Goal: Transaction & Acquisition: Subscribe to service/newsletter

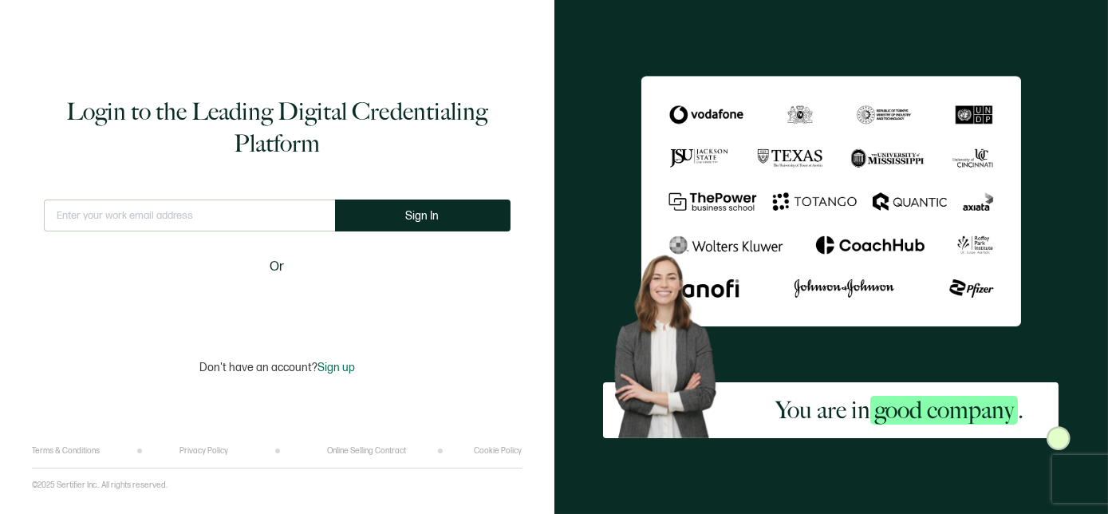
click at [266, 208] on input "text" at bounding box center [189, 215] width 291 height 32
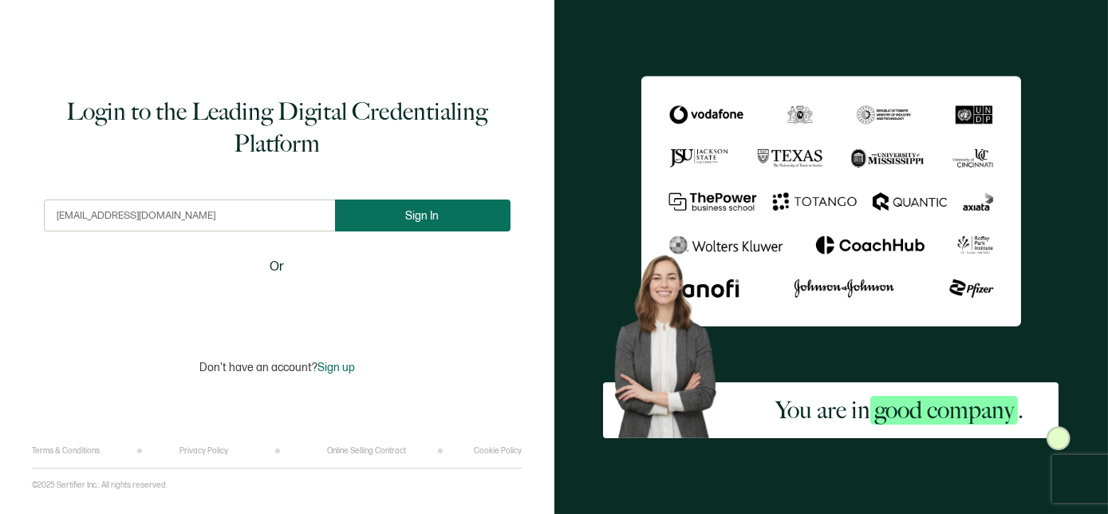
type input "[EMAIL_ADDRESS][DOMAIN_NAME]"
click at [393, 219] on button "Sign In" at bounding box center [422, 215] width 175 height 32
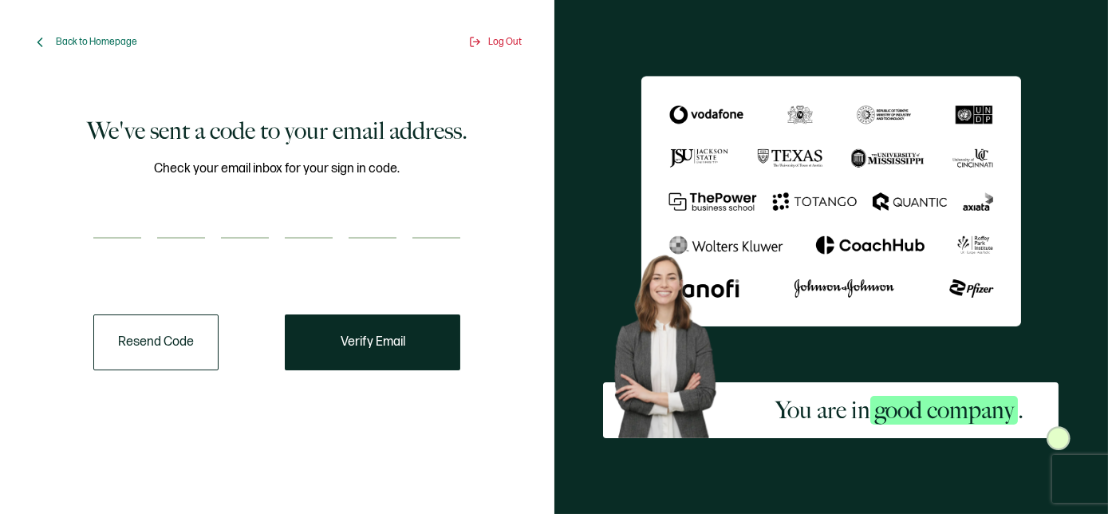
click at [129, 221] on input "number" at bounding box center [117, 223] width 48 height 32
paste input "1"
type input "1"
type input "0"
type input "3"
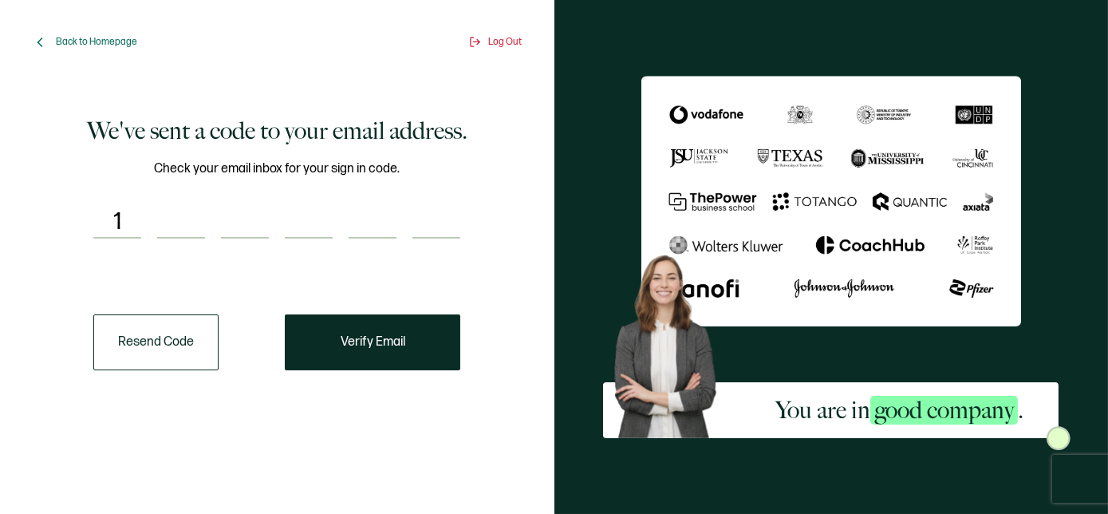
type input "8"
type input "3"
type input "7"
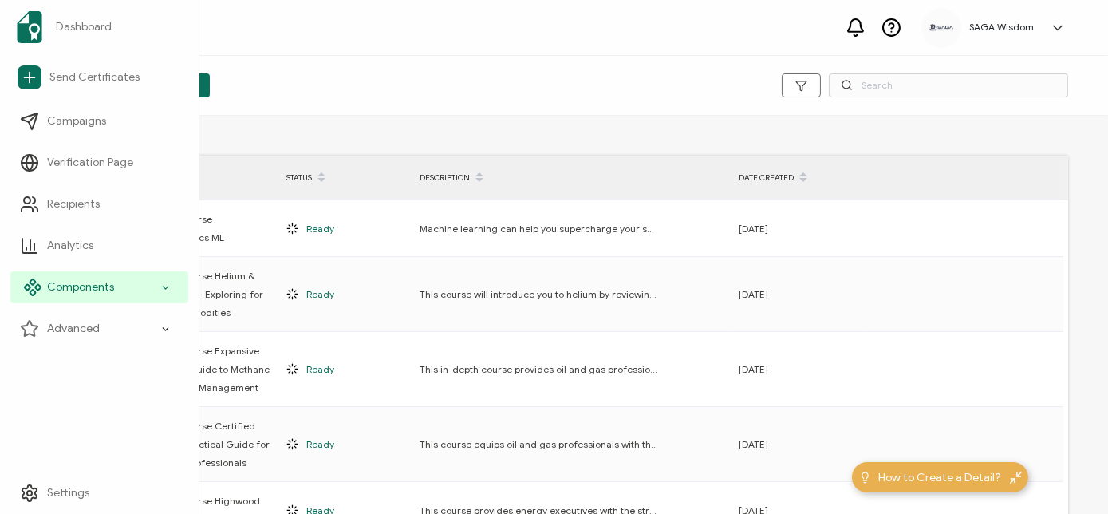
click at [53, 285] on span "Components" at bounding box center [80, 287] width 67 height 16
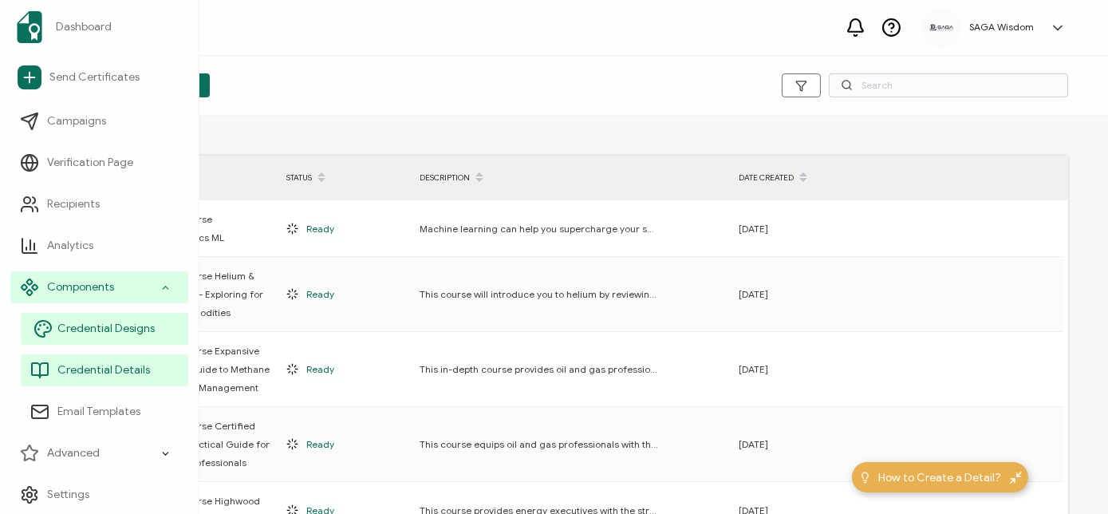
click at [159, 323] on link "Credential Designs" at bounding box center [104, 329] width 167 height 32
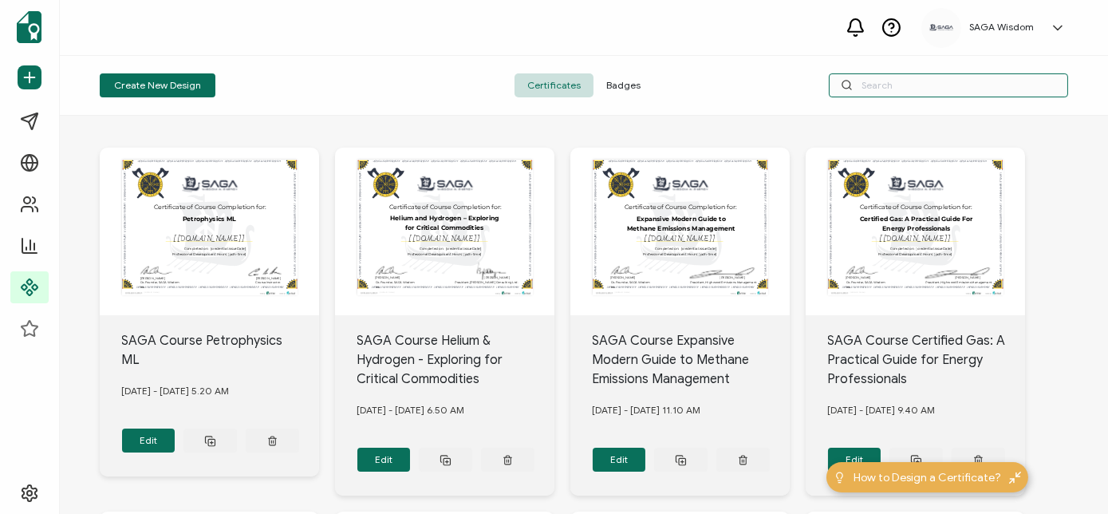
click at [868, 82] on input "text" at bounding box center [948, 85] width 239 height 24
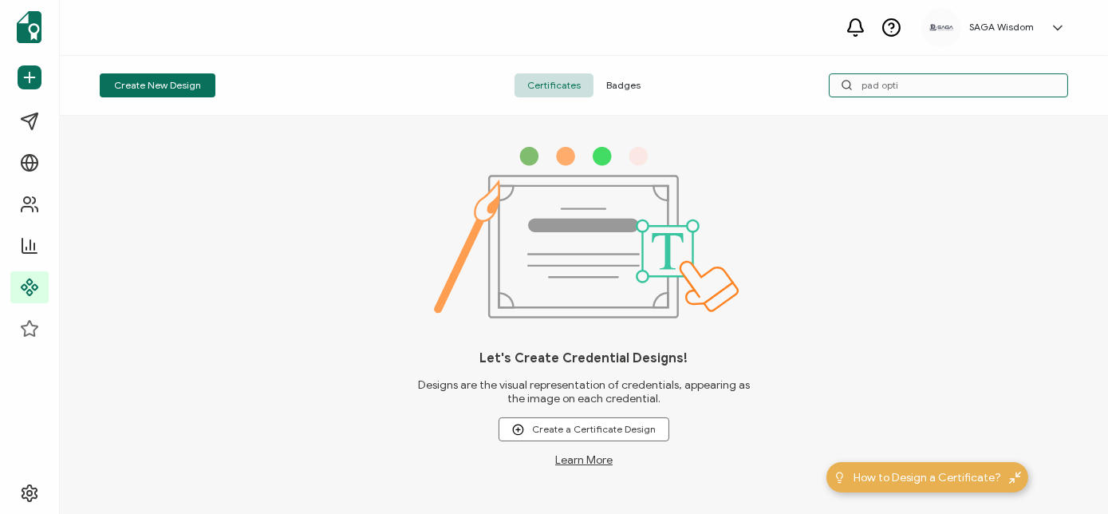
type input "pad optim"
drag, startPoint x: 939, startPoint y: 83, endPoint x: 830, endPoint y: 64, distance: 110.9
click at [830, 64] on div "Create New Design Certificates Badges pad optim" at bounding box center [584, 86] width 1048 height 60
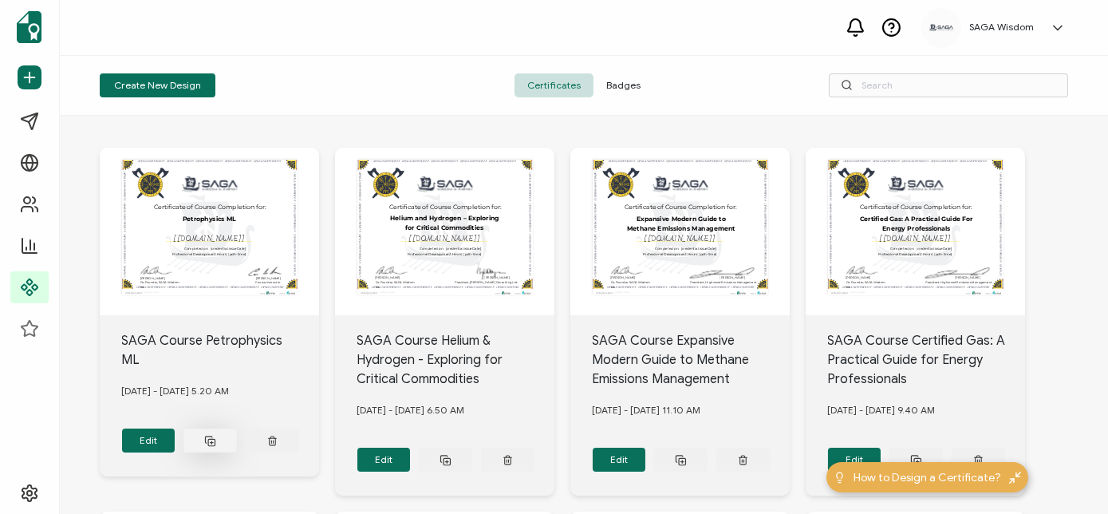
click at [206, 447] on icon at bounding box center [210, 441] width 12 height 12
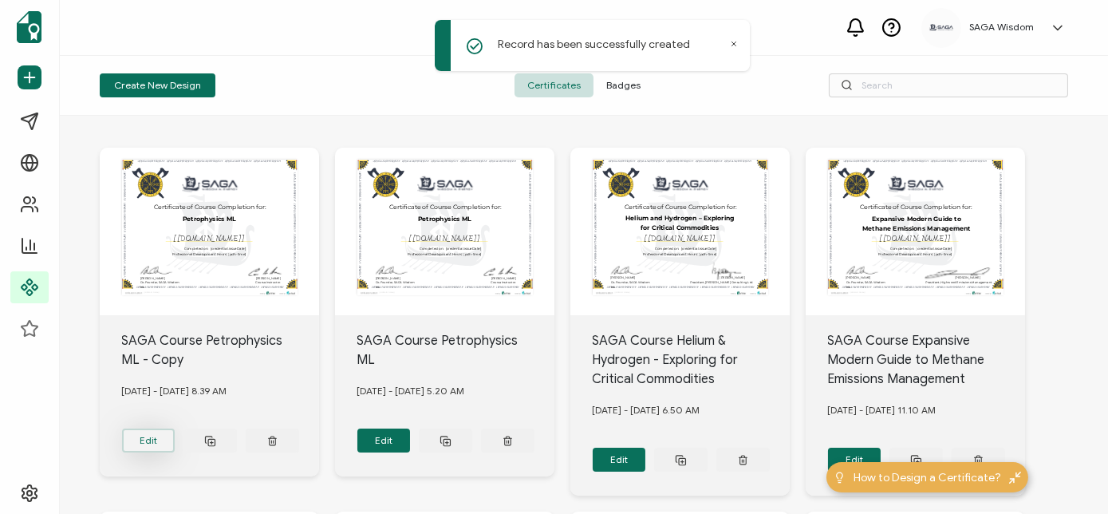
click at [144, 447] on button "Edit" at bounding box center [148, 440] width 53 height 24
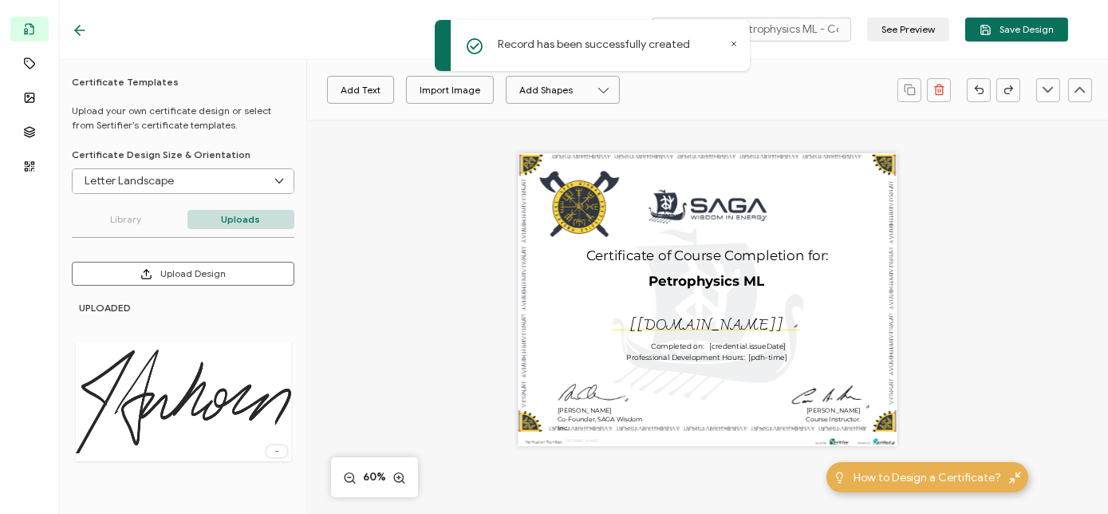
click at [732, 42] on icon at bounding box center [734, 44] width 8 height 8
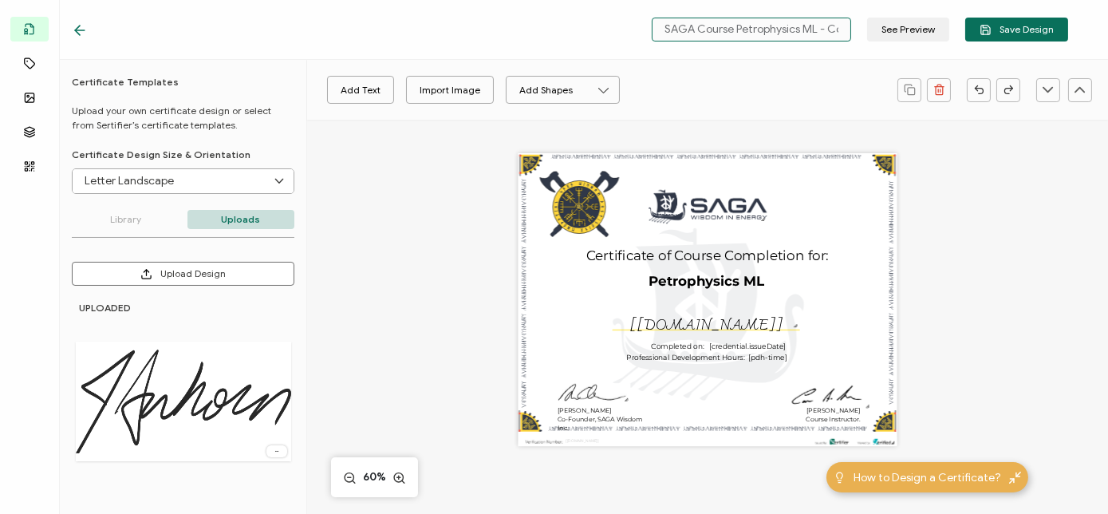
scroll to position [0, 15]
drag, startPoint x: 741, startPoint y: 27, endPoint x: 858, endPoint y: 38, distance: 117.8
click at [858, 38] on div "SAGA Course Petrophysics ML - Copy See Preview Save Design" at bounding box center [856, 30] width 424 height 24
drag, startPoint x: 742, startPoint y: 30, endPoint x: 867, endPoint y: 37, distance: 125.4
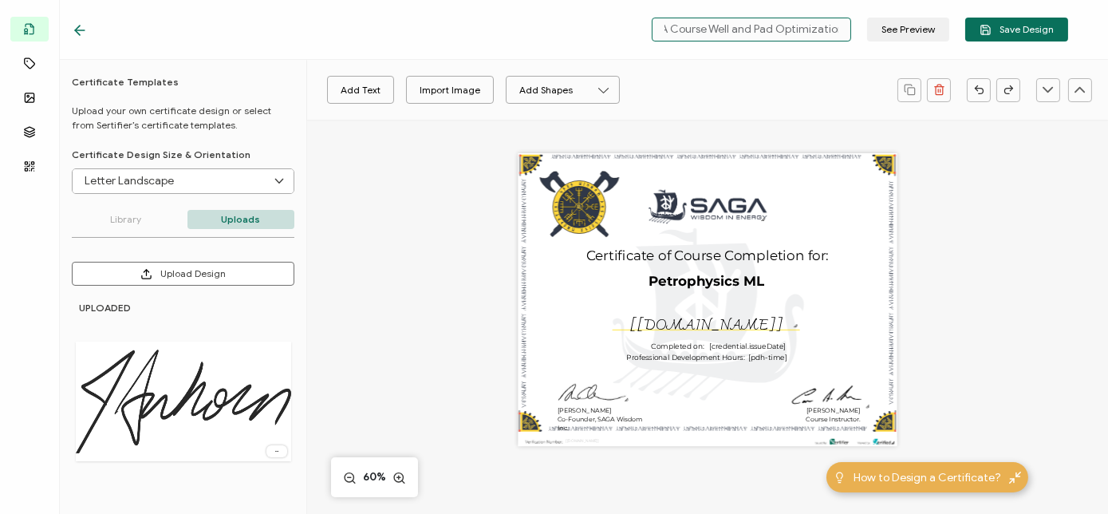
click at [867, 37] on div "SAGA Course Well and Pad Optimization See Preview Save Design" at bounding box center [856, 30] width 424 height 24
click at [848, 29] on input "SAGA Course Well and Pad Optimization" at bounding box center [750, 30] width 199 height 24
type input "SAGA Course Well and Pad Optimization In Unconventional Plays"
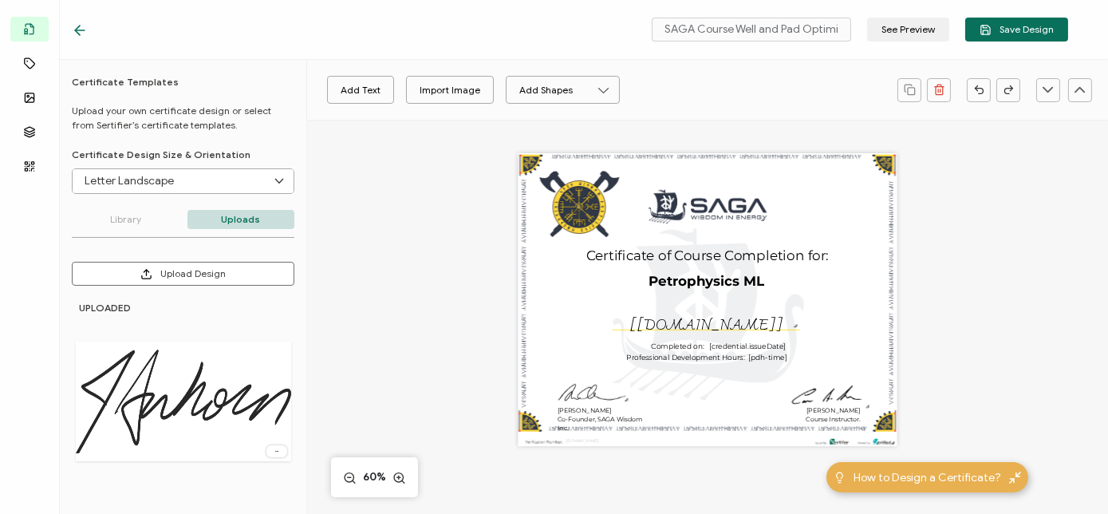
click at [885, 110] on div "Add Text Import Image Add Shapes Rectangle Ellipse" at bounding box center [707, 90] width 801 height 60
drag, startPoint x: 817, startPoint y: 32, endPoint x: 884, endPoint y: 32, distance: 67.0
click at [884, 32] on div "SAGA Course Well and Pad Optimization In Unconventional Plays See Preview Save …" at bounding box center [856, 30] width 424 height 24
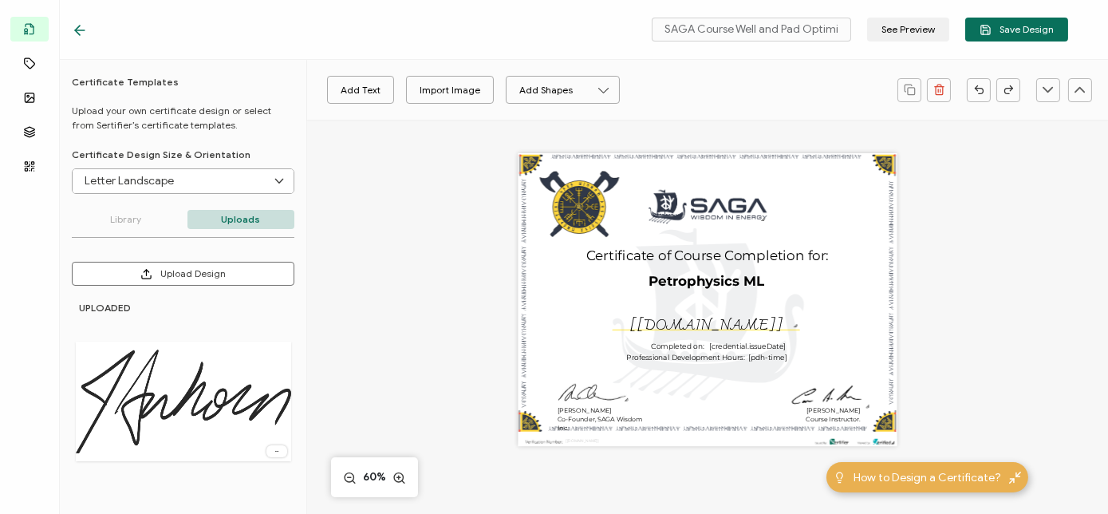
click at [952, 148] on div "Add Text Import Image Add Shapes Rectangle Ellipse A unique serial number autom…" at bounding box center [707, 447] width 801 height 655
click at [711, 283] on pre "Petrophysics ML" at bounding box center [706, 281] width 116 height 16
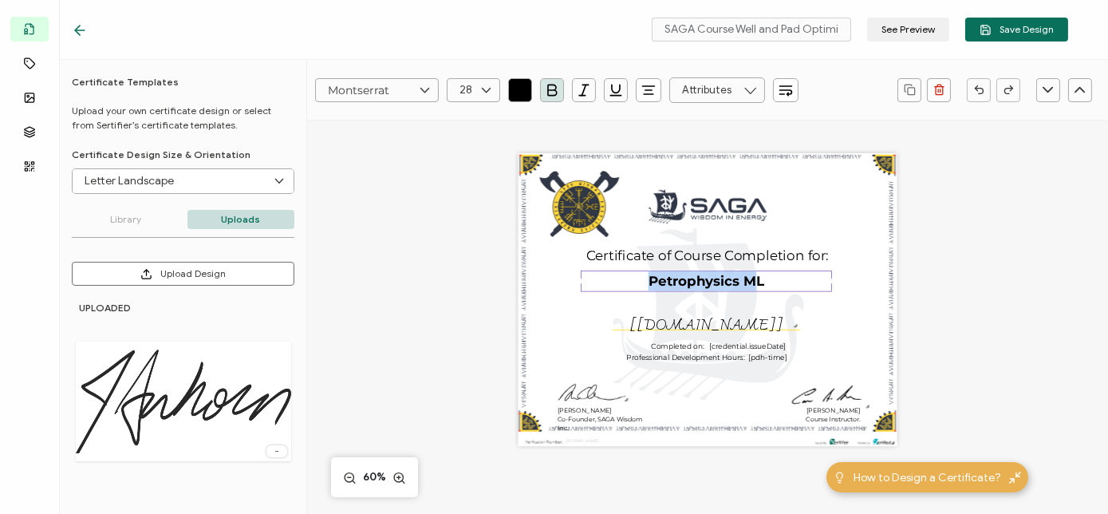
drag, startPoint x: 751, startPoint y: 281, endPoint x: 644, endPoint y: 277, distance: 106.9
click at [644, 277] on div "Petrophysics ML" at bounding box center [706, 280] width 251 height 21
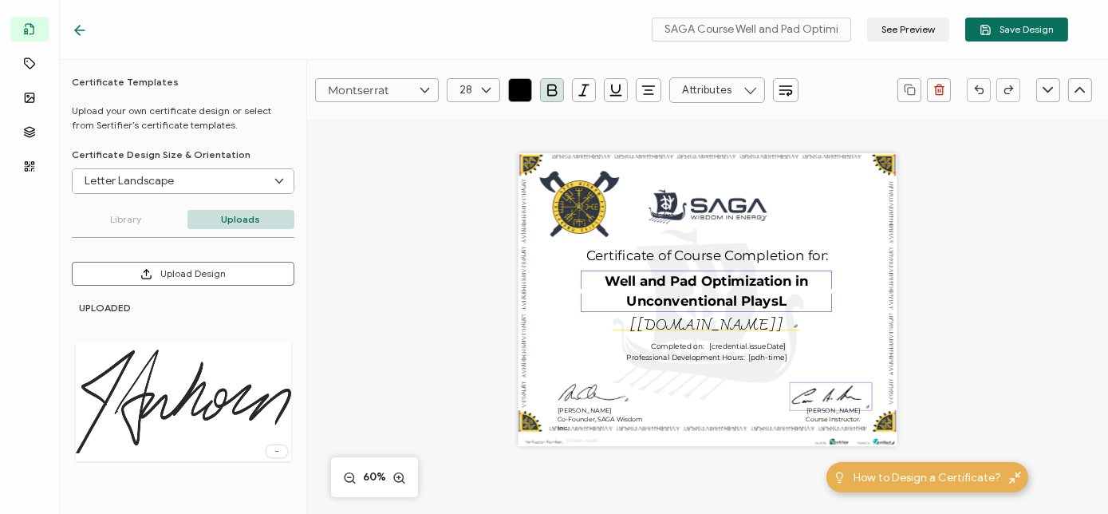
click at [814, 400] on img at bounding box center [829, 396] width 81 height 27
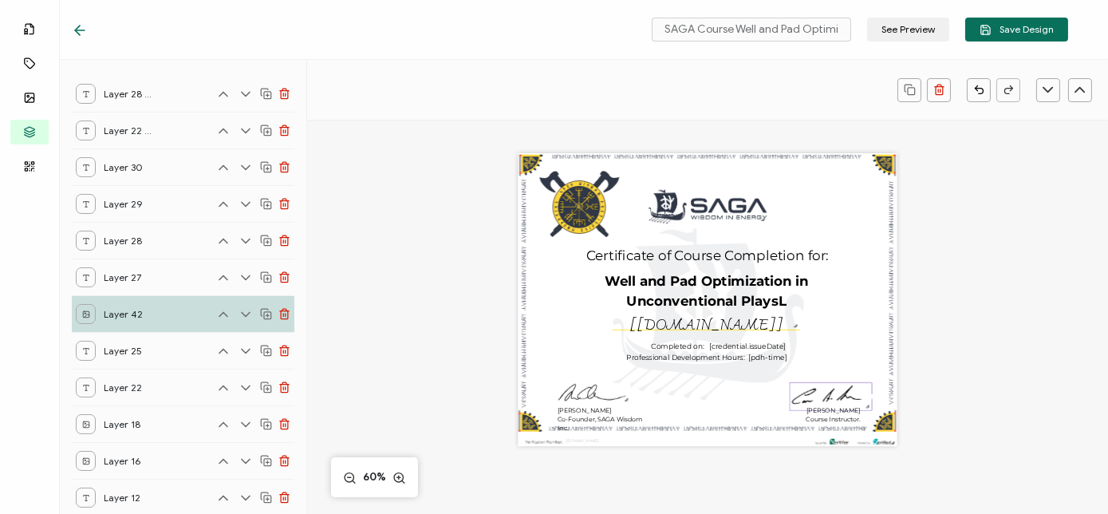
click at [790, 391] on img at bounding box center [829, 396] width 81 height 27
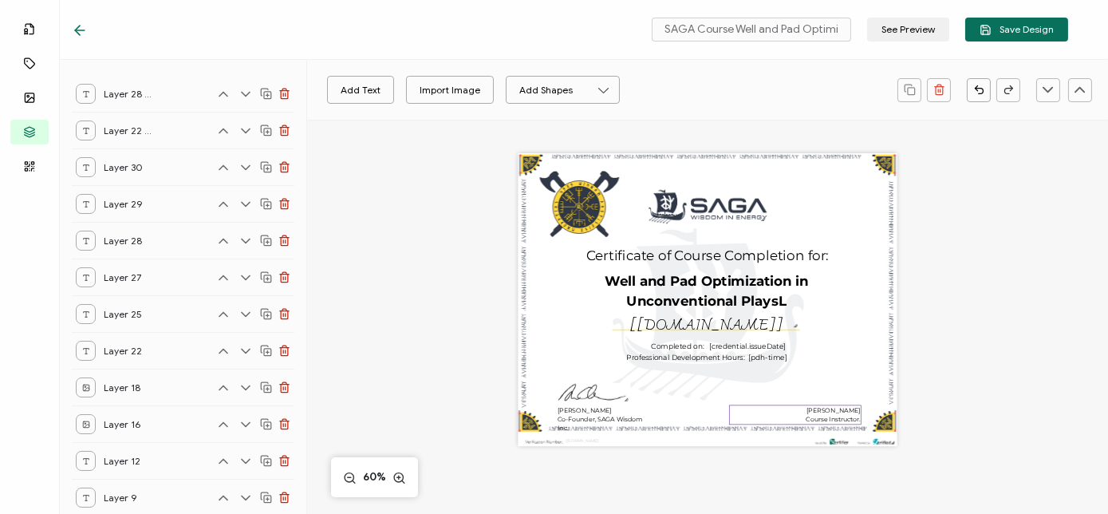
click at [849, 408] on pre "[PERSON_NAME] Course Instructor." at bounding box center [832, 414] width 54 height 17
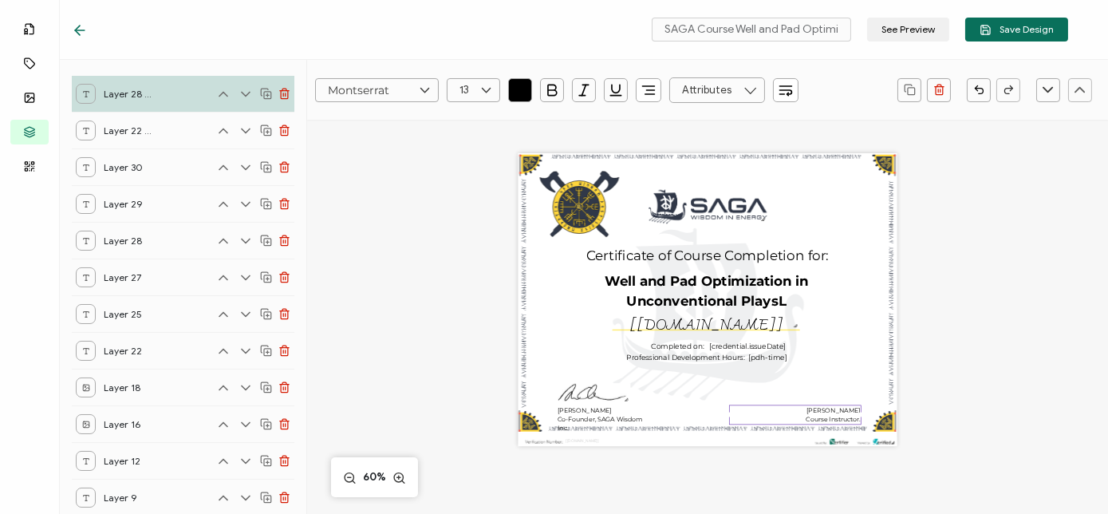
click at [820, 415] on pre "[PERSON_NAME] Course Instructor." at bounding box center [832, 414] width 54 height 17
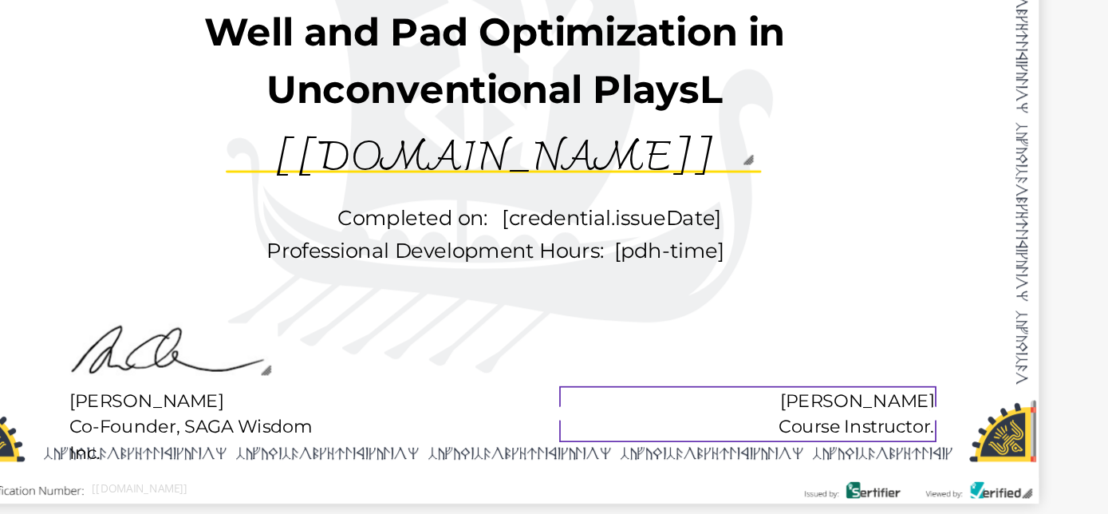
click at [874, 423] on div "A unique serial number automatically assigned to each credential by the system.…" at bounding box center [707, 299] width 379 height 293
click at [839, 409] on pre "[PERSON_NAME] Course Instructor." at bounding box center [832, 414] width 54 height 17
click at [816, 411] on pre "[PERSON_NAME] Course Instructor." at bounding box center [832, 414] width 54 height 17
click at [605, 399] on img at bounding box center [591, 393] width 77 height 21
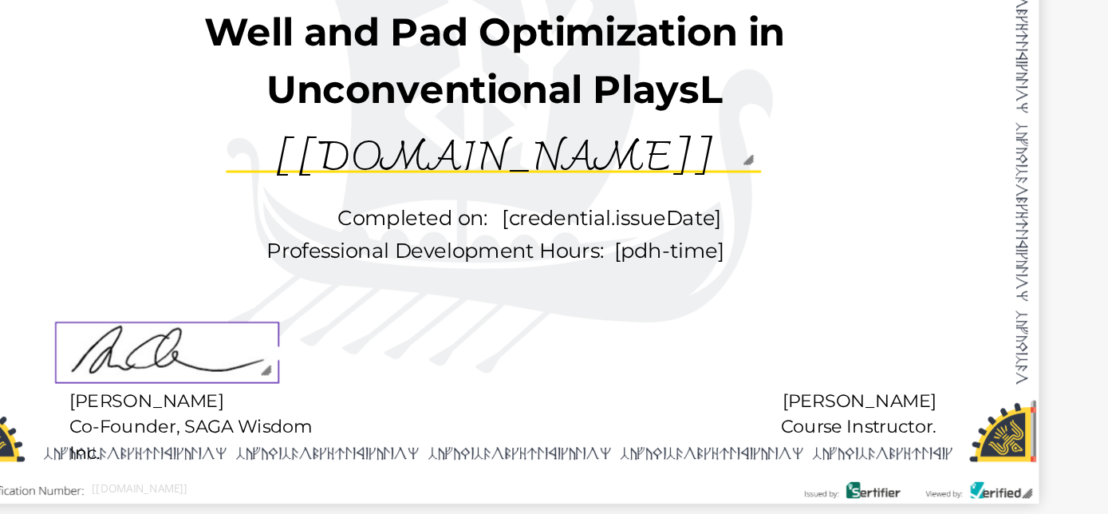
click at [651, 396] on div "A unique serial number automatically assigned to each credential by the system.…" at bounding box center [707, 299] width 379 height 293
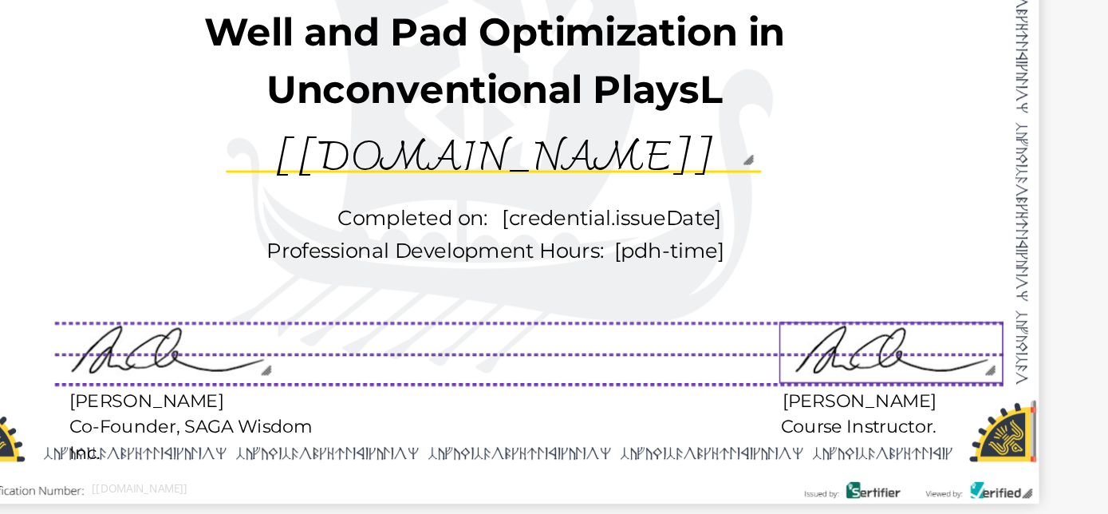
drag, startPoint x: 614, startPoint y: 402, endPoint x: 863, endPoint y: 399, distance: 248.8
click at [863, 399] on img at bounding box center [844, 393] width 77 height 21
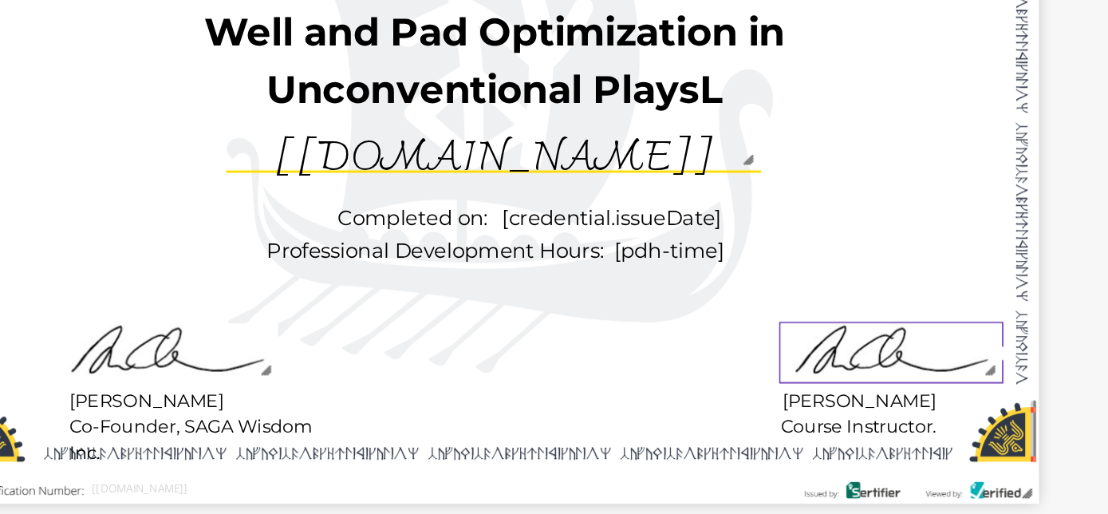
click at [902, 337] on div "A unique serial number automatically assigned to each credential by the system.…" at bounding box center [707, 316] width 480 height 393
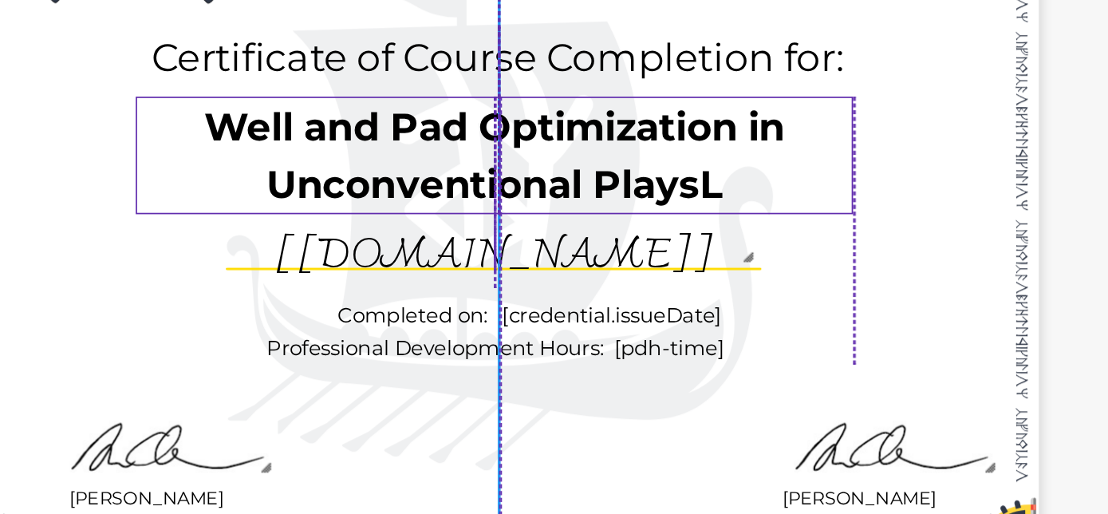
click at [782, 301] on pre "Well and Pad Optimization in Unconventional PlaysL" at bounding box center [707, 290] width 207 height 37
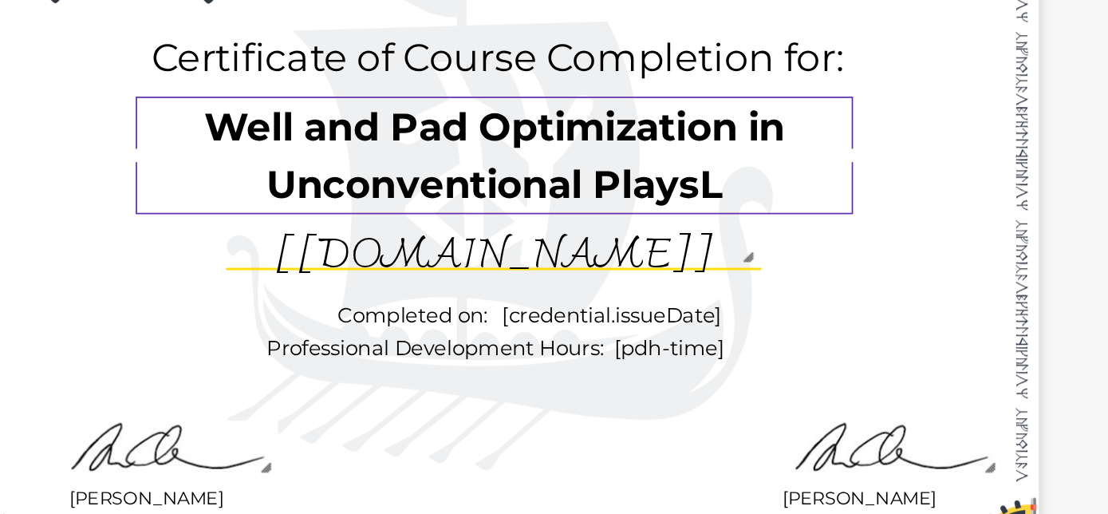
click at [780, 301] on pre "Well and Pad Optimization in Unconventional PlaysL" at bounding box center [707, 290] width 207 height 37
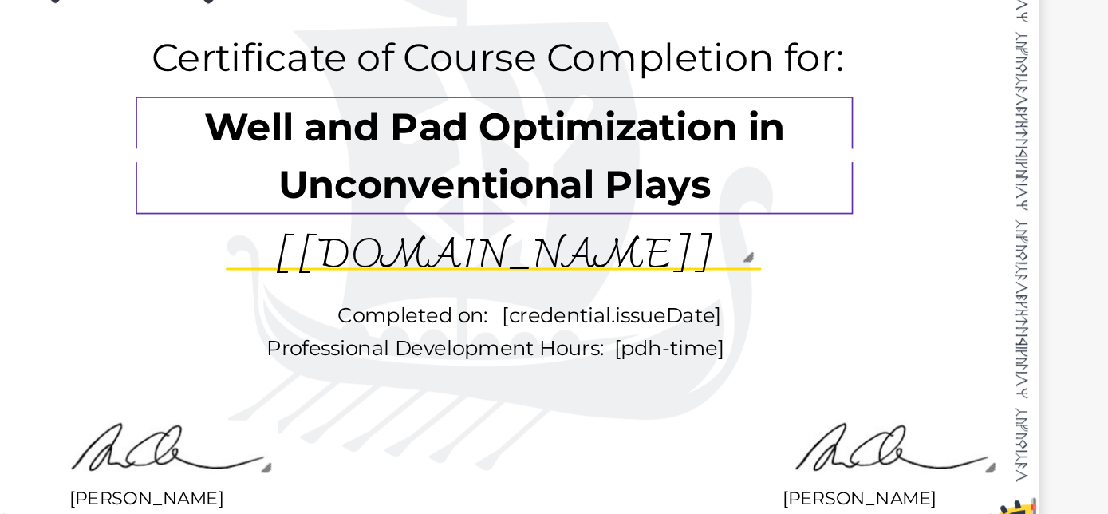
drag, startPoint x: 760, startPoint y: 329, endPoint x: 600, endPoint y: 336, distance: 159.6
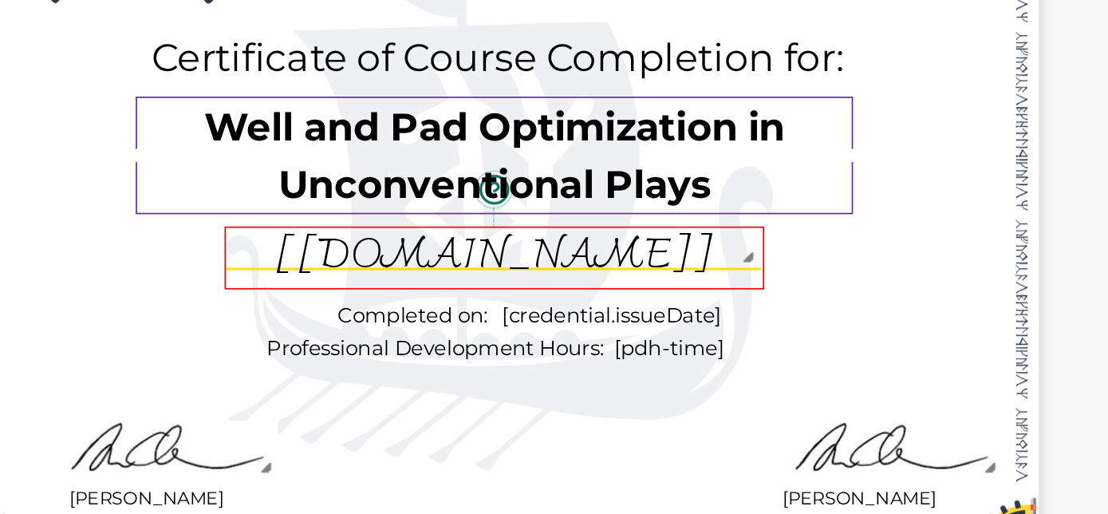
drag, startPoint x: 600, startPoint y: 336, endPoint x: 773, endPoint y: 329, distance: 172.4
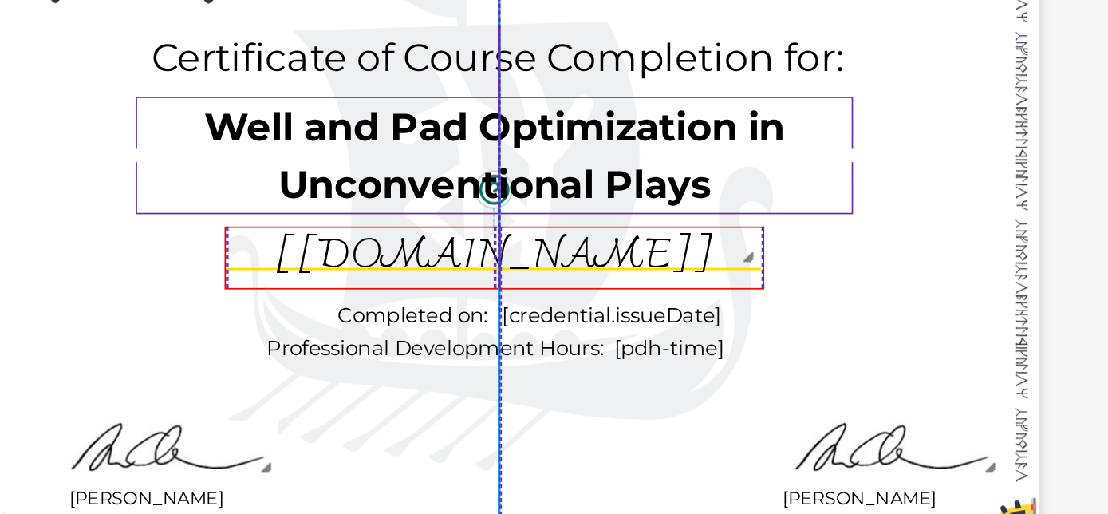
drag, startPoint x: 773, startPoint y: 329, endPoint x: 610, endPoint y: 324, distance: 162.7
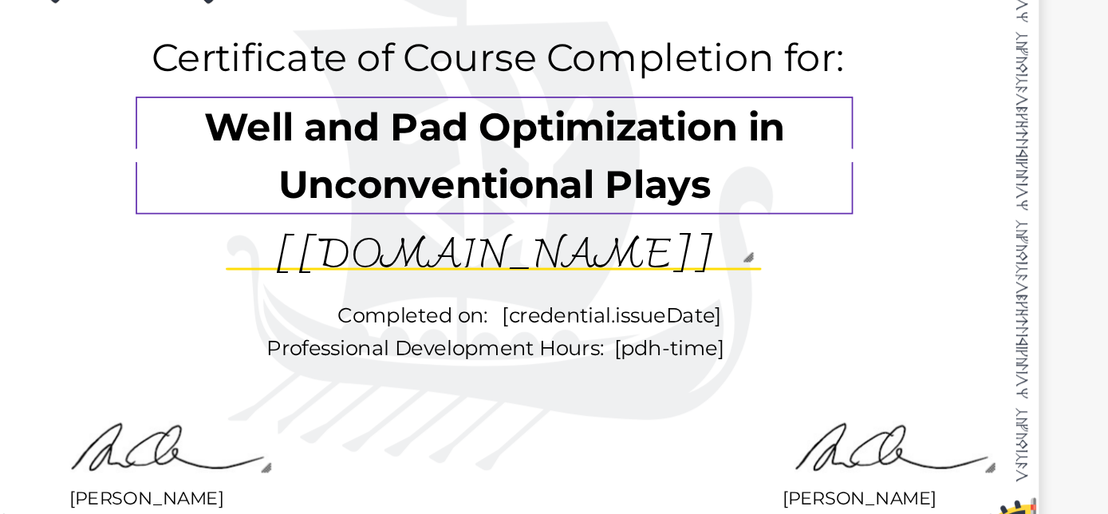
drag, startPoint x: 610, startPoint y: 324, endPoint x: 765, endPoint y: 313, distance: 155.1
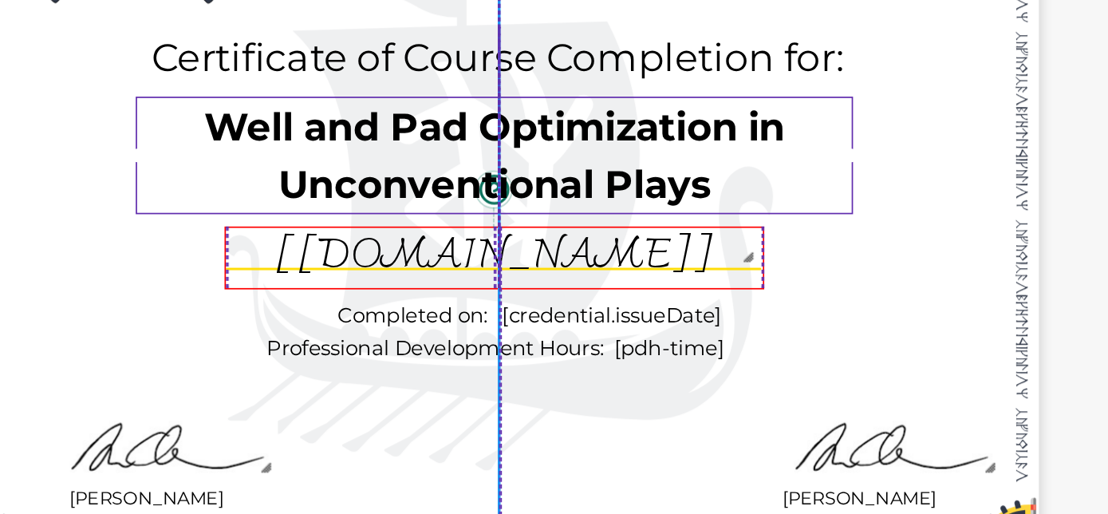
drag, startPoint x: 765, startPoint y: 313, endPoint x: 759, endPoint y: 326, distance: 14.7
click at [759, 326] on div "The recipient’s full name, which will be automatically filled based on the info…" at bounding box center [706, 326] width 189 height 22
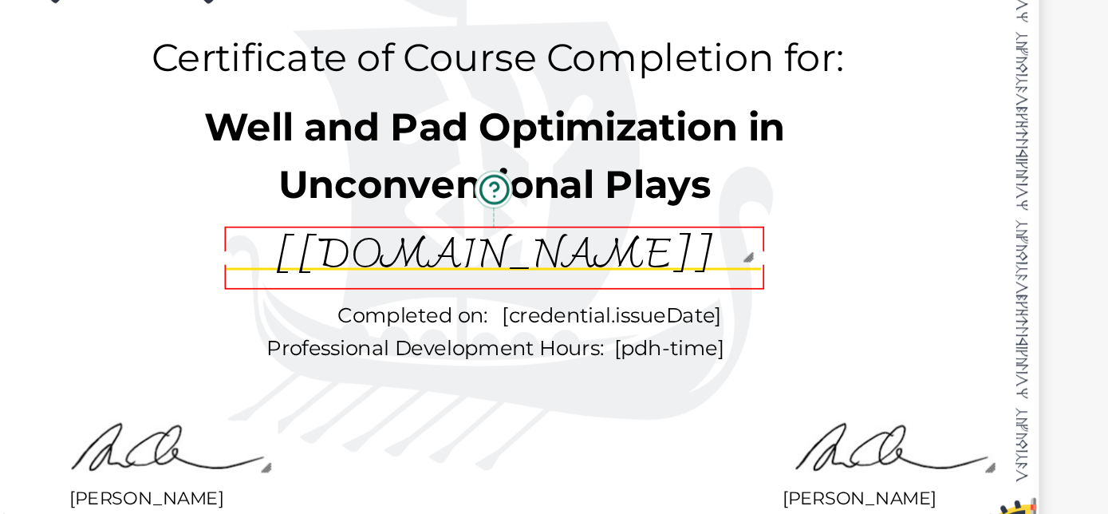
click at [761, 329] on div "The recipient’s full name, which will be automatically filled based on the info…" at bounding box center [706, 326] width 189 height 22
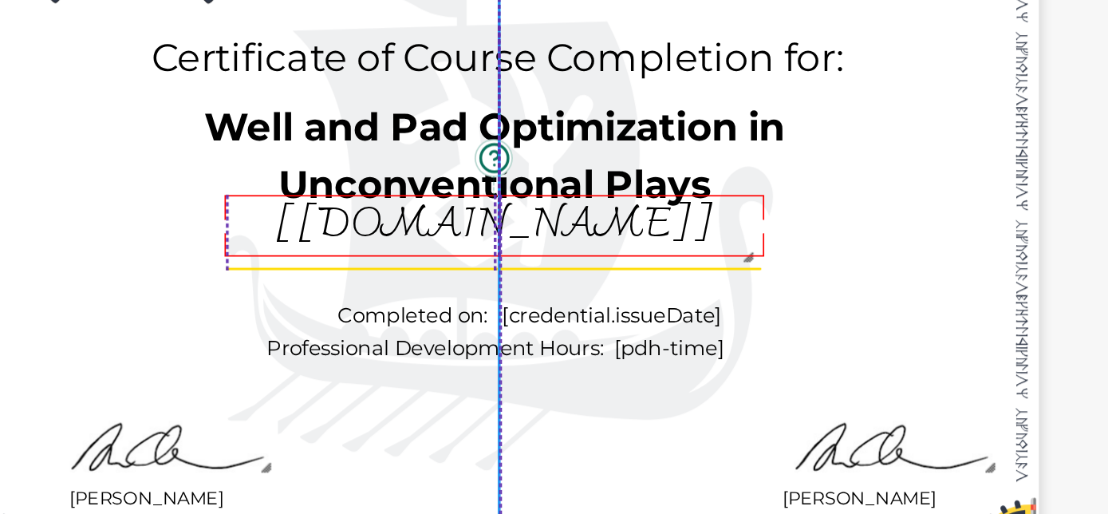
drag, startPoint x: 773, startPoint y: 335, endPoint x: 775, endPoint y: 324, distance: 11.4
click at [775, 324] on div "The recipient’s full name, which will be automatically filled based on the info…" at bounding box center [706, 315] width 189 height 22
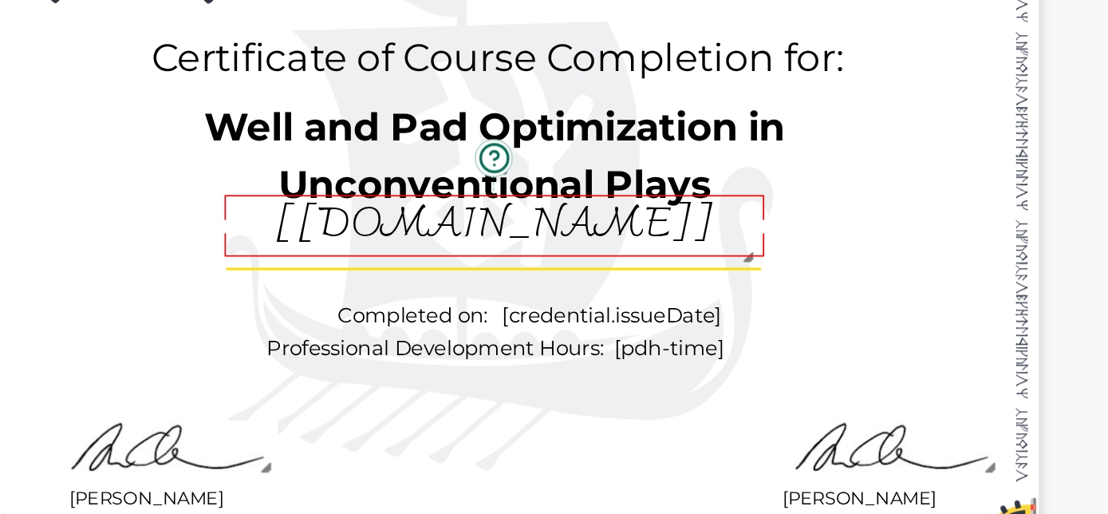
click at [774, 329] on div at bounding box center [705, 330] width 187 height 3
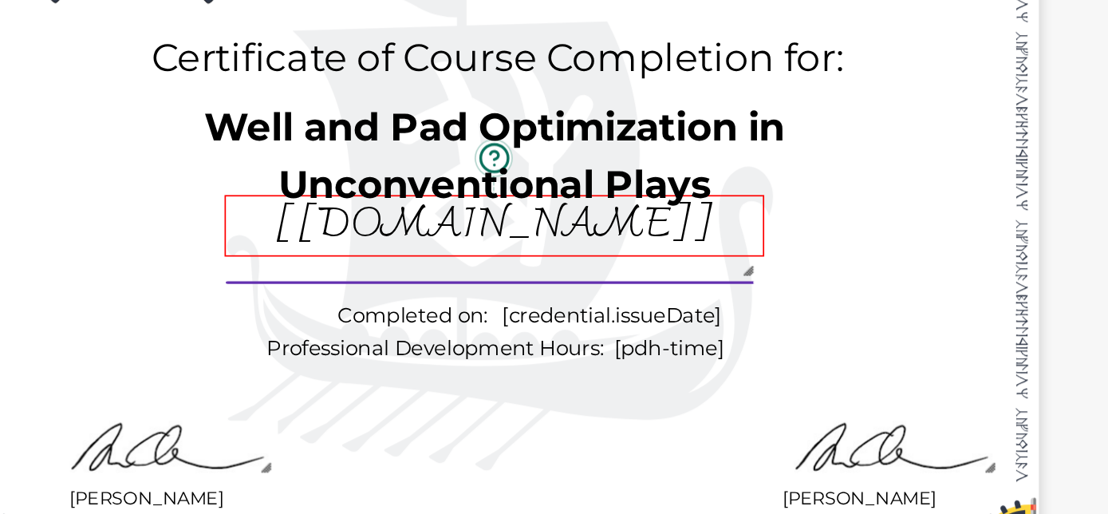
click at [746, 315] on pre "[[DOMAIN_NAME]]" at bounding box center [706, 314] width 154 height 26
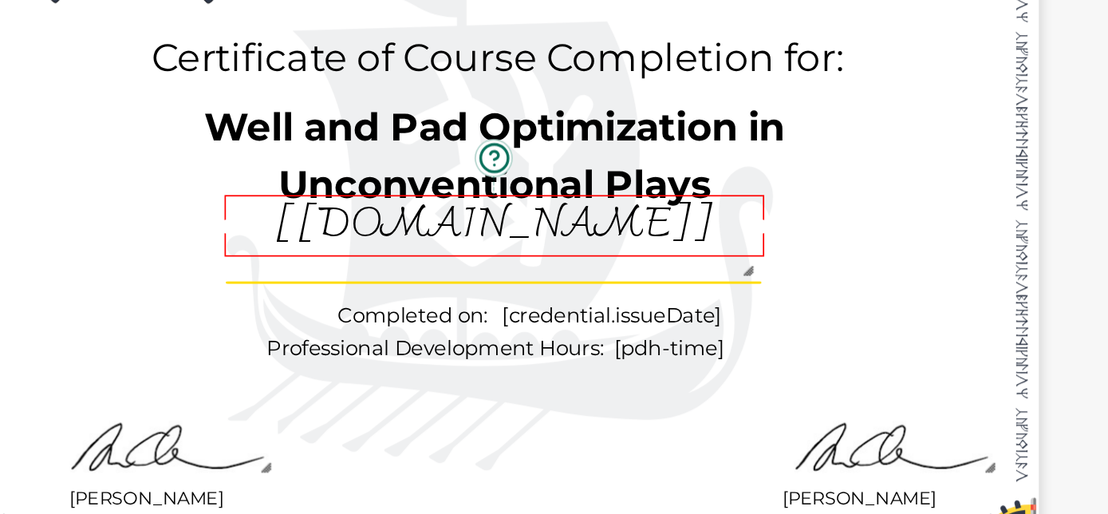
click at [749, 323] on div "The recipient’s full name, which will be automatically filled based on the info…" at bounding box center [706, 315] width 189 height 22
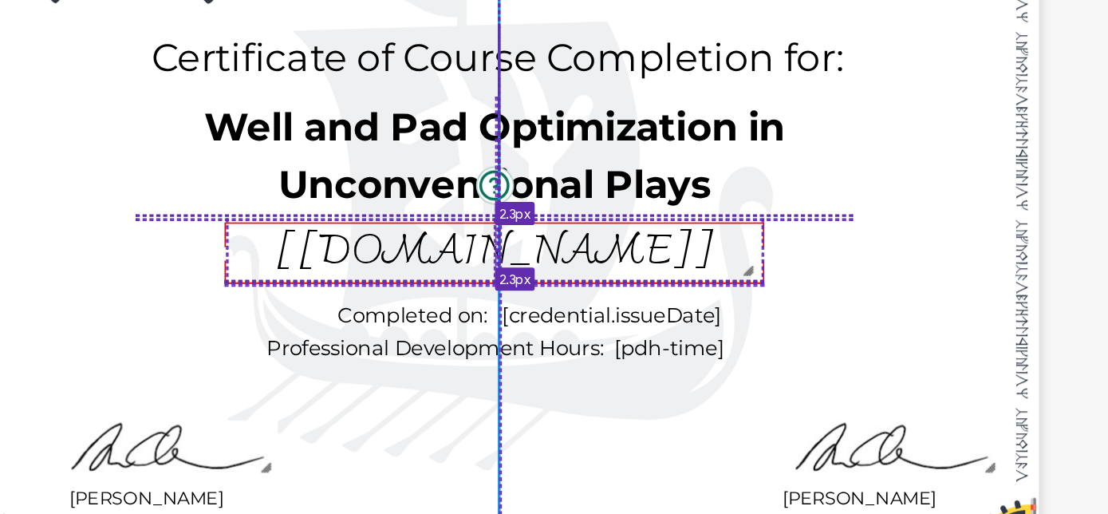
click at [749, 331] on div "The recipient’s full name, which will be automatically filled based on the info…" at bounding box center [706, 324] width 189 height 22
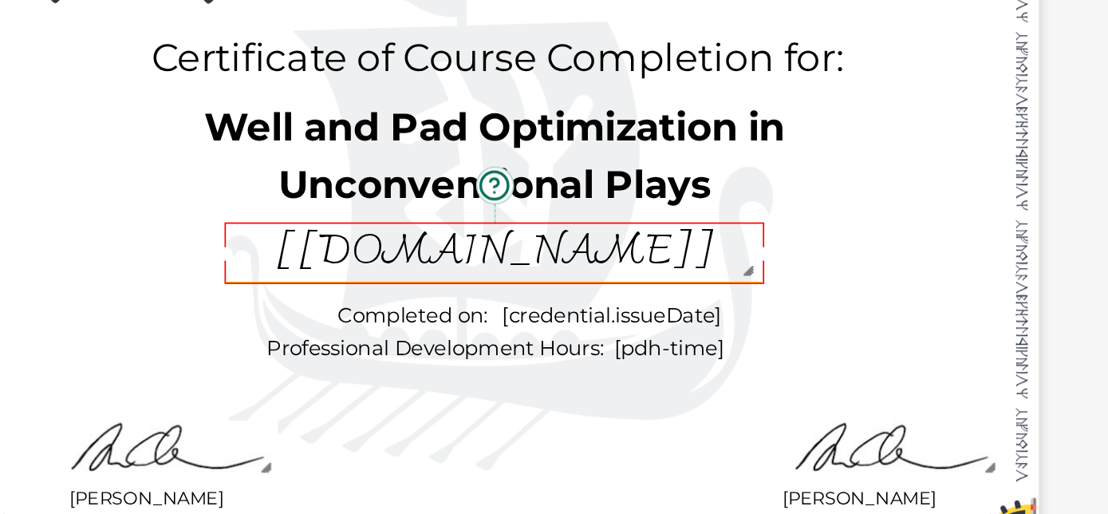
click at [869, 329] on div "A unique serial number automatically assigned to each credential by the system.…" at bounding box center [707, 299] width 379 height 293
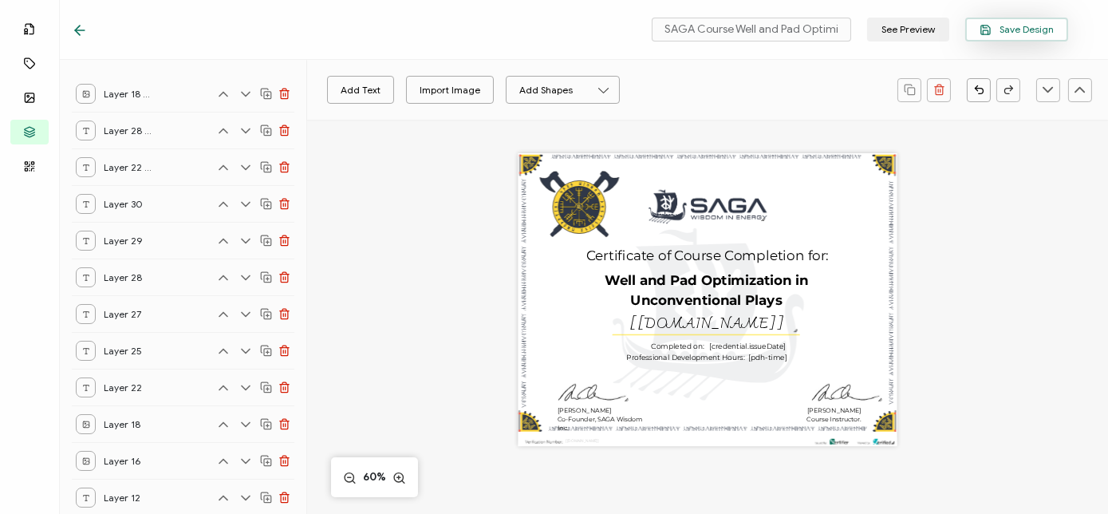
click at [1022, 32] on span "Save Design" at bounding box center [1016, 30] width 74 height 12
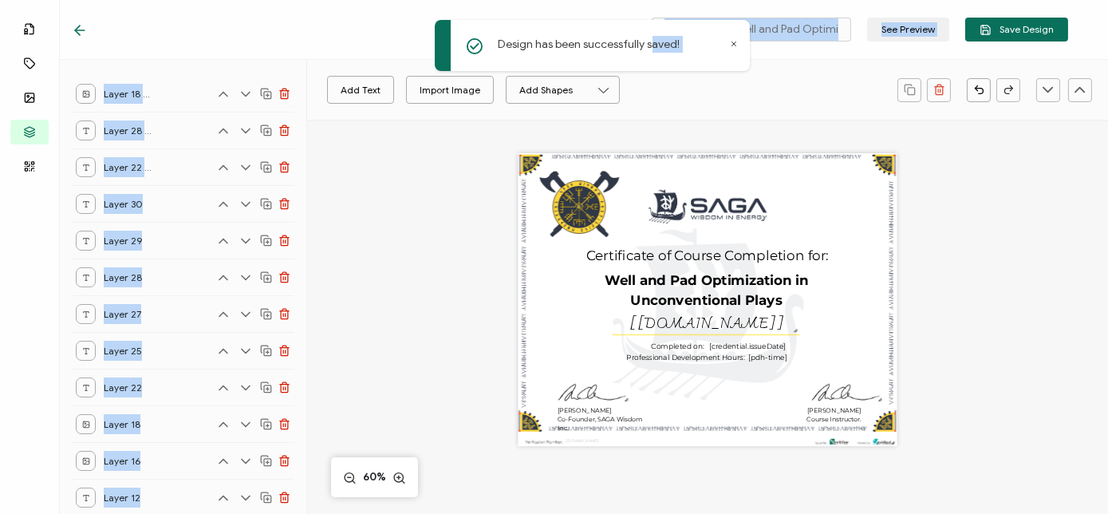
drag, startPoint x: 655, startPoint y: 78, endPoint x: 211, endPoint y: 69, distance: 444.3
click at [211, 69] on div "Design has been successfully saved! SAGA Course Well and Pad Optimization In Un…" at bounding box center [554, 257] width 1108 height 514
click at [76, 26] on icon at bounding box center [80, 30] width 16 height 16
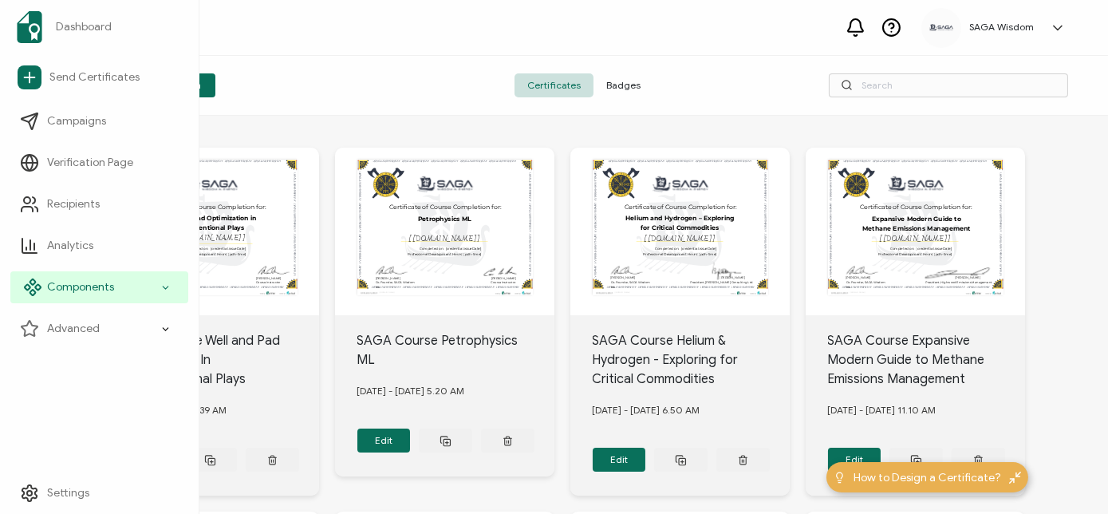
click at [54, 285] on span "Components" at bounding box center [80, 287] width 67 height 16
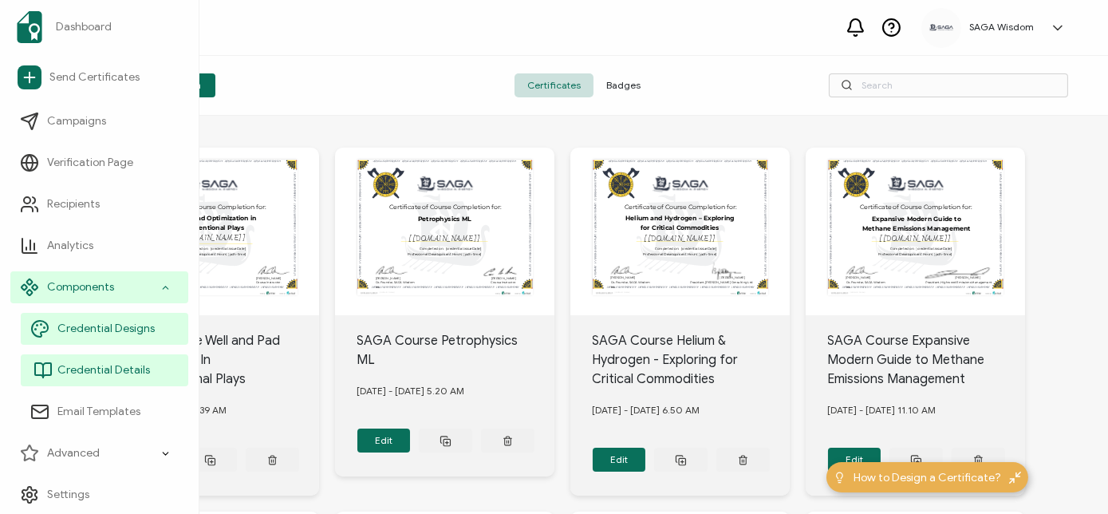
click at [78, 361] on link "Credential Details" at bounding box center [104, 370] width 167 height 32
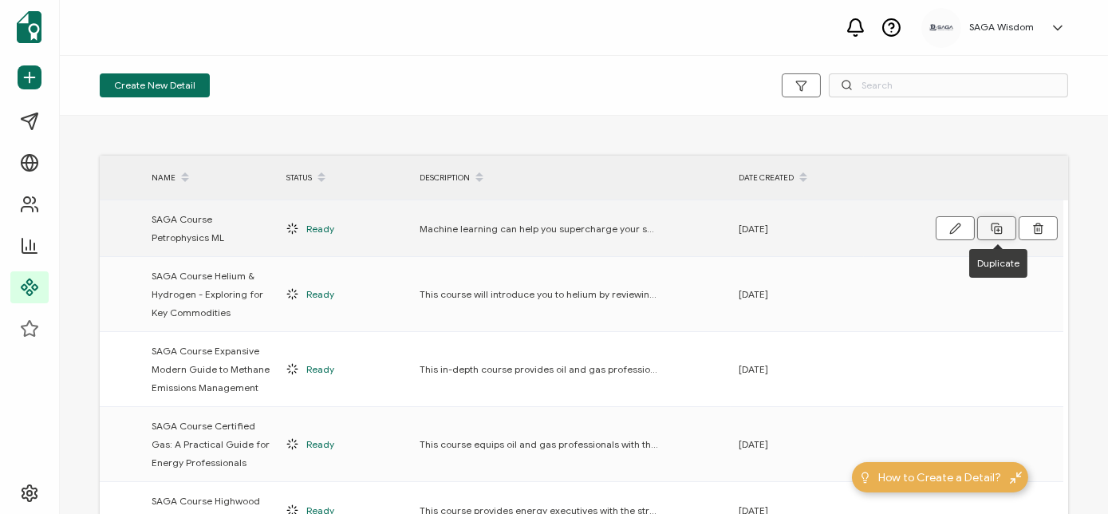
click at [998, 223] on icon at bounding box center [994, 226] width 7 height 7
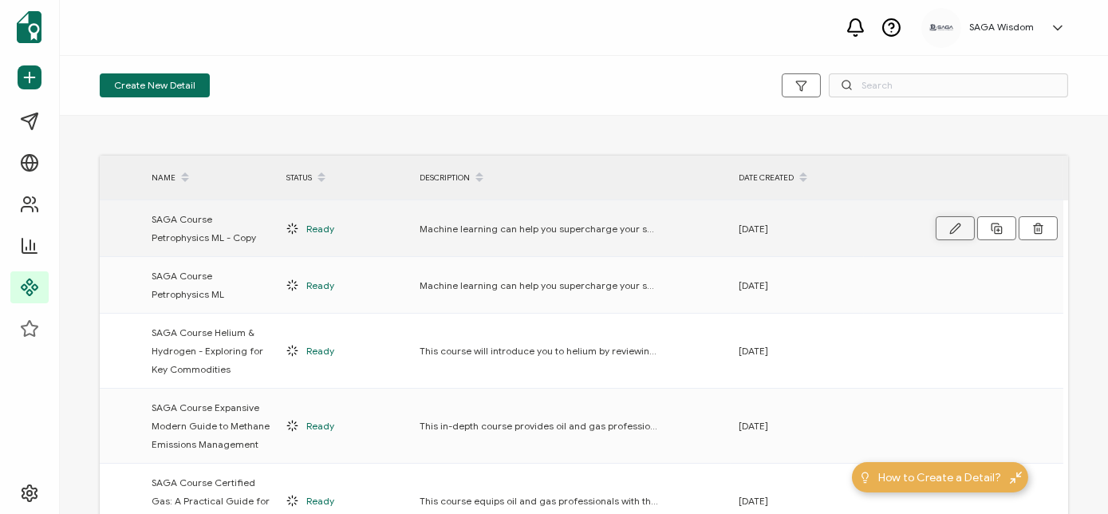
click at [956, 222] on icon "button" at bounding box center [955, 228] width 12 height 12
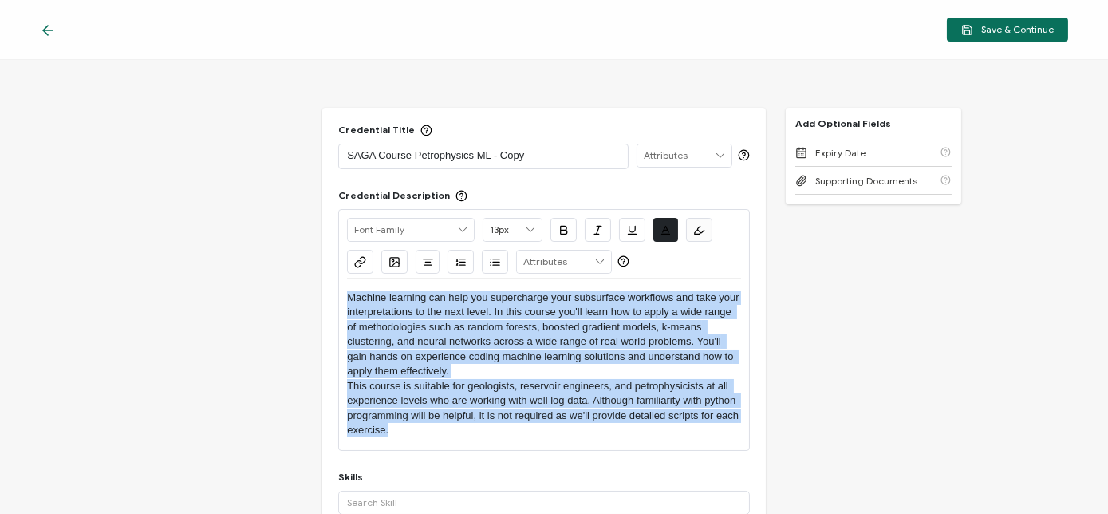
drag, startPoint x: 345, startPoint y: 294, endPoint x: 443, endPoint y: 427, distance: 164.9
click at [443, 427] on div "Machine learning can help you supercharge your subsurface workflows and take yo…" at bounding box center [544, 363] width 394 height 171
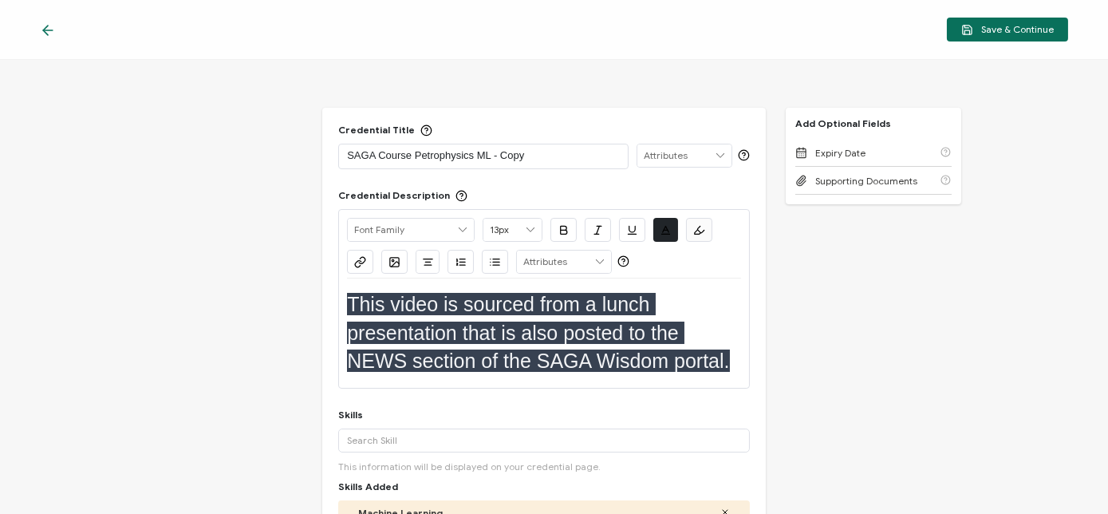
click at [419, 301] on span "This video is sourced from a lunch presentation that is also posted to the NEWS…" at bounding box center [538, 332] width 382 height 79
type input "25px"
click at [419, 301] on span "This video is sourced from a lunch presentation that is also posted to the NEWS…" at bounding box center [538, 332] width 382 height 79
drag, startPoint x: 435, startPoint y: 301, endPoint x: 389, endPoint y: 305, distance: 45.6
click at [389, 305] on span "This video is sourced from a lunch presentation that is also posted to the NEWS…" at bounding box center [538, 332] width 382 height 79
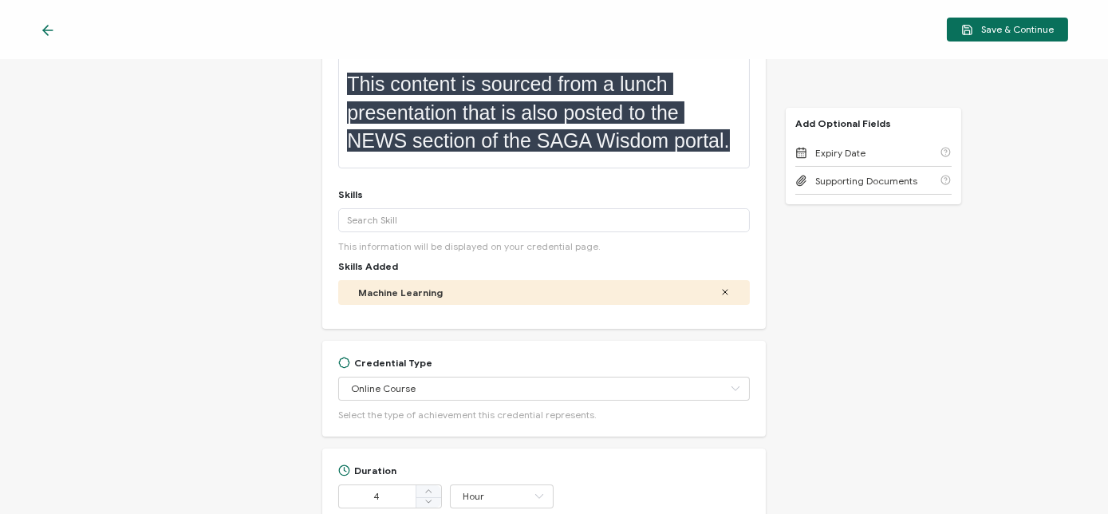
scroll to position [221, 0]
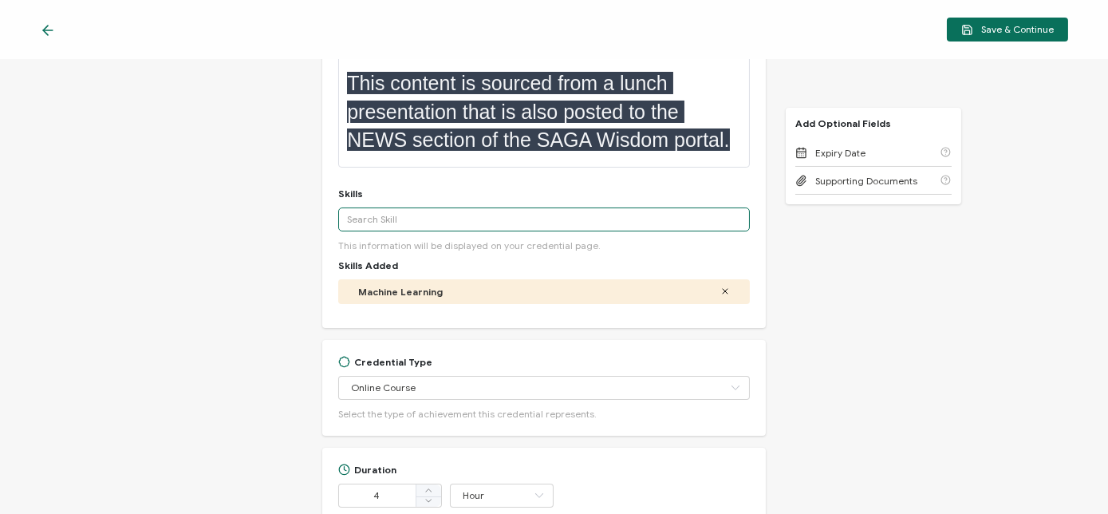
click at [471, 219] on input "text" at bounding box center [543, 219] width 411 height 24
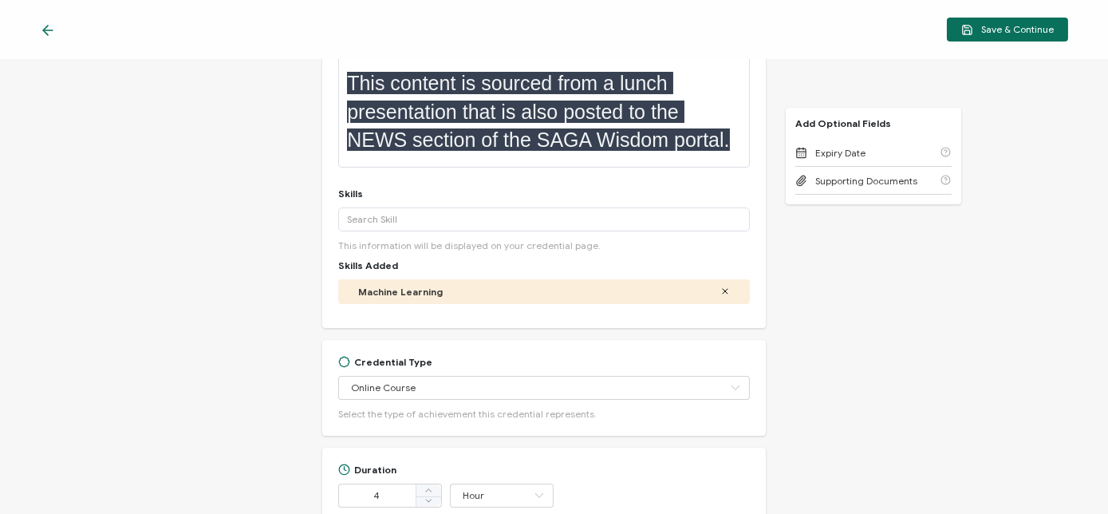
click at [720, 286] on icon at bounding box center [725, 291] width 10 height 10
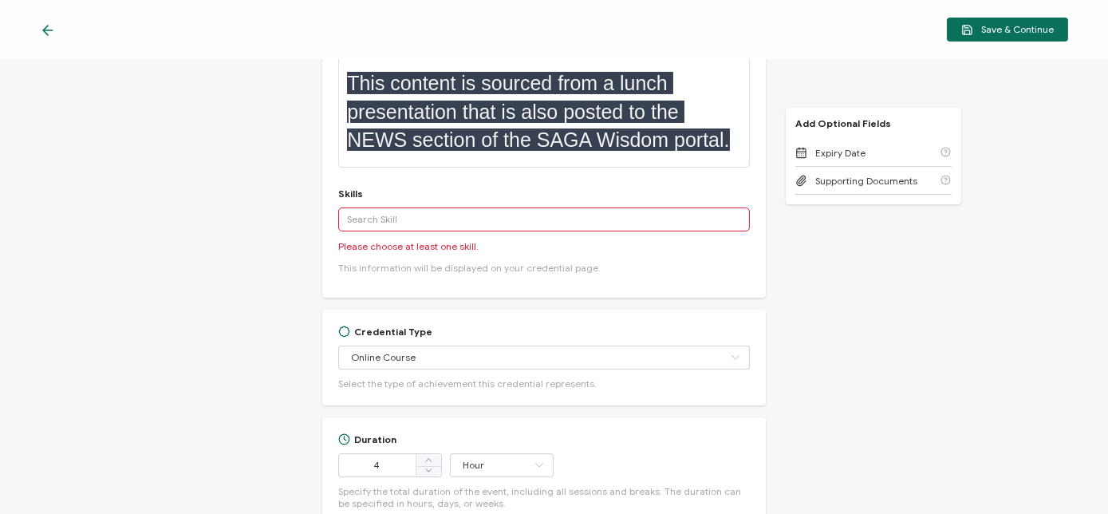
click at [424, 219] on input "text" at bounding box center [543, 219] width 411 height 24
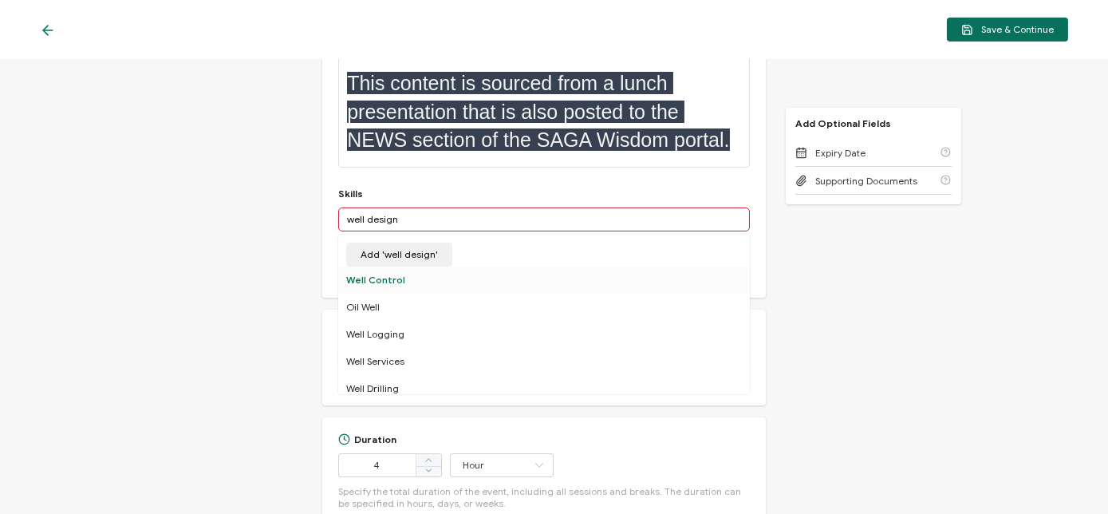
click at [466, 270] on div "Well Control" at bounding box center [543, 279] width 411 height 27
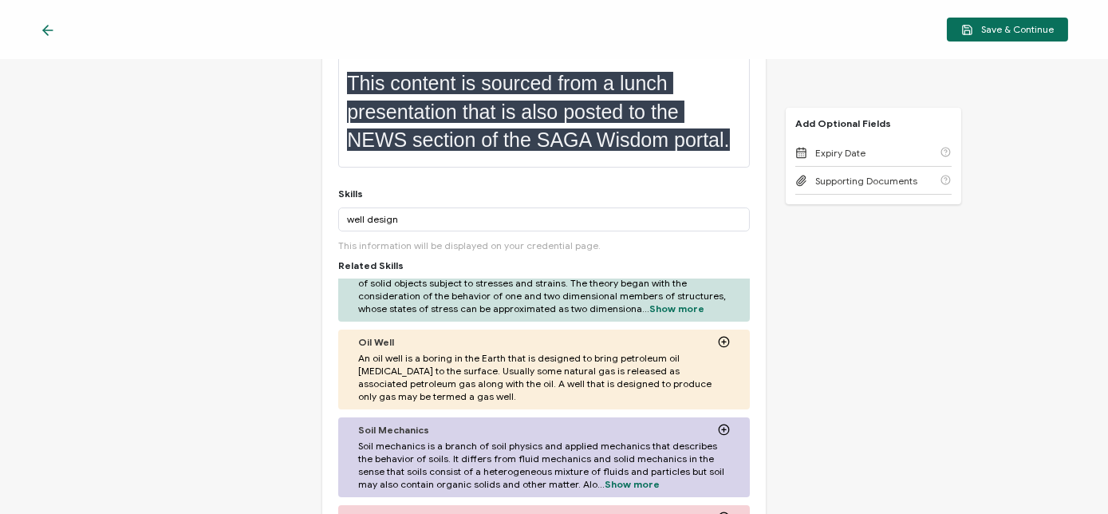
scroll to position [953, 0]
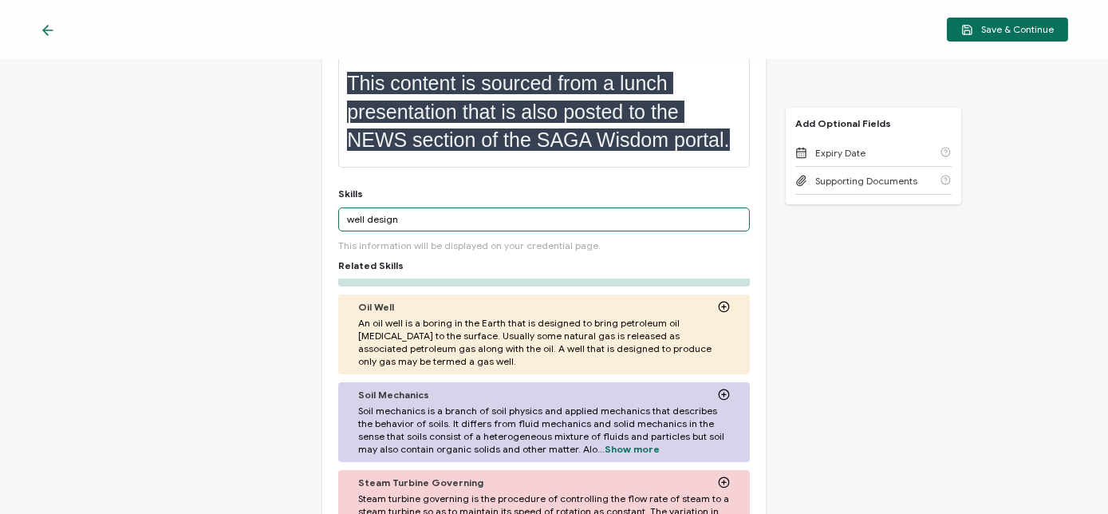
drag, startPoint x: 391, startPoint y: 221, endPoint x: 334, endPoint y: 221, distance: 56.6
click at [334, 221] on div "Credential Title SAGA Course Petrophysics ML - Copy ISSUER Issuer Name Credenti…" at bounding box center [543, 268] width 443 height 763
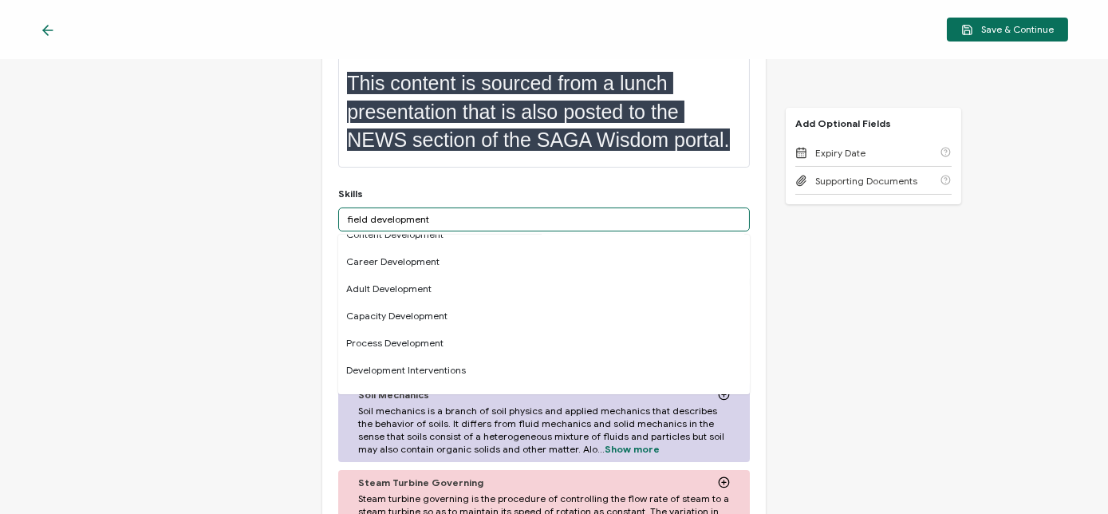
scroll to position [995, 0]
drag, startPoint x: 439, startPoint y: 218, endPoint x: 321, endPoint y: 217, distance: 118.0
click at [322, 217] on div "Credential Title SAGA Course Petrophysics ML - Copy ISSUER Issuer Name Credenti…" at bounding box center [543, 268] width 443 height 763
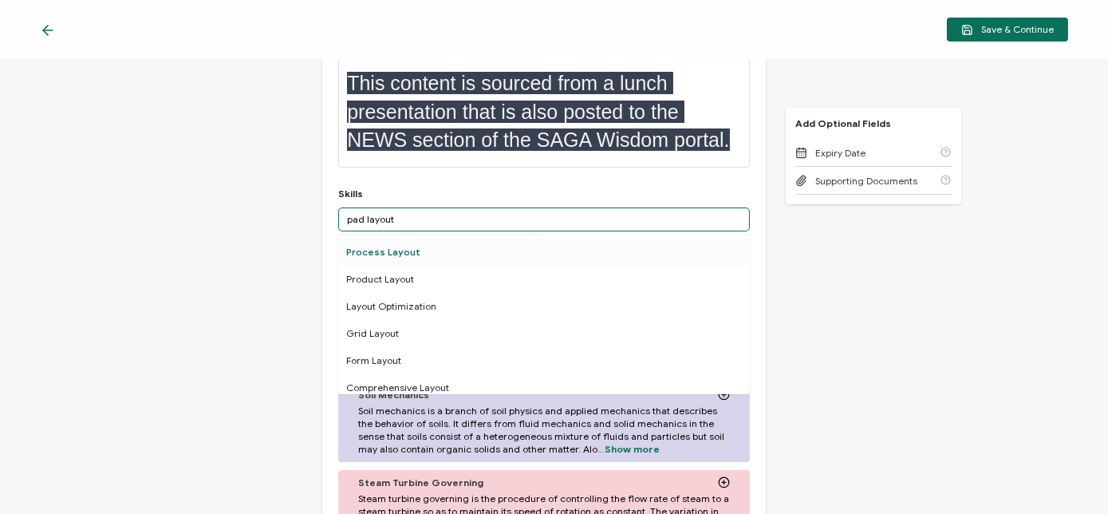
scroll to position [62, 0]
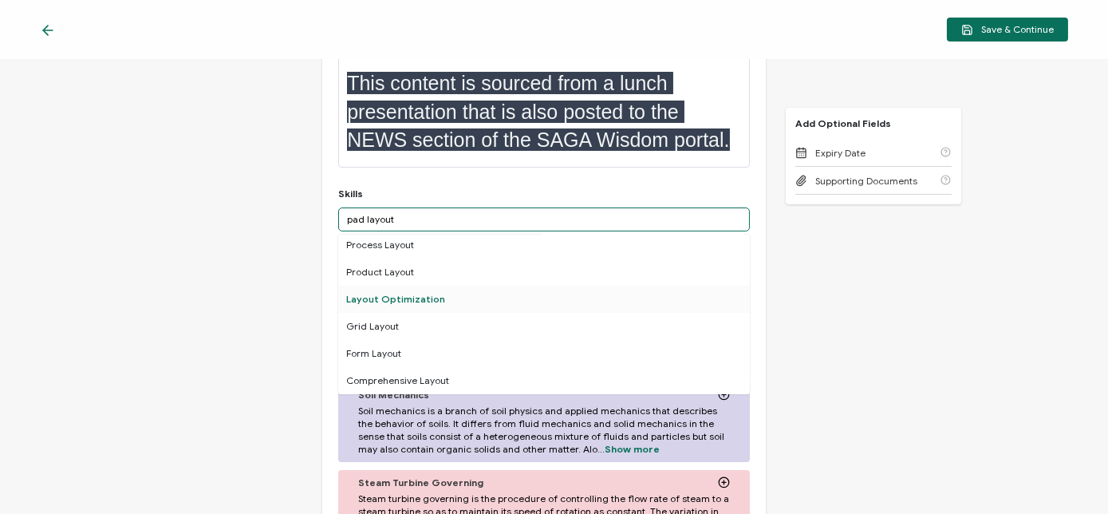
type input "pad layout"
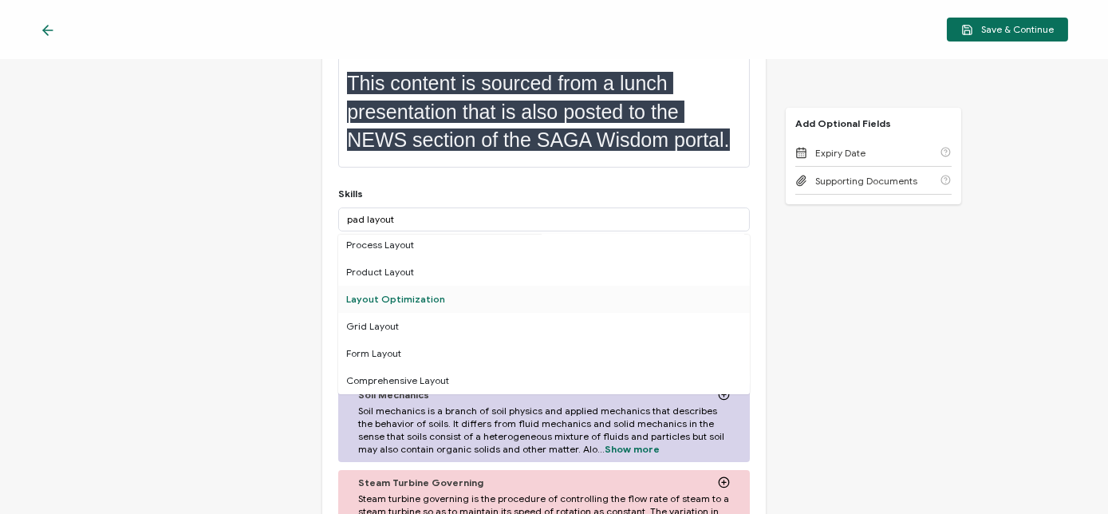
click at [426, 295] on div "Layout Optimization" at bounding box center [543, 298] width 411 height 27
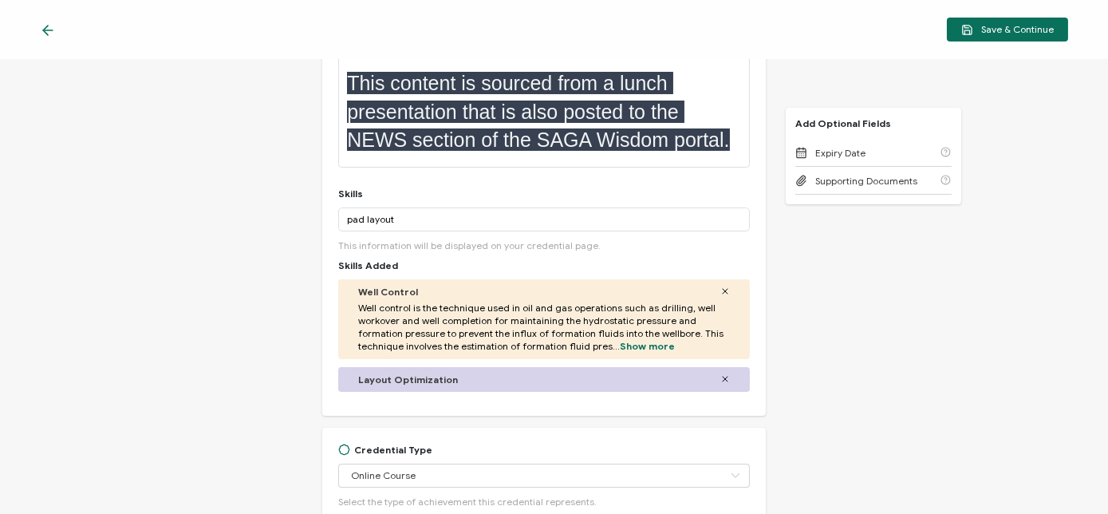
click at [720, 291] on icon at bounding box center [725, 291] width 10 height 10
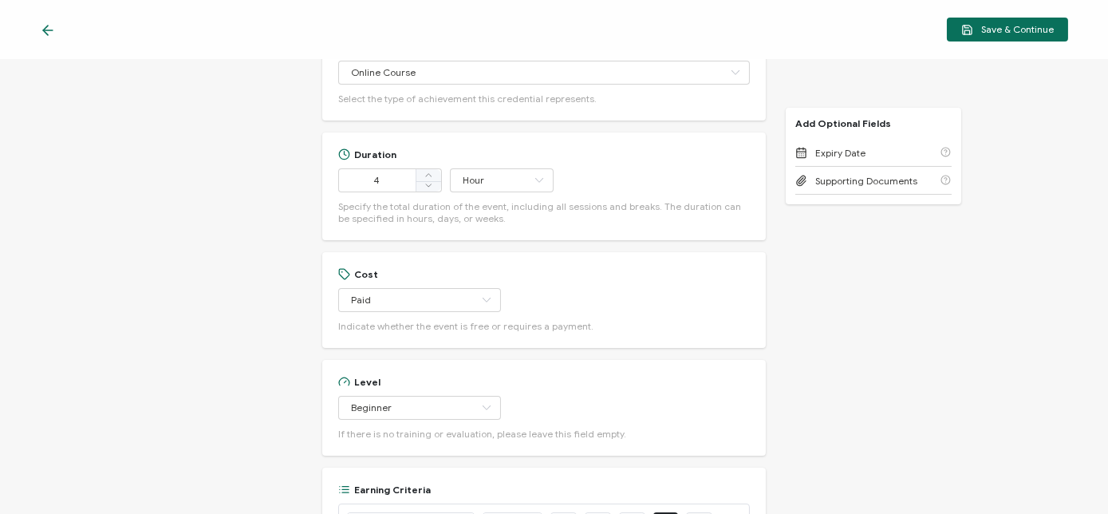
scroll to position [537, 0]
click at [426, 185] on icon at bounding box center [429, 184] width 8 height 8
click at [427, 185] on icon at bounding box center [429, 184] width 8 height 8
type input "1"
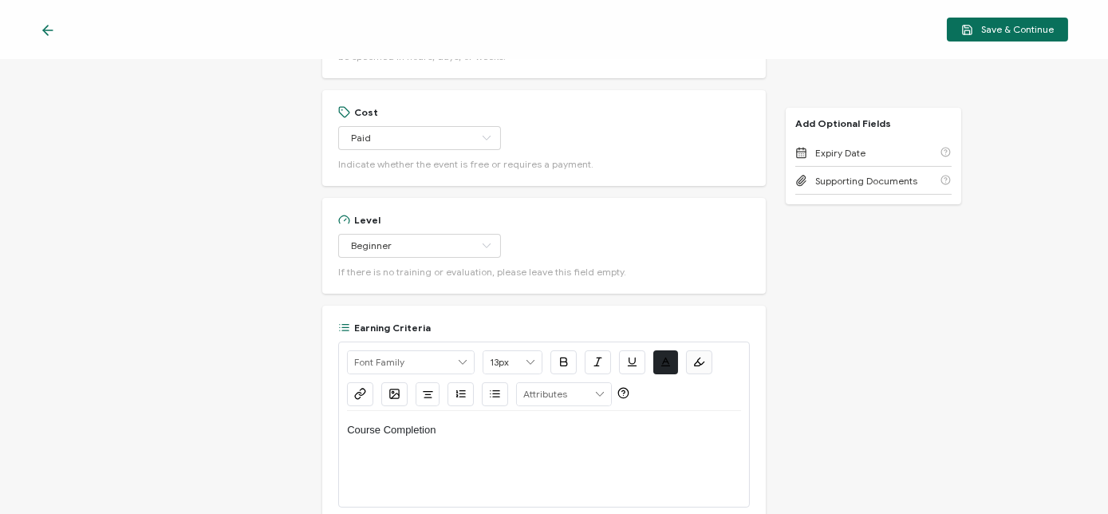
scroll to position [699, 0]
click at [477, 136] on icon at bounding box center [487, 137] width 20 height 24
click at [383, 174] on li "Free" at bounding box center [411, 175] width 148 height 27
type input "Free"
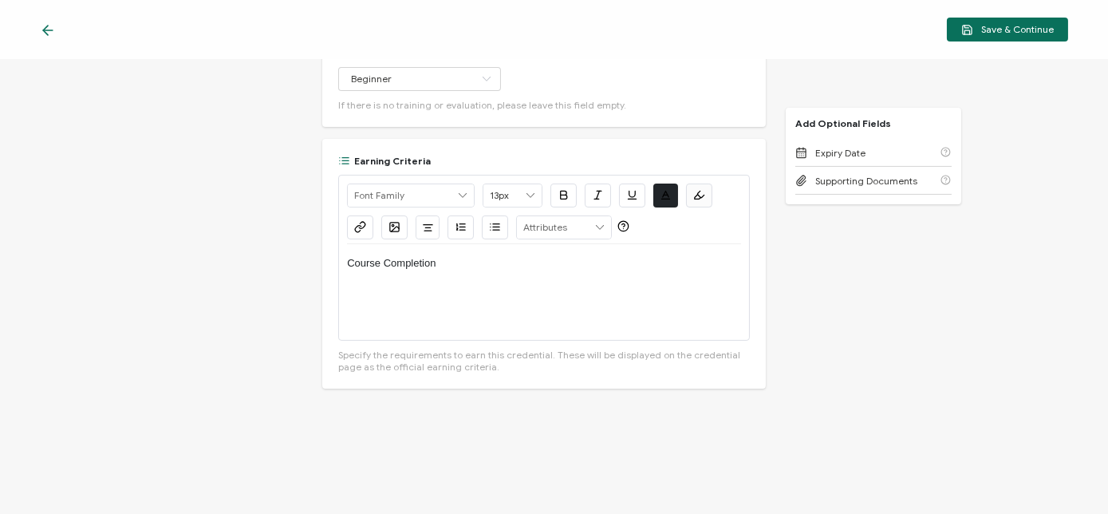
scroll to position [865, 0]
click at [1013, 30] on span "Save & Continue" at bounding box center [1007, 30] width 93 height 12
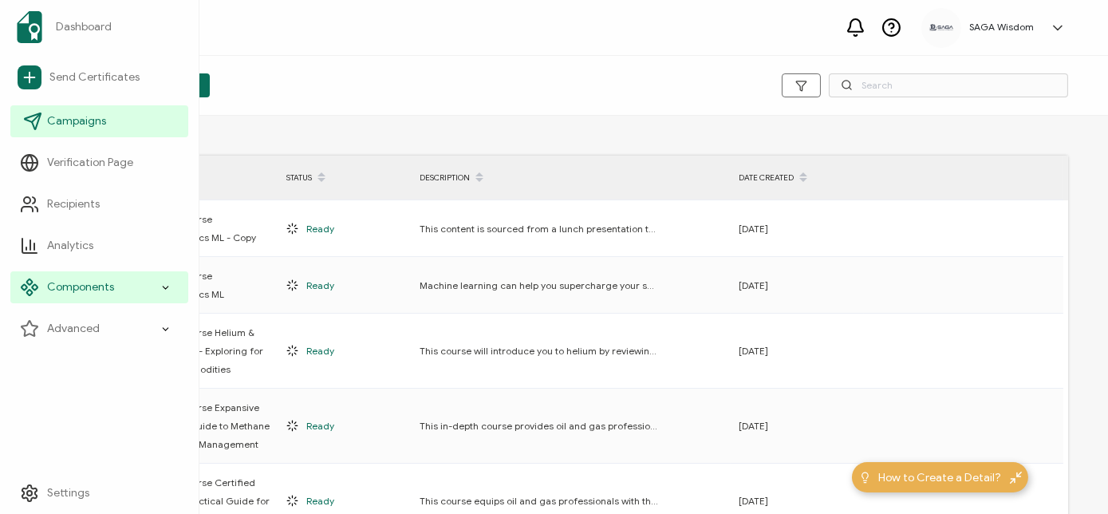
click at [61, 118] on span "Campaigns" at bounding box center [76, 121] width 59 height 16
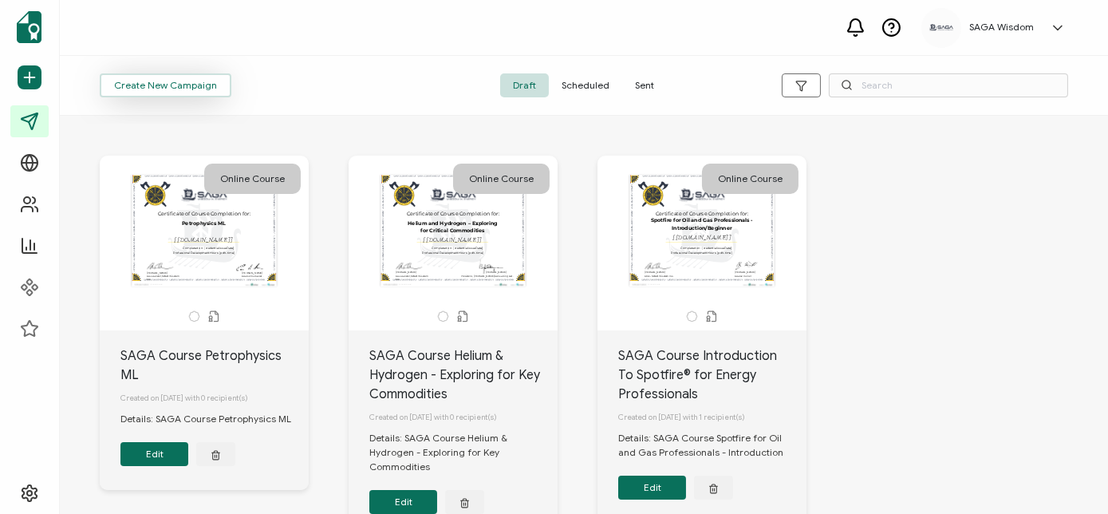
click at [194, 86] on span "Create New Campaign" at bounding box center [165, 86] width 103 height 10
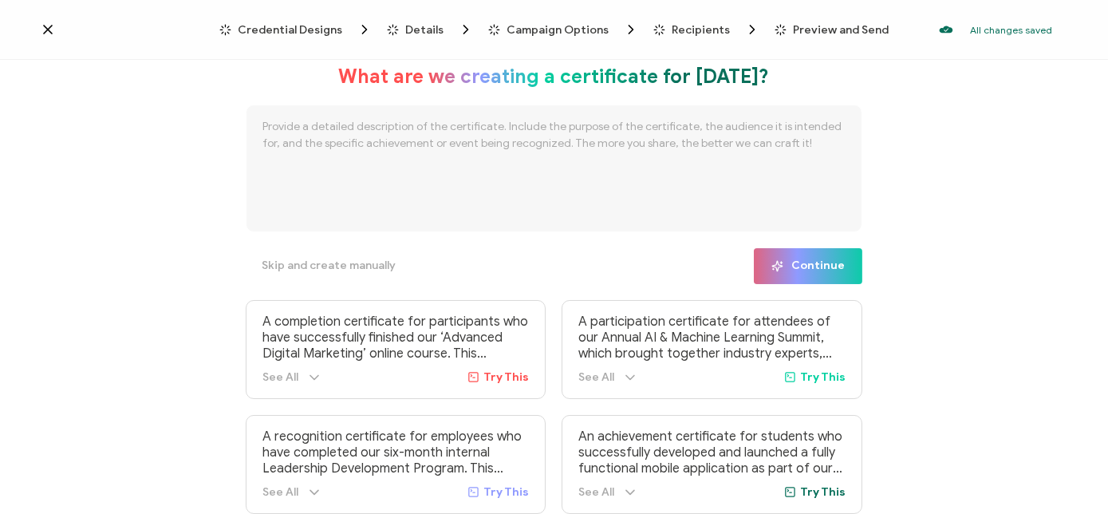
scroll to position [10, 0]
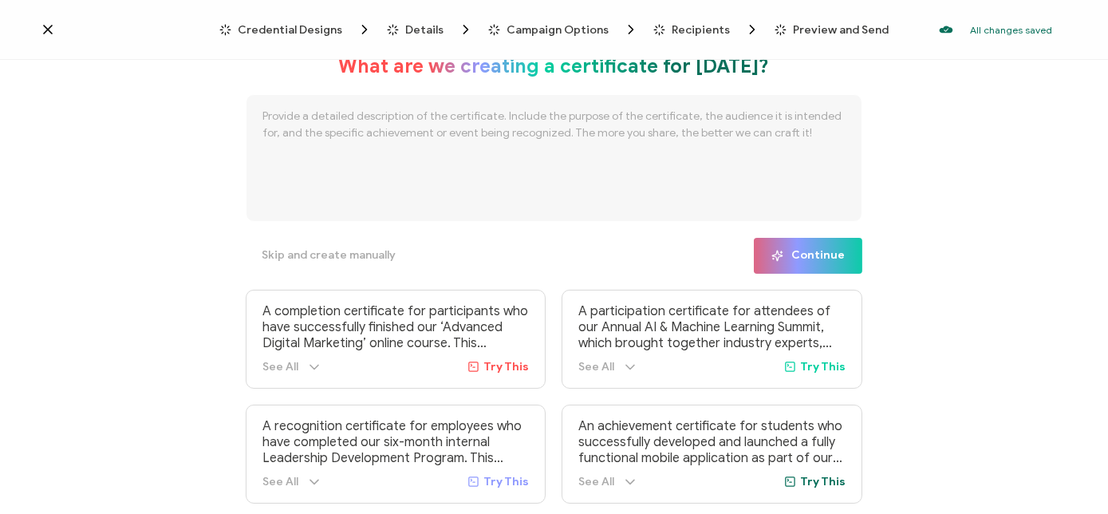
click at [314, 340] on p "A completion certificate for participants who have successfully finished our ‘A…" at bounding box center [395, 327] width 267 height 48
click at [352, 257] on span "Skip and create manually" at bounding box center [329, 255] width 134 height 11
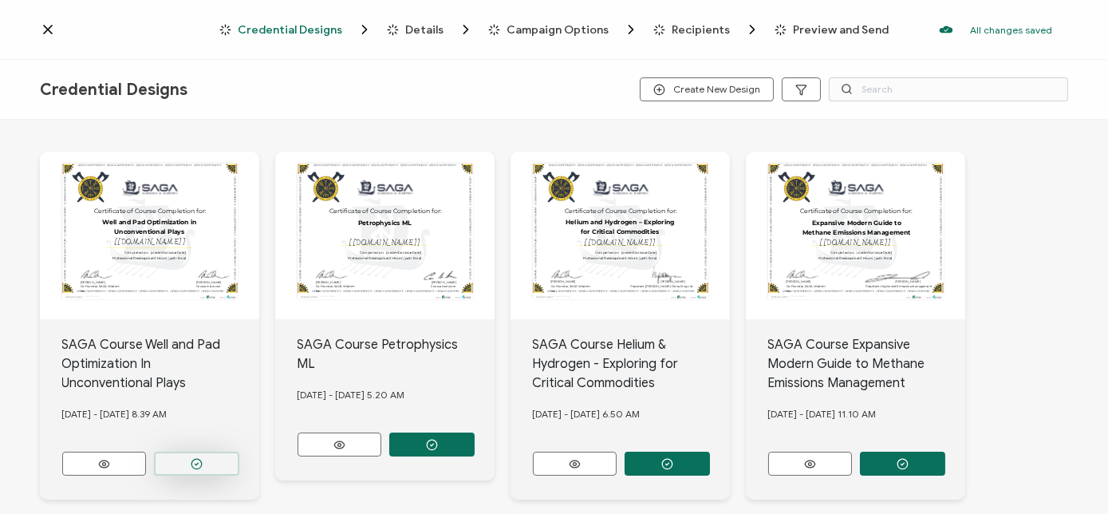
click at [203, 470] on button "button" at bounding box center [196, 463] width 85 height 24
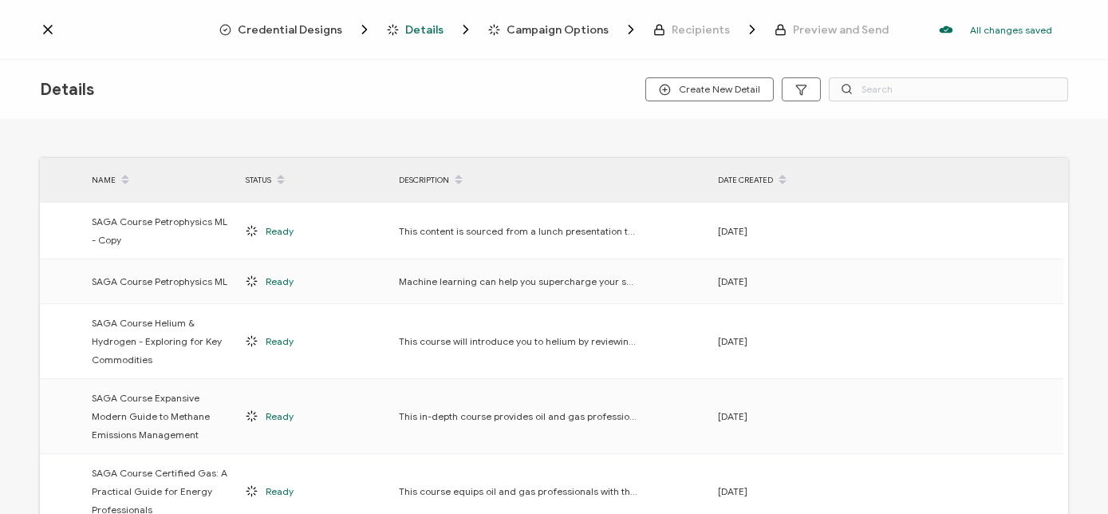
scroll to position [2, 0]
click at [868, 87] on input "text" at bounding box center [948, 89] width 239 height 24
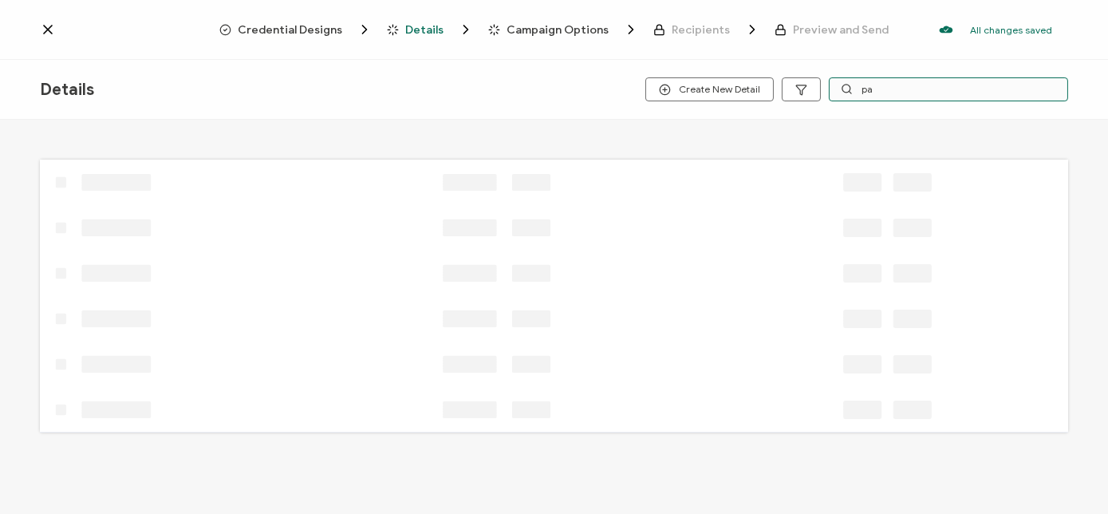
scroll to position [0, 0]
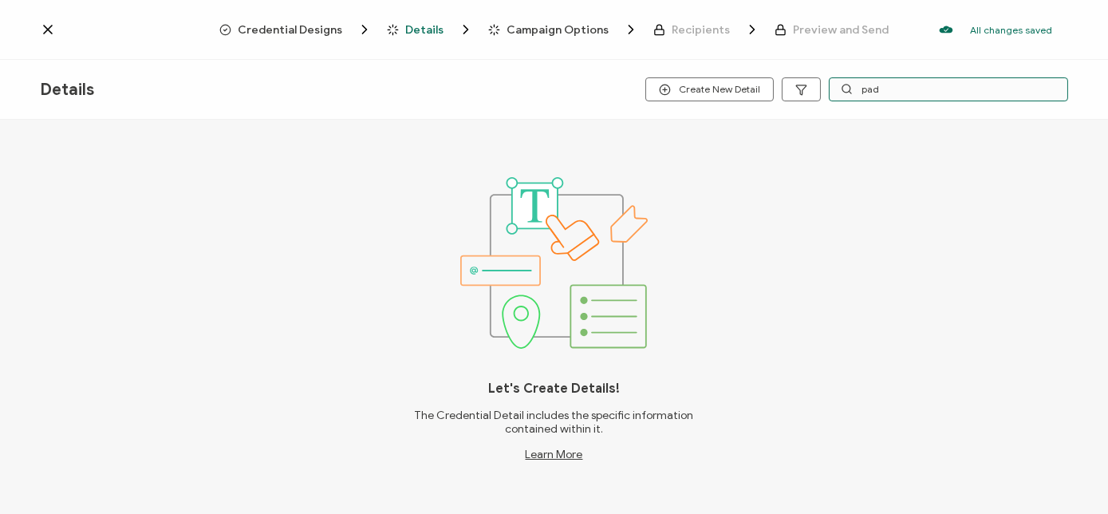
drag, startPoint x: 899, startPoint y: 85, endPoint x: 846, endPoint y: 83, distance: 52.7
click at [846, 83] on div "pad" at bounding box center [948, 89] width 239 height 24
click at [747, 91] on span "Create New Detail" at bounding box center [709, 90] width 101 height 12
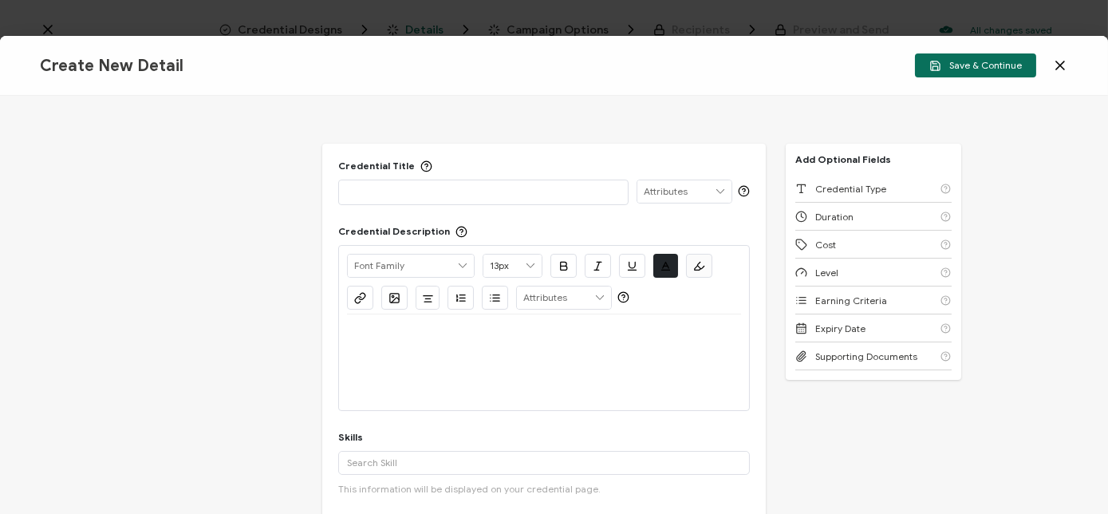
click at [1057, 61] on icon at bounding box center [1060, 65] width 16 height 16
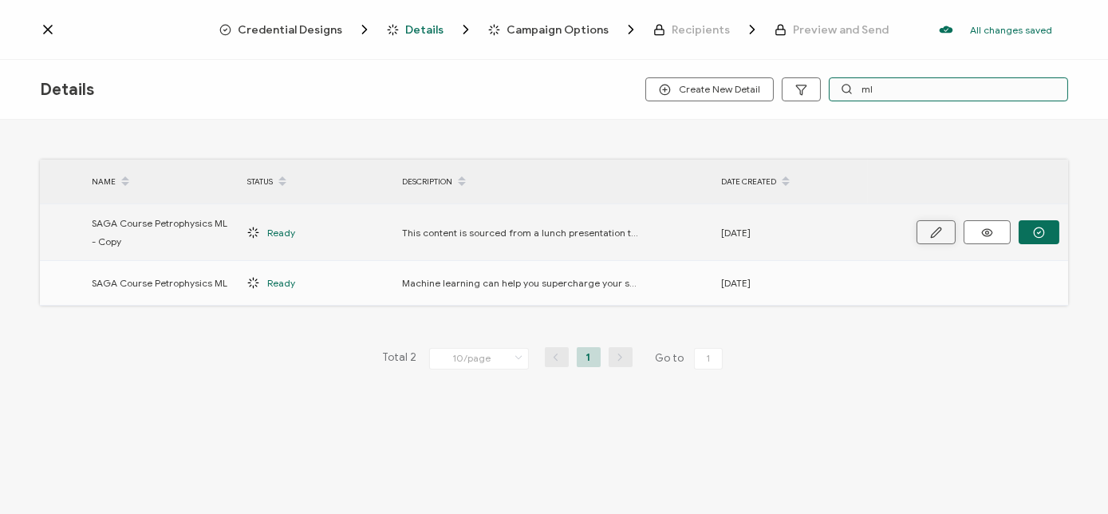
type input "ml"
click at [936, 230] on icon "button" at bounding box center [936, 232] width 10 height 10
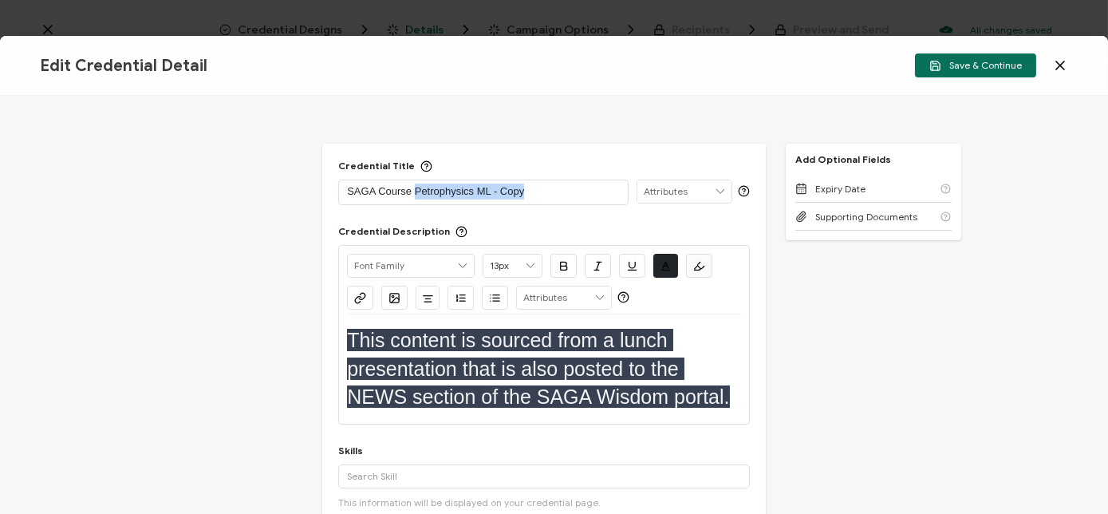
drag, startPoint x: 415, startPoint y: 191, endPoint x: 525, endPoint y: 191, distance: 109.2
click at [525, 191] on p "SAGA Course Petrophysics ML - Copy" at bounding box center [483, 191] width 273 height 16
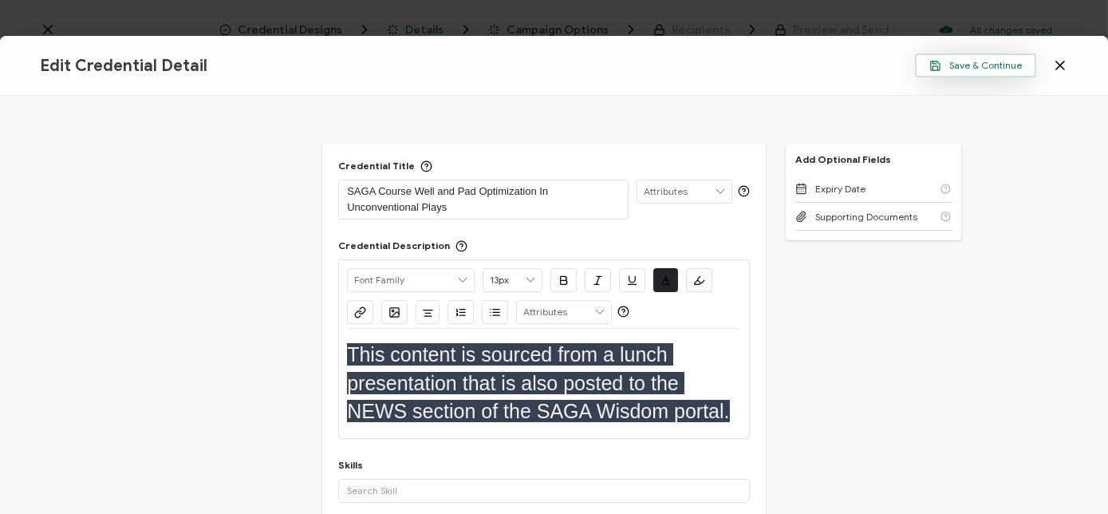
click at [948, 64] on span "Save & Continue" at bounding box center [975, 66] width 93 height 12
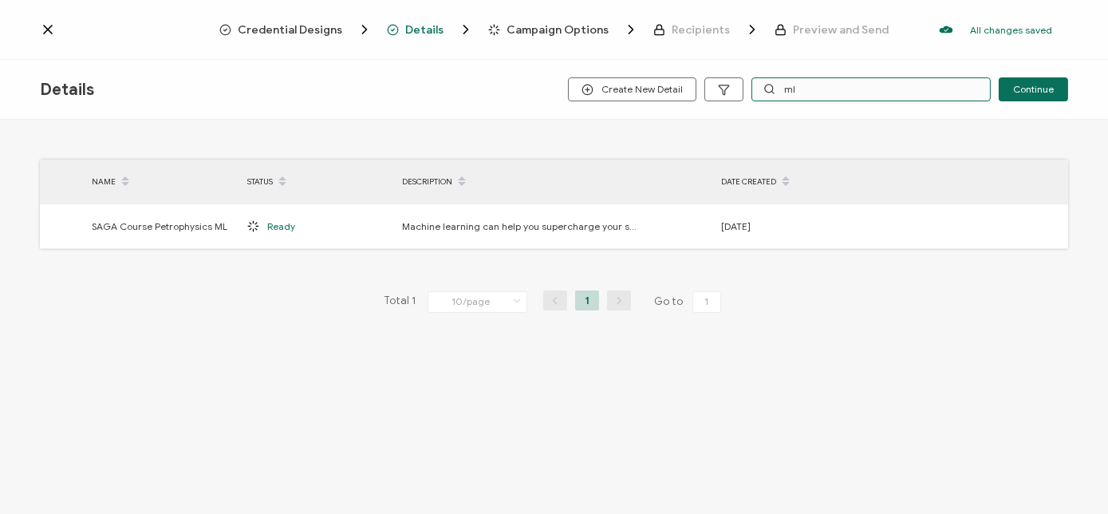
drag, startPoint x: 825, startPoint y: 85, endPoint x: 774, endPoint y: 80, distance: 51.3
click at [774, 80] on div "ml" at bounding box center [870, 89] width 239 height 24
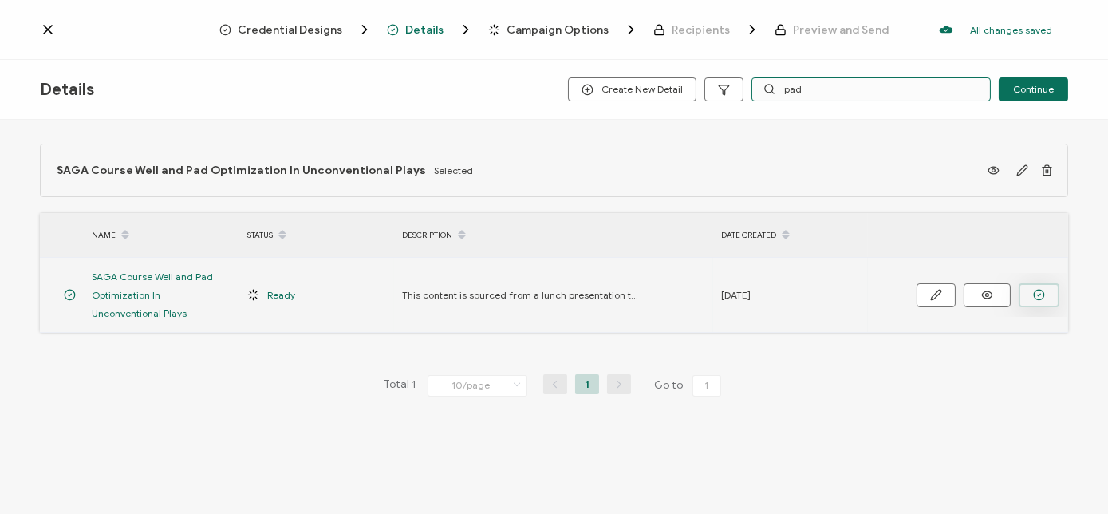
type input "pad"
click at [1037, 297] on icon "button" at bounding box center [1039, 295] width 12 height 12
click at [1035, 294] on icon "button" at bounding box center [1039, 295] width 12 height 12
click at [1040, 296] on icon "button" at bounding box center [1039, 295] width 12 height 12
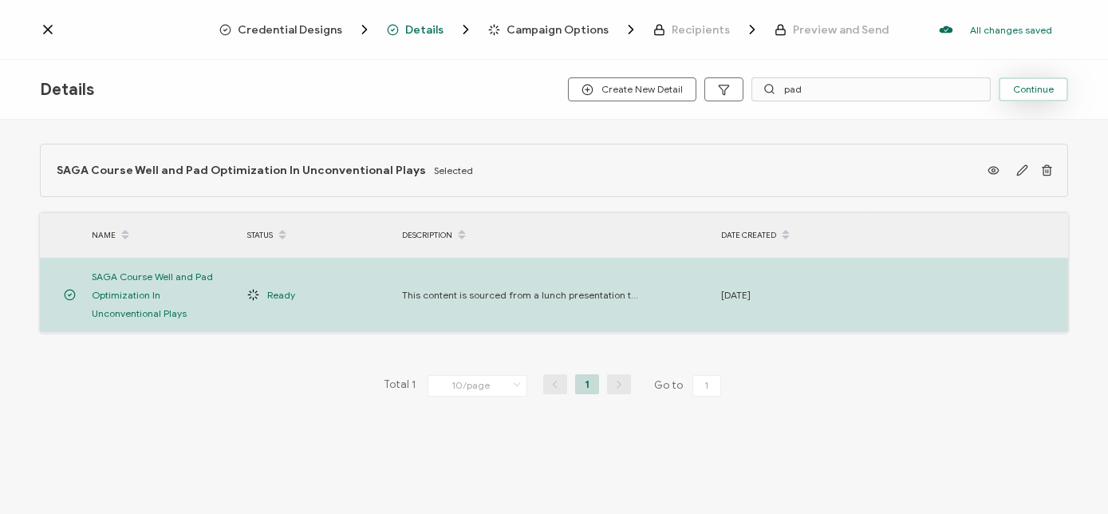
click at [1035, 88] on span "Continue" at bounding box center [1033, 90] width 41 height 10
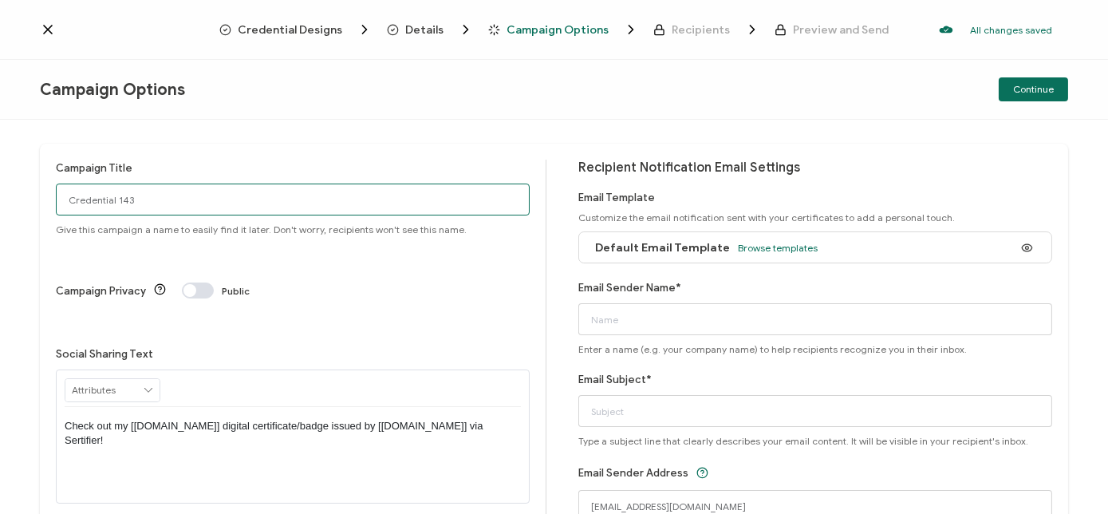
click at [399, 205] on input "Credential 143" at bounding box center [293, 199] width 474 height 32
drag, startPoint x: 399, startPoint y: 205, endPoint x: 189, endPoint y: 202, distance: 209.7
click at [189, 202] on input "Credential 143" at bounding box center [293, 199] width 474 height 32
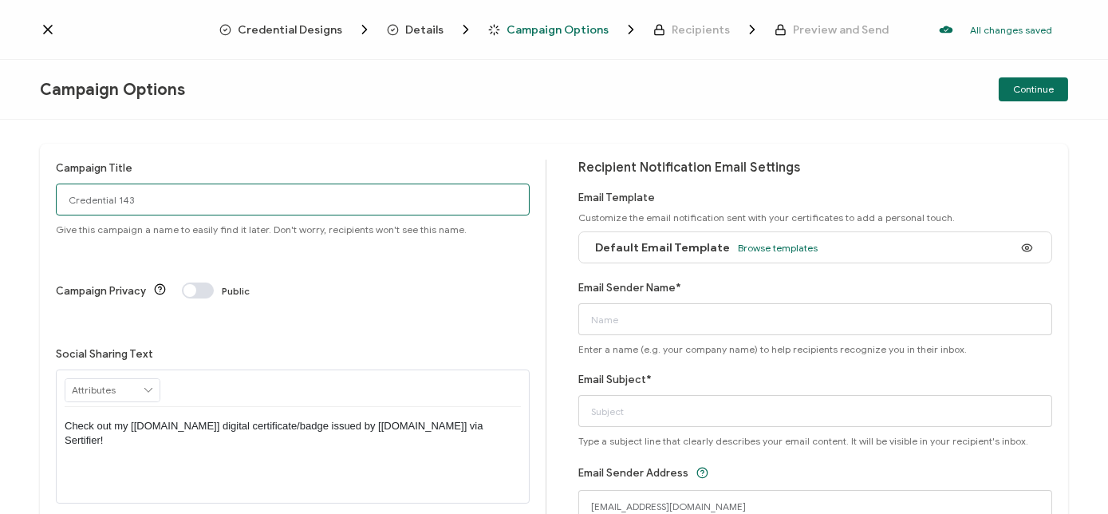
click at [189, 202] on input "Credential 143" at bounding box center [293, 199] width 474 height 32
drag, startPoint x: 189, startPoint y: 202, endPoint x: 67, endPoint y: 200, distance: 122.0
click at [67, 200] on input "Credential 143" at bounding box center [293, 199] width 474 height 32
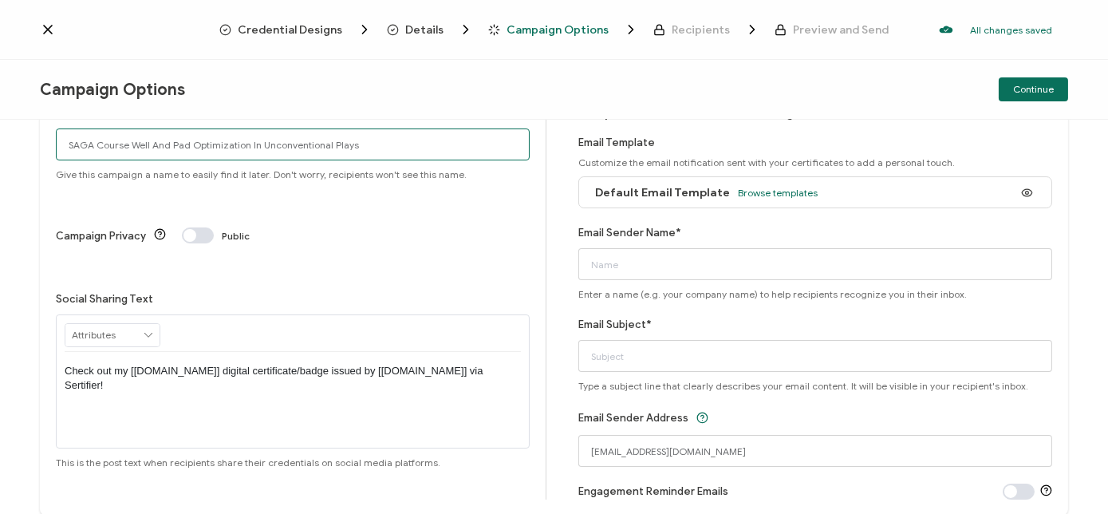
scroll to position [57, 0]
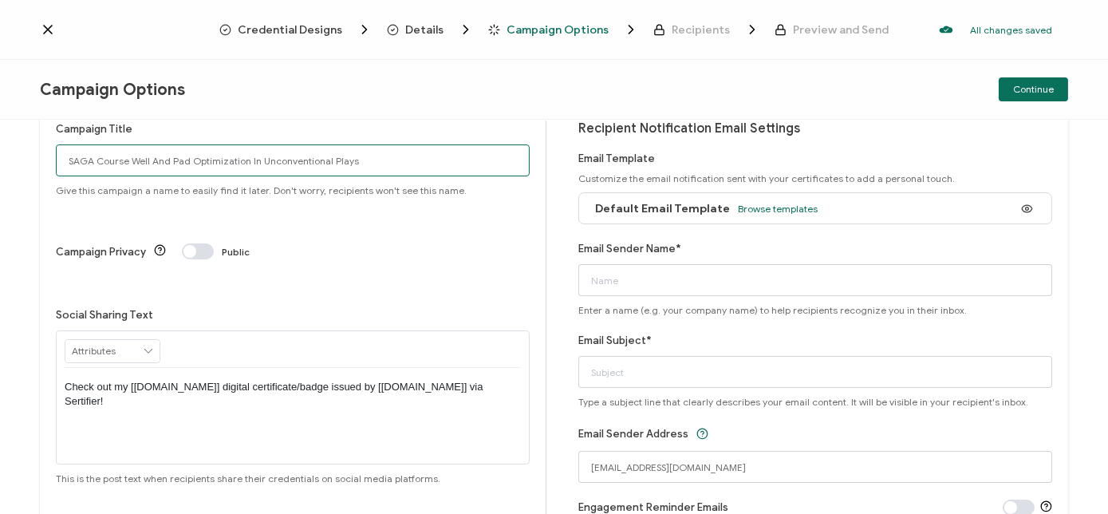
type input "SAGA Course Well And Pad Optimization In Unconventional Plays"
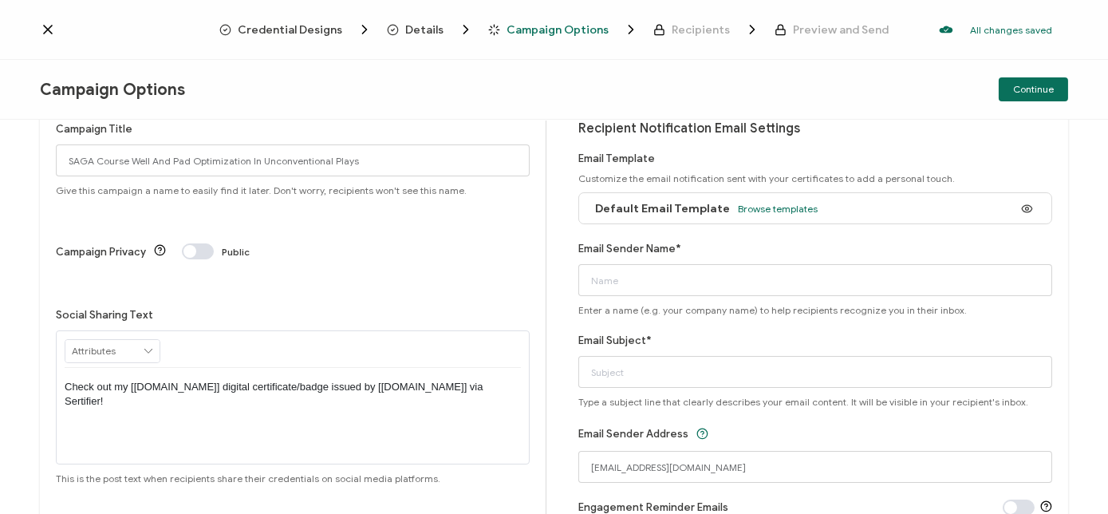
click at [279, 331] on div "RECIPIENT Recipient Name Recipient E-Mail CREDENTIAL Credential ID Issue Date C…" at bounding box center [293, 349] width 456 height 37
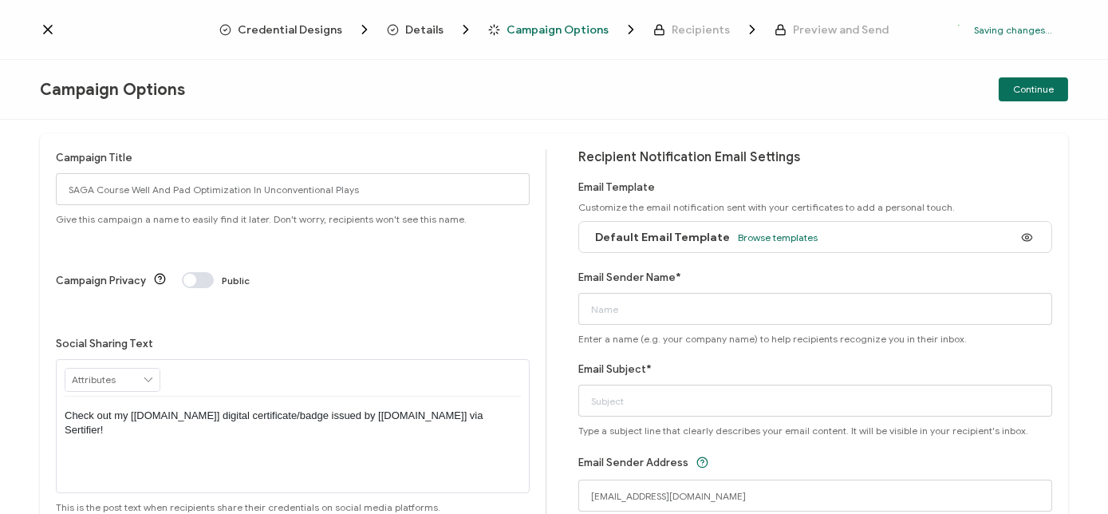
scroll to position [13, 0]
click at [789, 229] on span "Browse templates" at bounding box center [778, 235] width 80 height 12
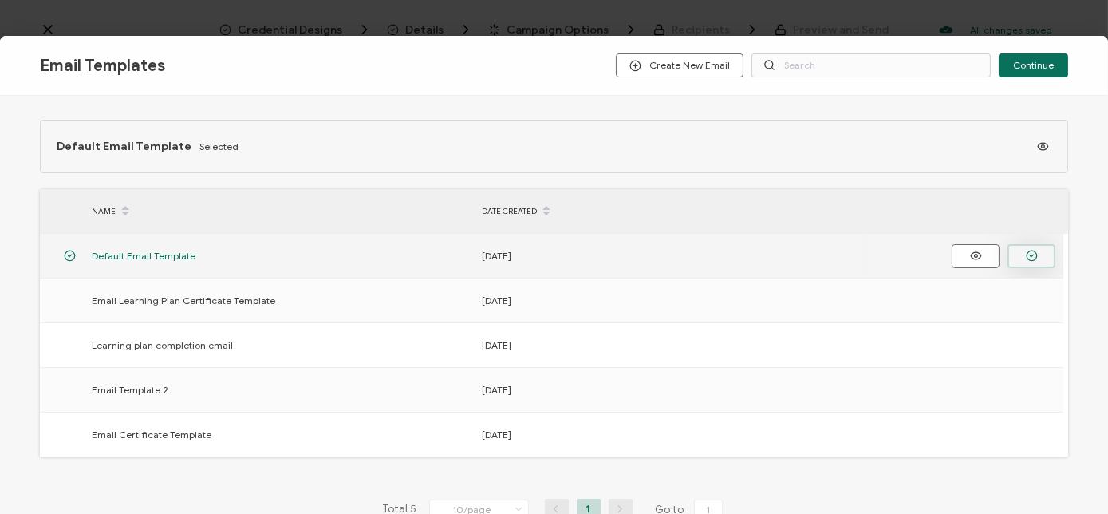
click at [1037, 250] on icon "button" at bounding box center [1031, 256] width 12 height 12
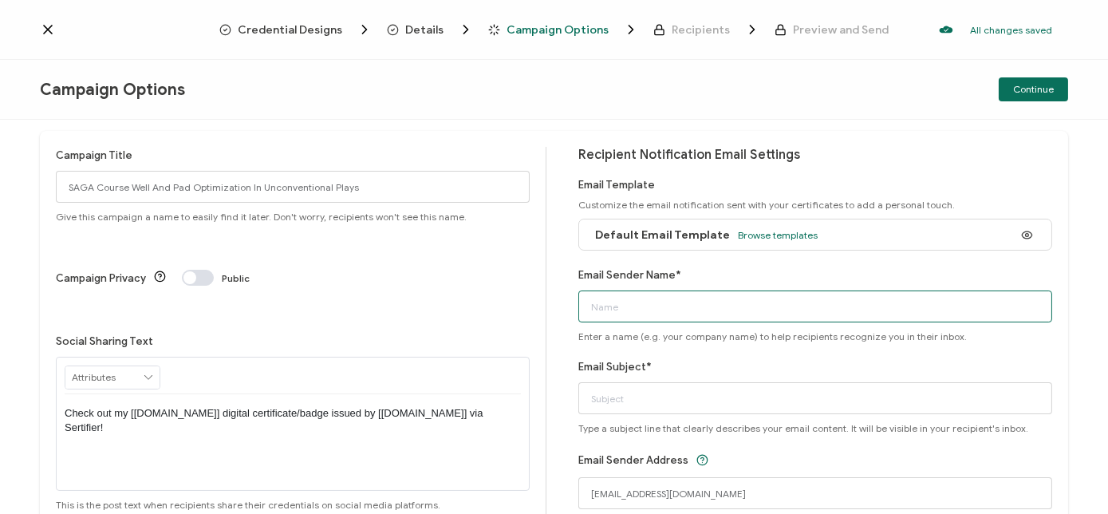
click at [676, 306] on input "Email Sender Name*" at bounding box center [815, 306] width 474 height 32
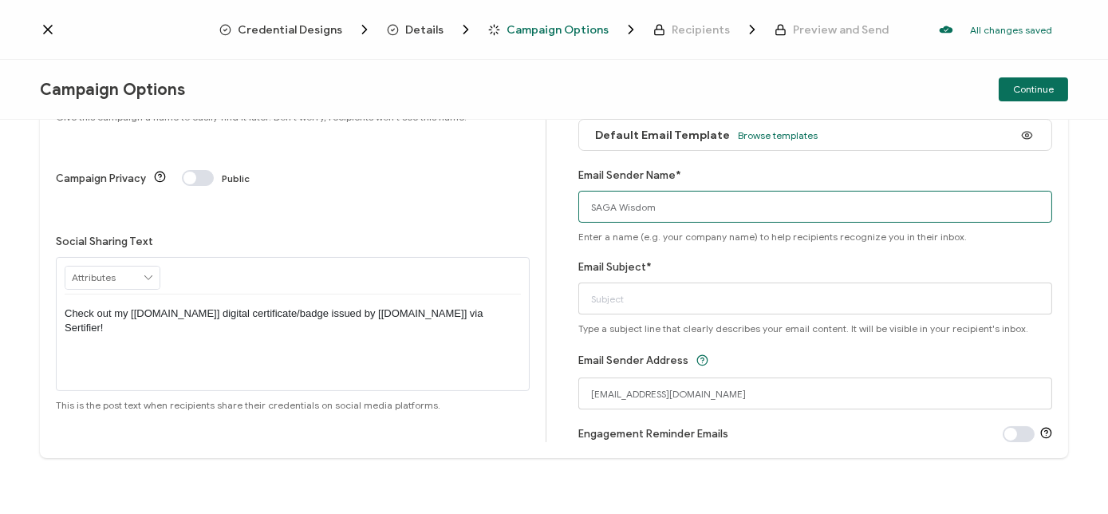
scroll to position [121, 0]
type input "SAGA Wisdom"
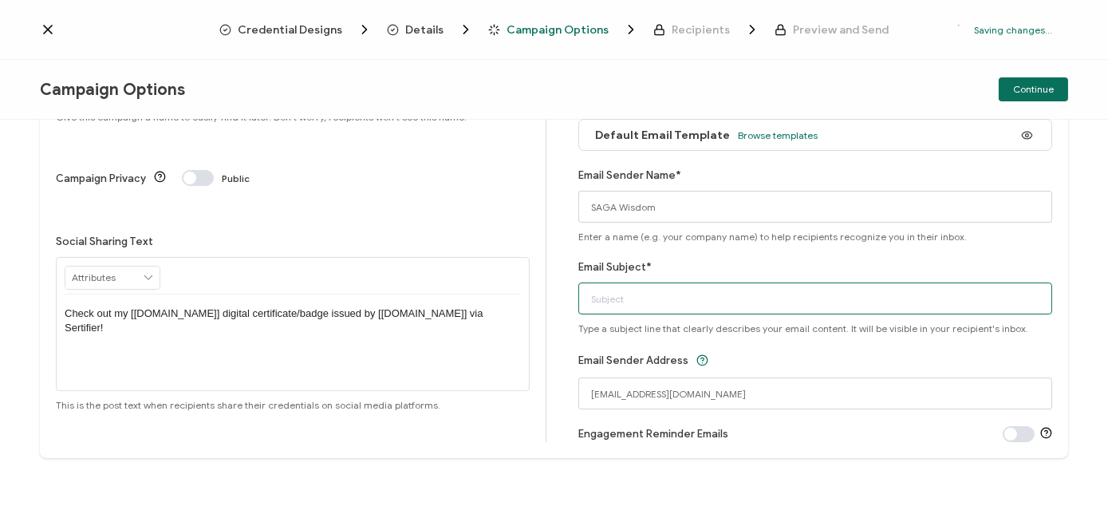
click at [675, 287] on input "Email Subject*" at bounding box center [815, 298] width 474 height 32
type input "Certificate Of Course Completion"
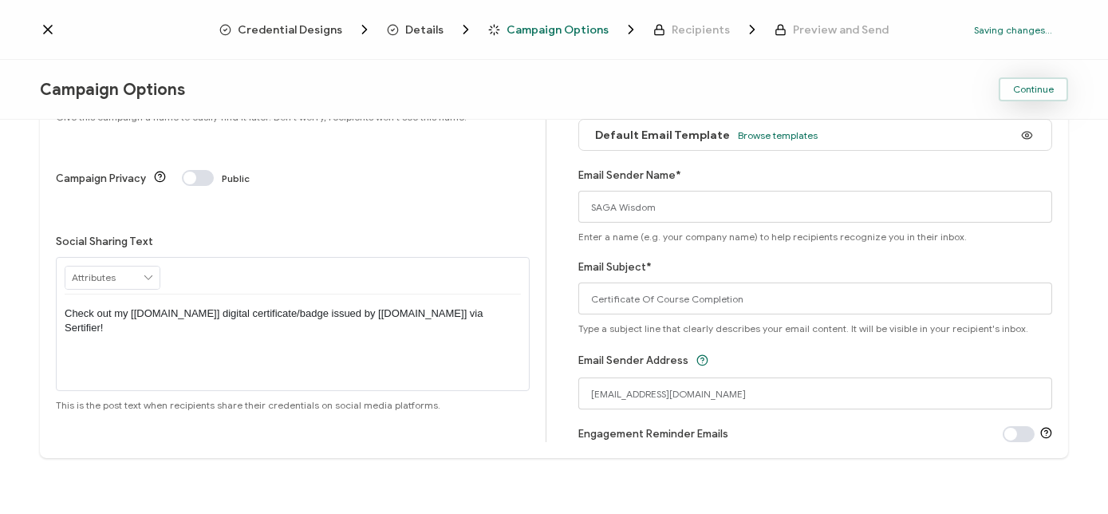
click at [1028, 93] on span "Continue" at bounding box center [1033, 90] width 41 height 10
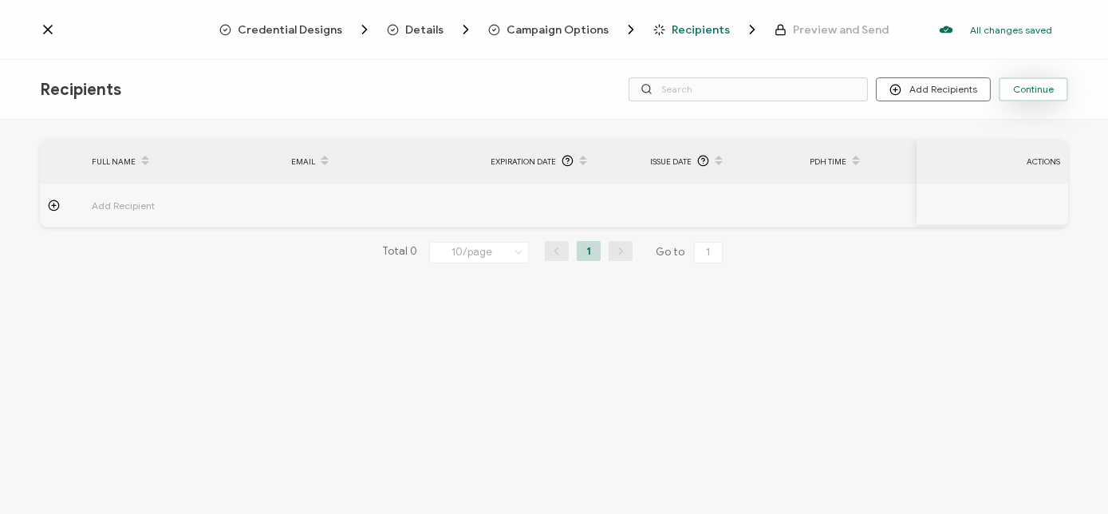
drag, startPoint x: 1041, startPoint y: 80, endPoint x: 1041, endPoint y: 89, distance: 8.8
click at [1041, 89] on button "Continue" at bounding box center [1032, 89] width 69 height 24
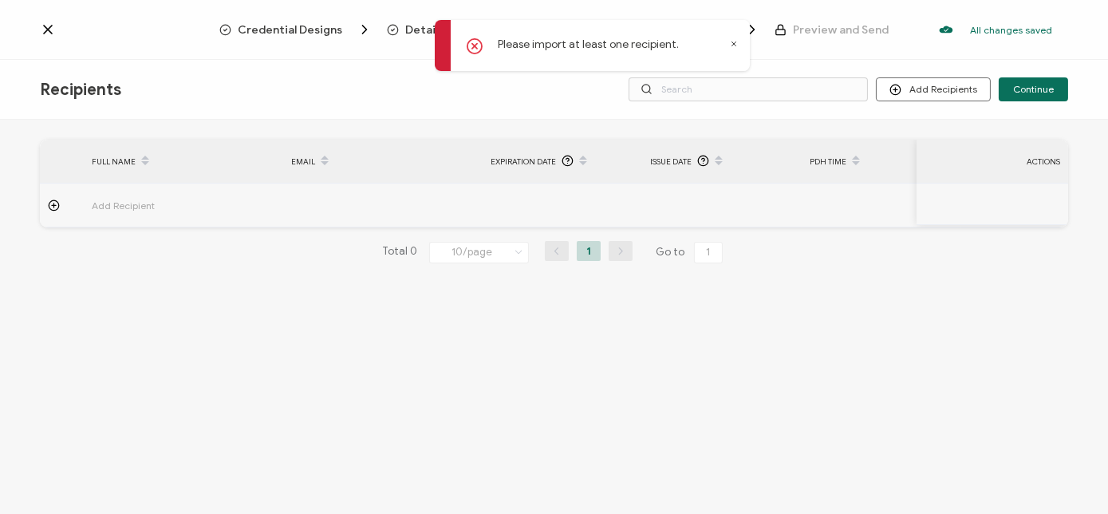
click at [137, 204] on span "Add Recipient" at bounding box center [168, 205] width 152 height 18
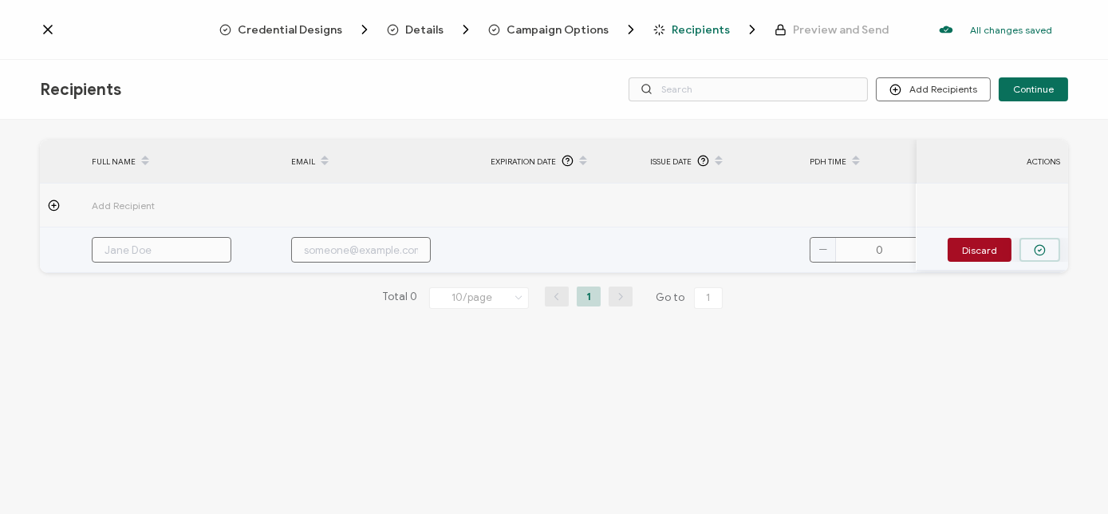
click at [1043, 244] on icon "button" at bounding box center [1039, 250] width 12 height 12
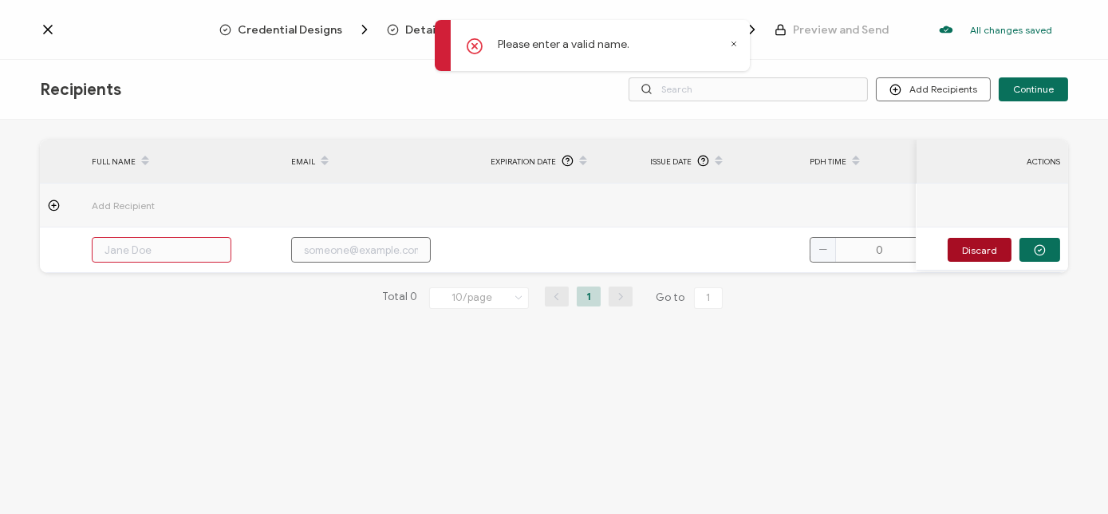
click at [732, 44] on icon at bounding box center [734, 44] width 8 height 8
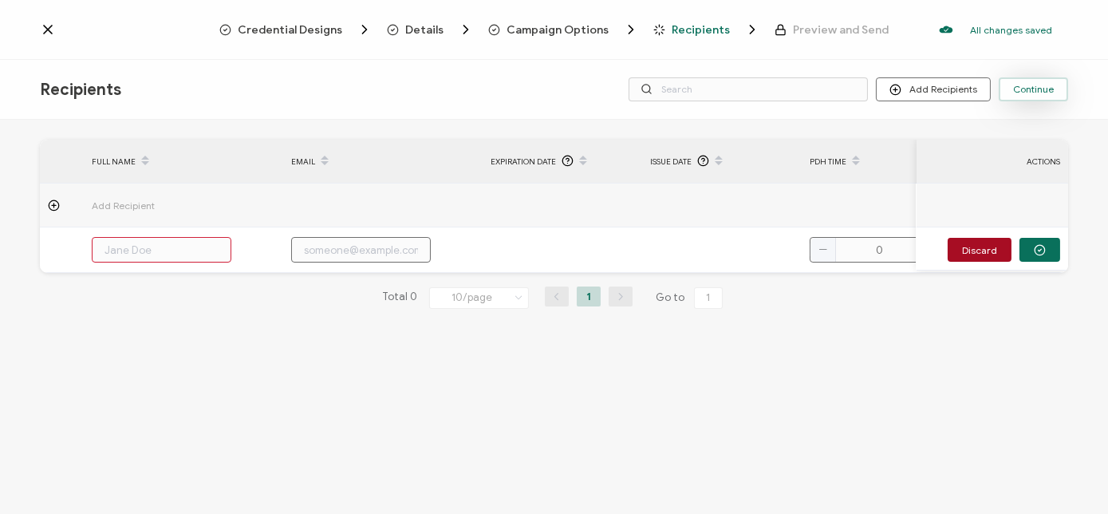
click at [1026, 81] on button "Continue" at bounding box center [1032, 89] width 69 height 24
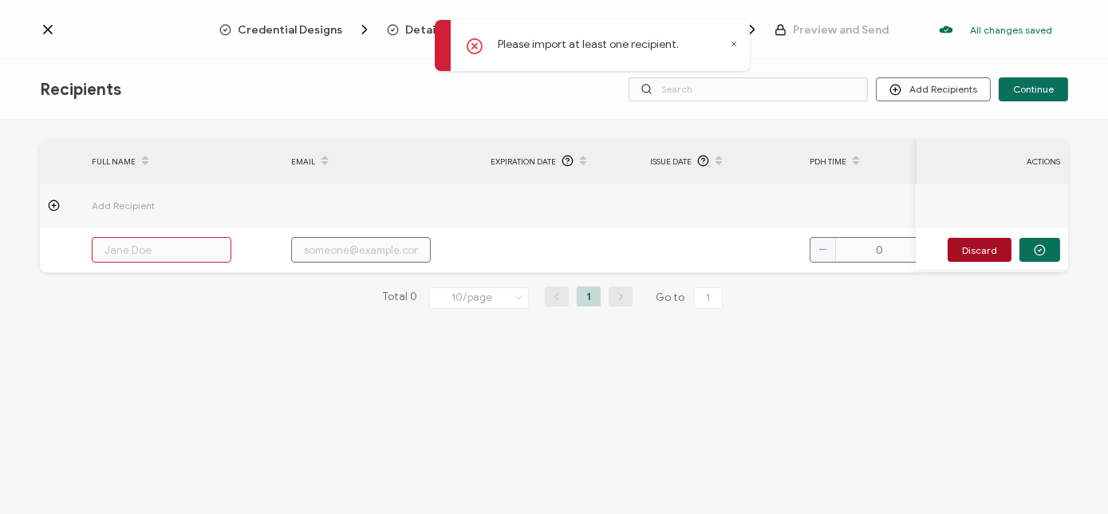
click at [730, 41] on icon at bounding box center [734, 44] width 8 height 8
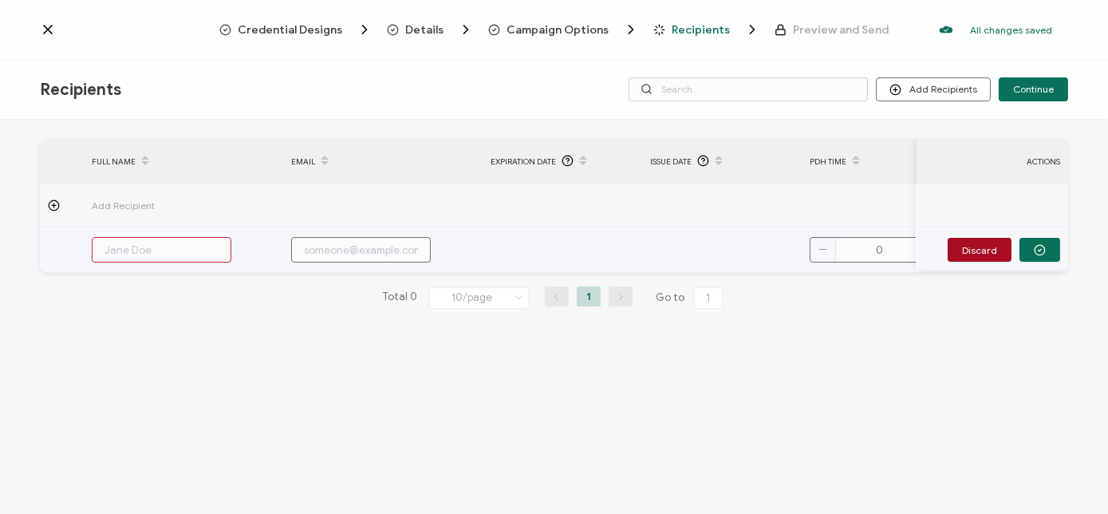
click at [182, 237] on input "text" at bounding box center [162, 250] width 140 height 26
type input "E"
type input "Er"
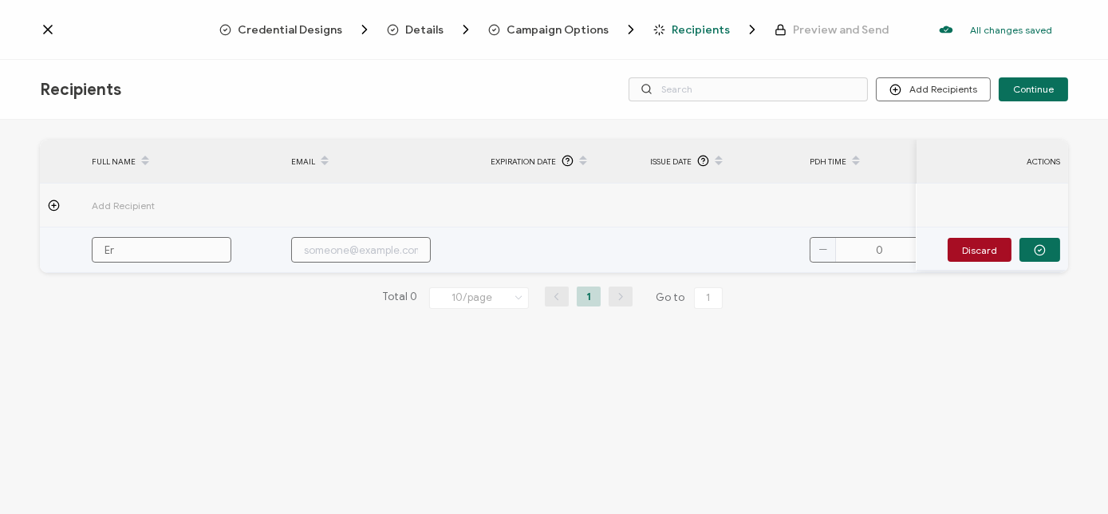
type input "[PERSON_NAME]"
type input "Eris"
type input "[PERSON_NAME]"
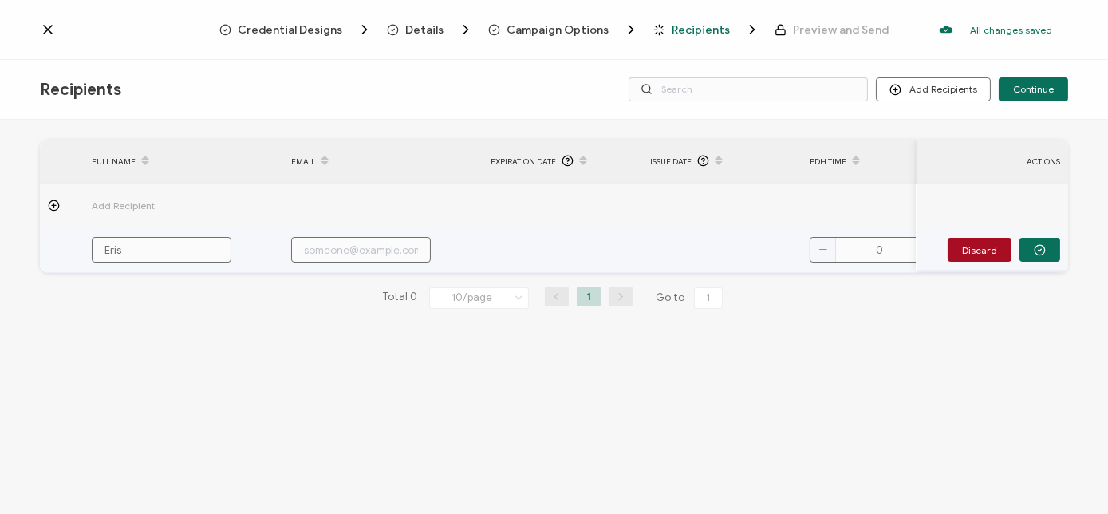
type input "[PERSON_NAME]"
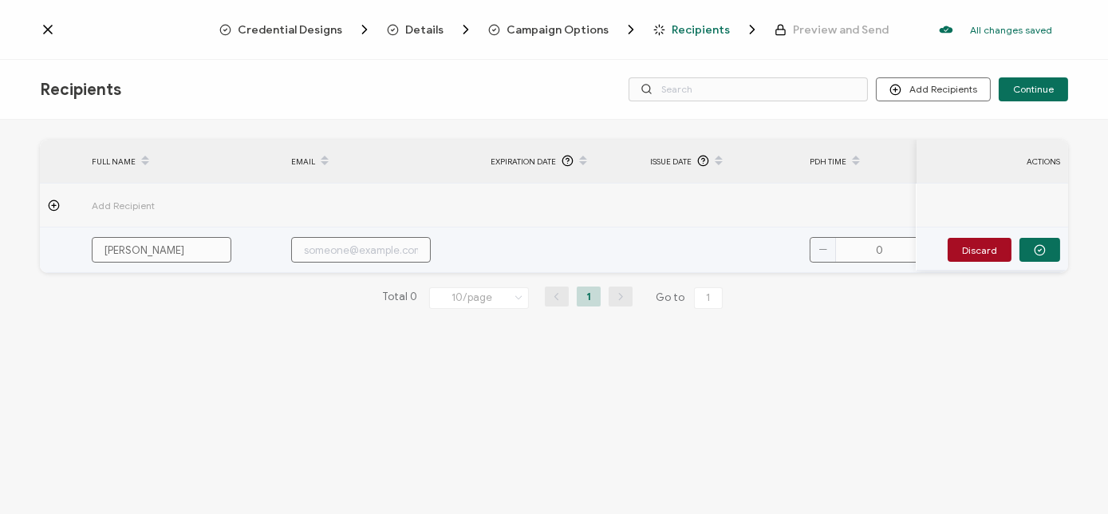
type input "[PERSON_NAME]"
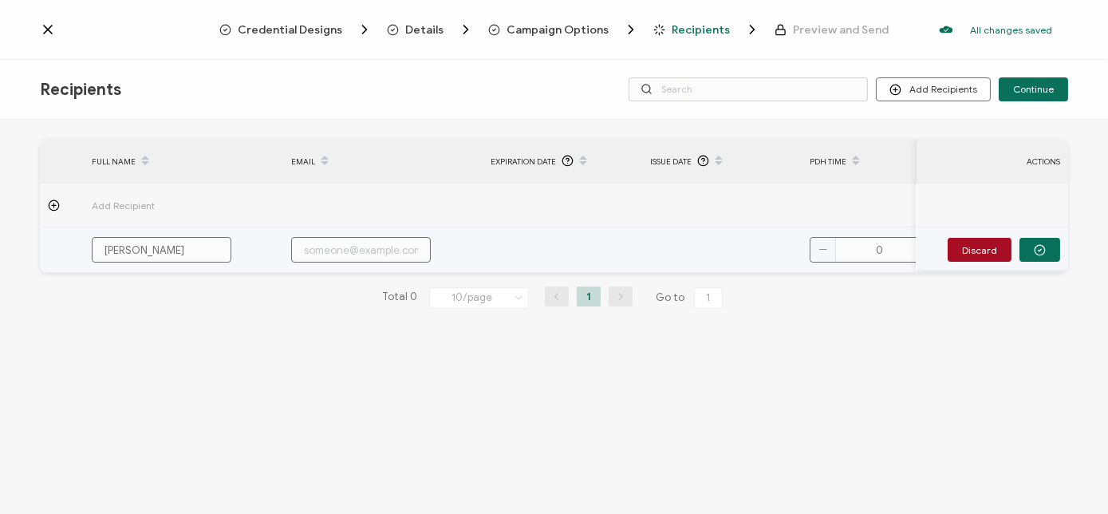
type input "[PERSON_NAME]"
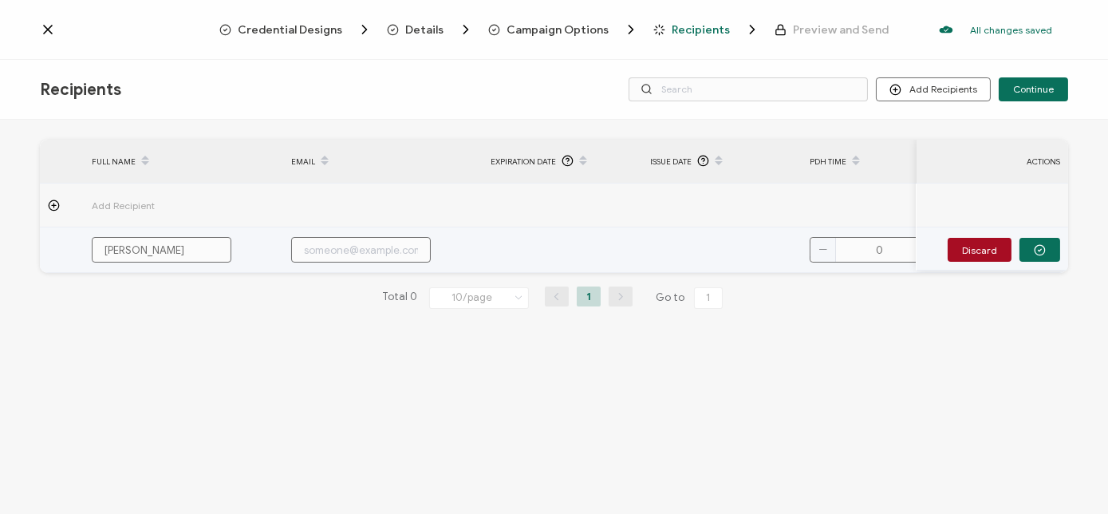
type input "[PERSON_NAME]"
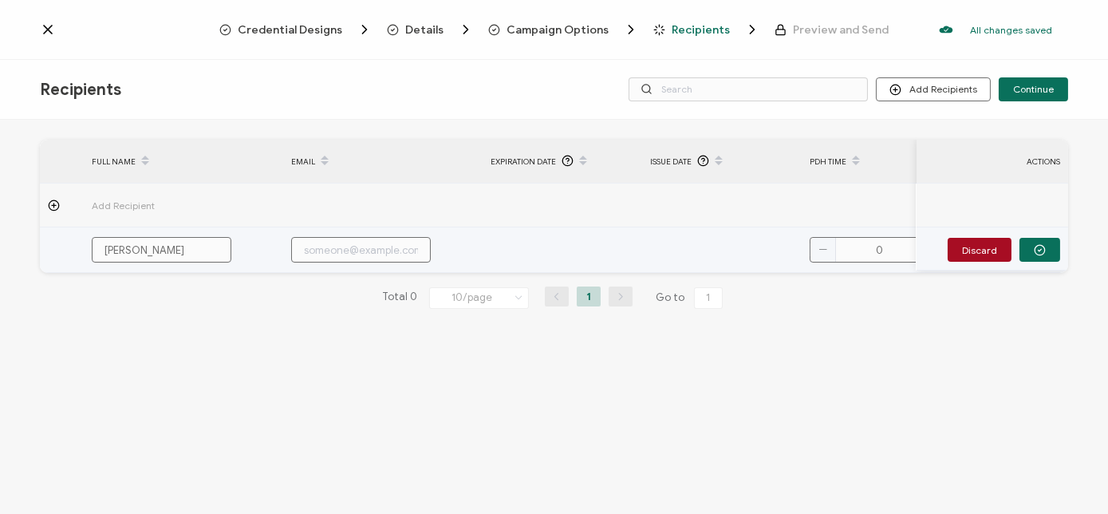
type input "[PERSON_NAME]"
click at [306, 246] on input "text" at bounding box center [361, 250] width 140 height 26
type input "e"
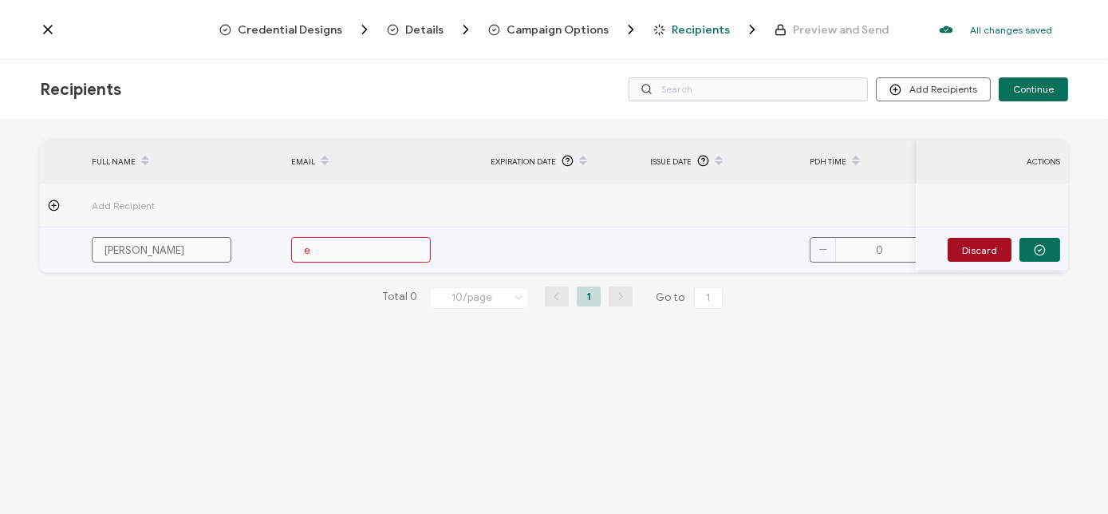
type input "es"
type input "esc"
type input "[PERSON_NAME]"
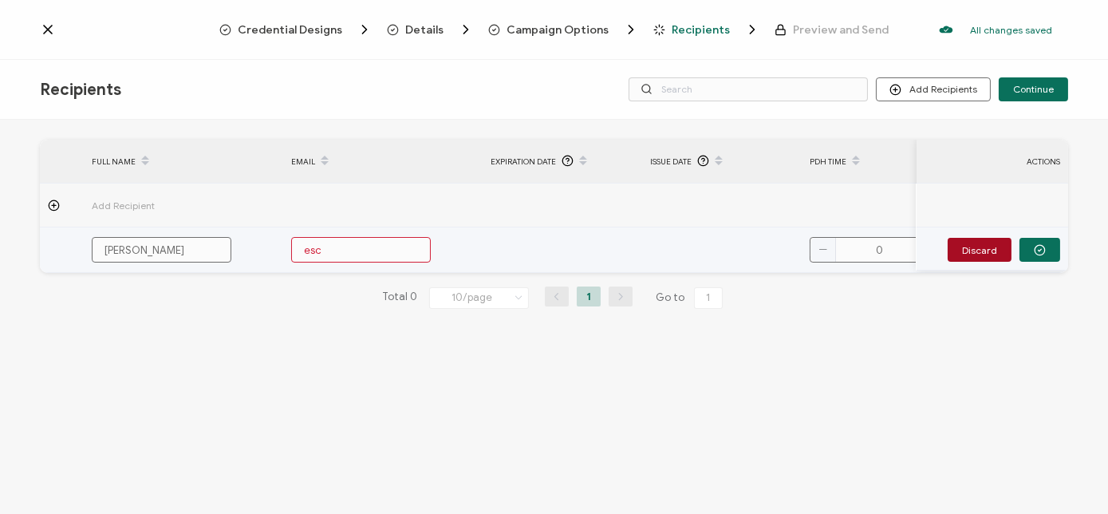
type input "[PERSON_NAME]"
type input "eschm"
type input "eschme"
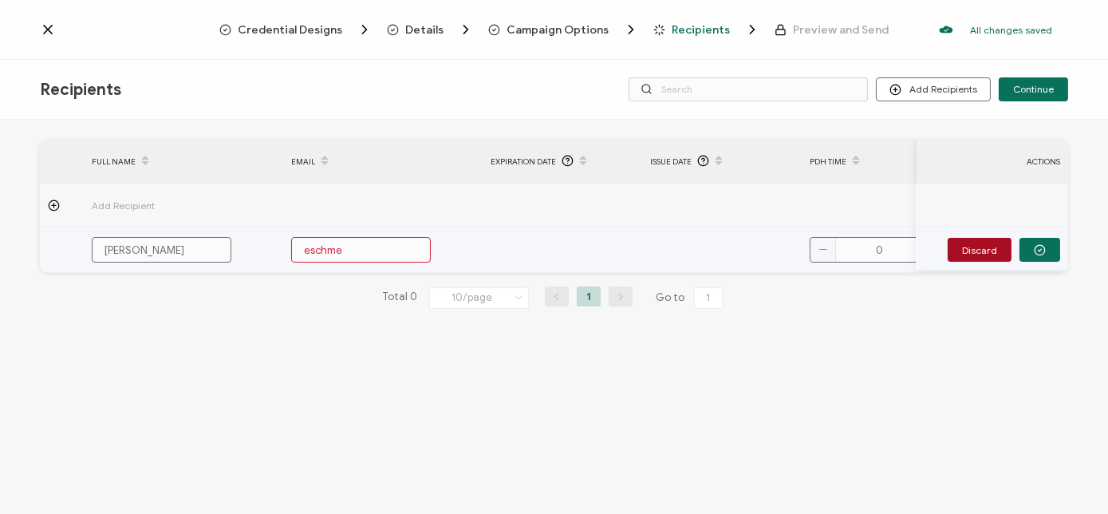
type input "eschmel"
type input "eschmelz"
type input "eschmelzl"
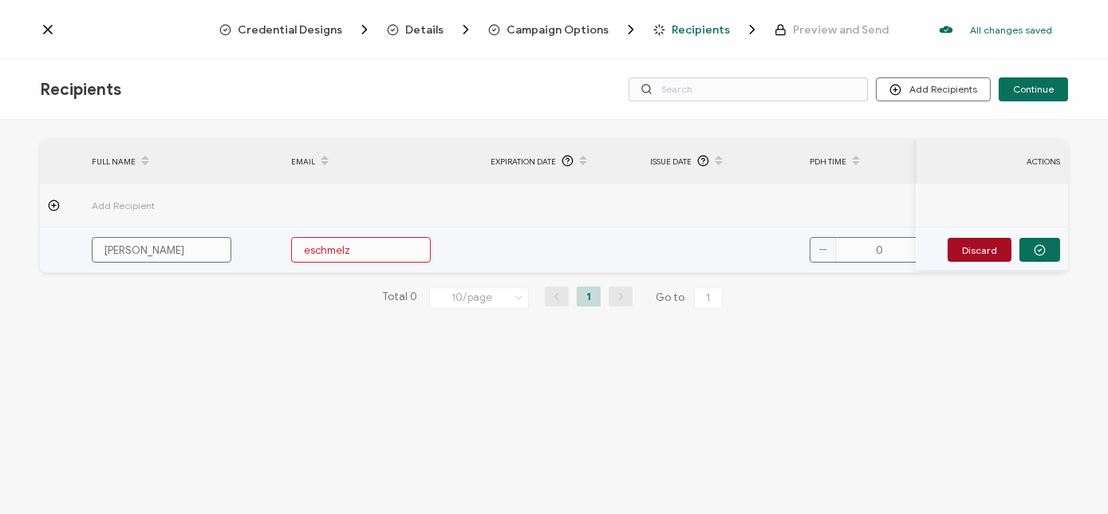
type input "eschmelzl"
type input "eschmelzl@"
type input "eschmelzl@s"
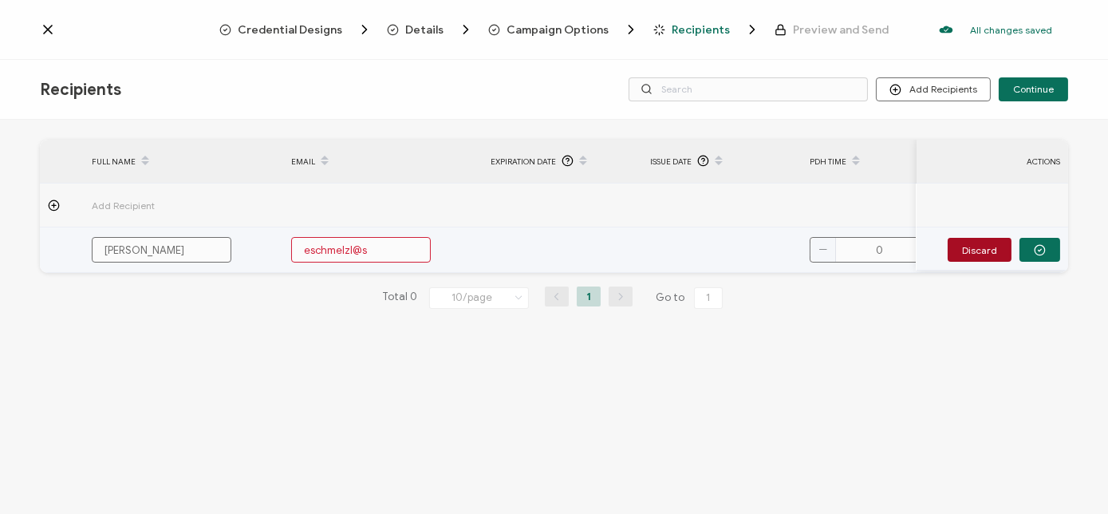
type input "eschmelzl@sa"
type input "eschmelzl@sag"
type input "eschmelzl@saga"
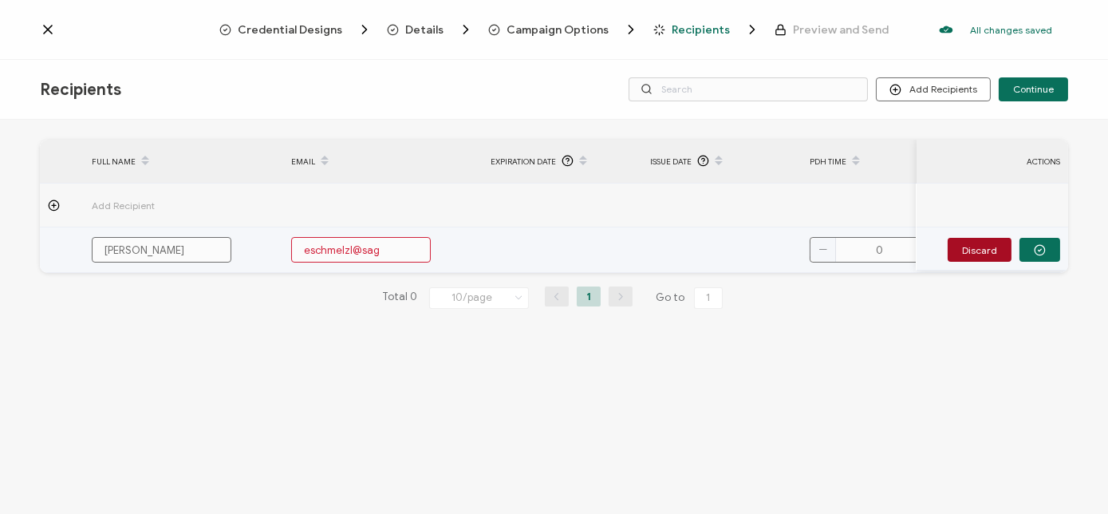
type input "eschmelzl@saga"
type input "eschmelzl@sagaw"
type input "eschmelzl@sagawi"
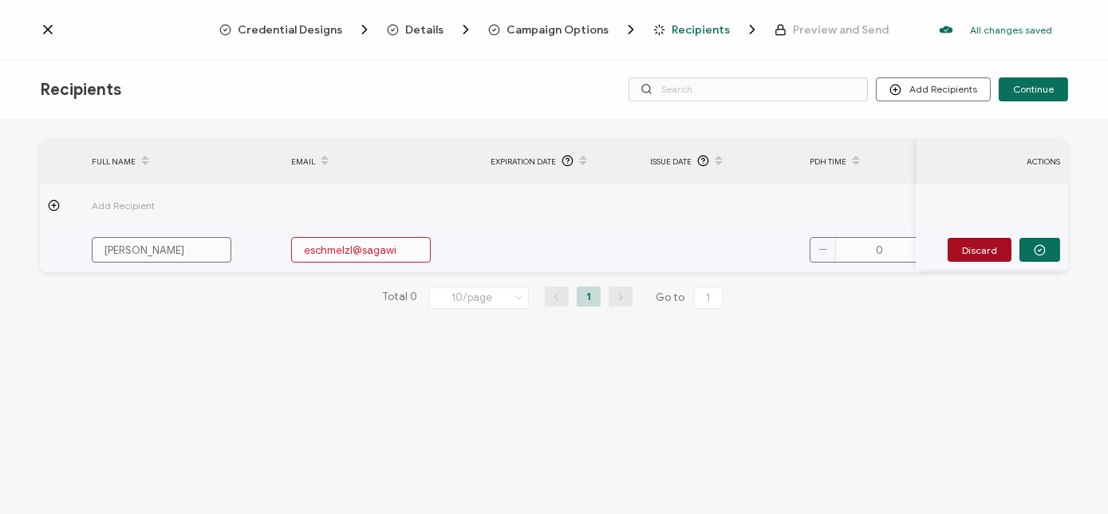
type input "eschmelzl@sagawis"
type input "eschmelzl@sagawisd"
type input "eschmelzl@sagawisdo"
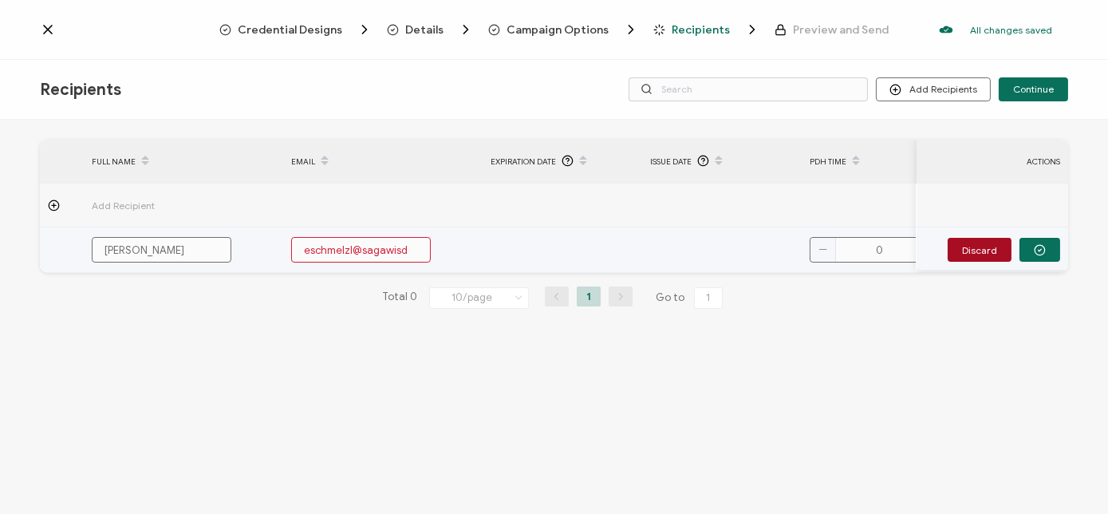
type input "eschmelzl@sagawisdo"
type input "eschmelzl@sagawisdom"
type input "eschmelzl@sagawisdom."
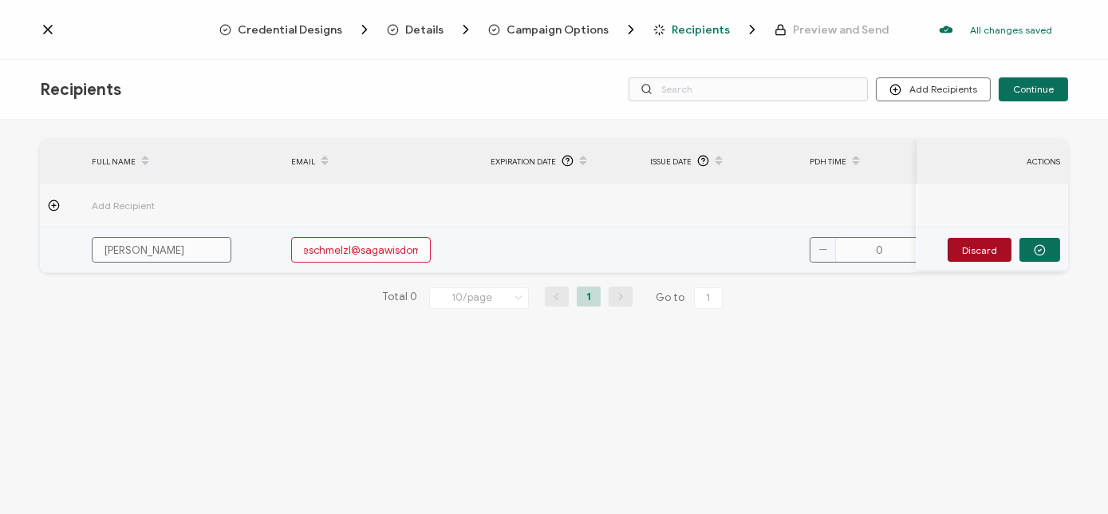
type input "eschmelzl@sagawisdom.c"
type input "[EMAIL_ADDRESS][DOMAIN_NAME]"
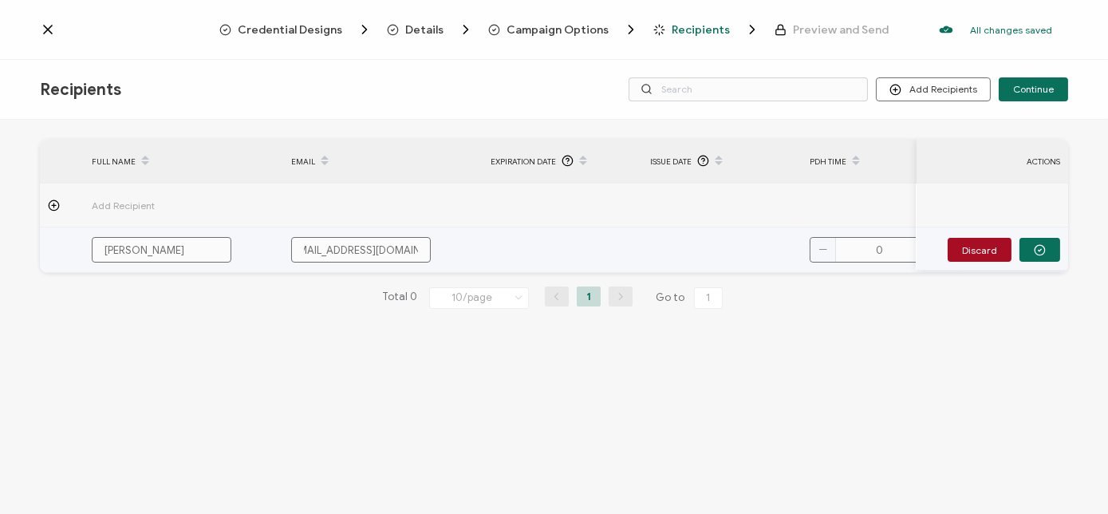
type input "[EMAIL_ADDRESS][DOMAIN_NAME]"
click at [1040, 253] on icon "button" at bounding box center [1039, 250] width 12 height 12
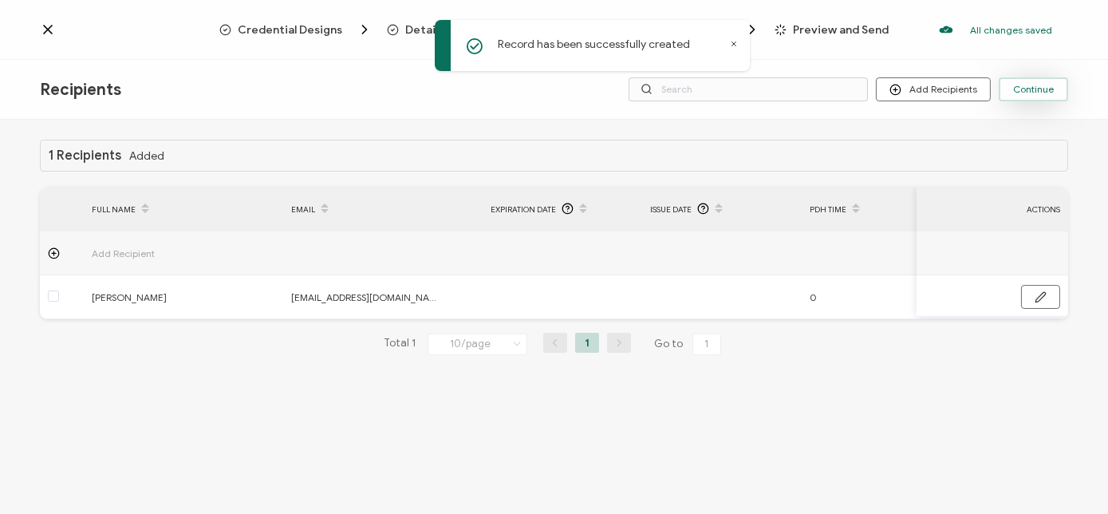
click at [1027, 85] on span "Continue" at bounding box center [1033, 90] width 41 height 10
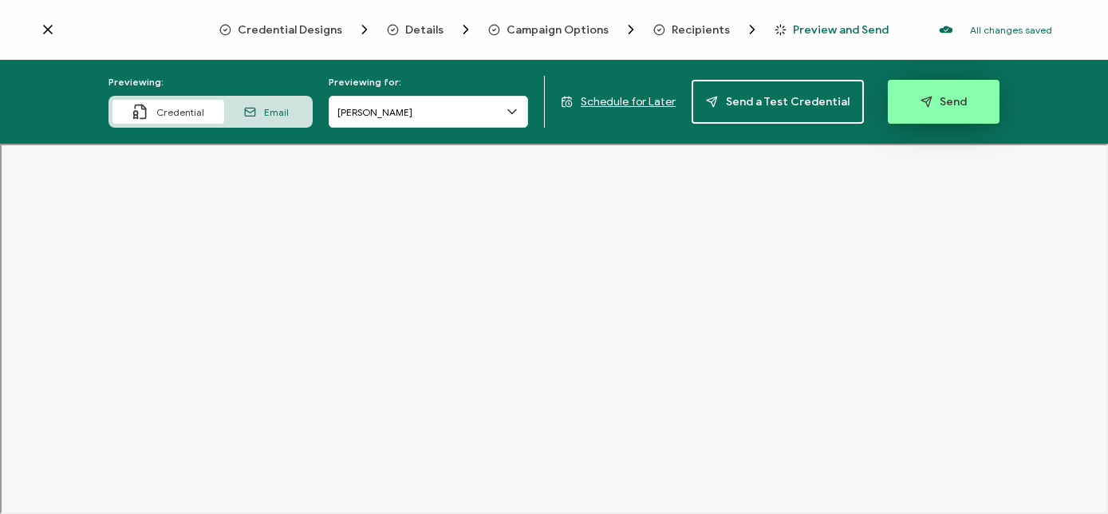
click at [933, 103] on span "Send" at bounding box center [943, 102] width 47 height 12
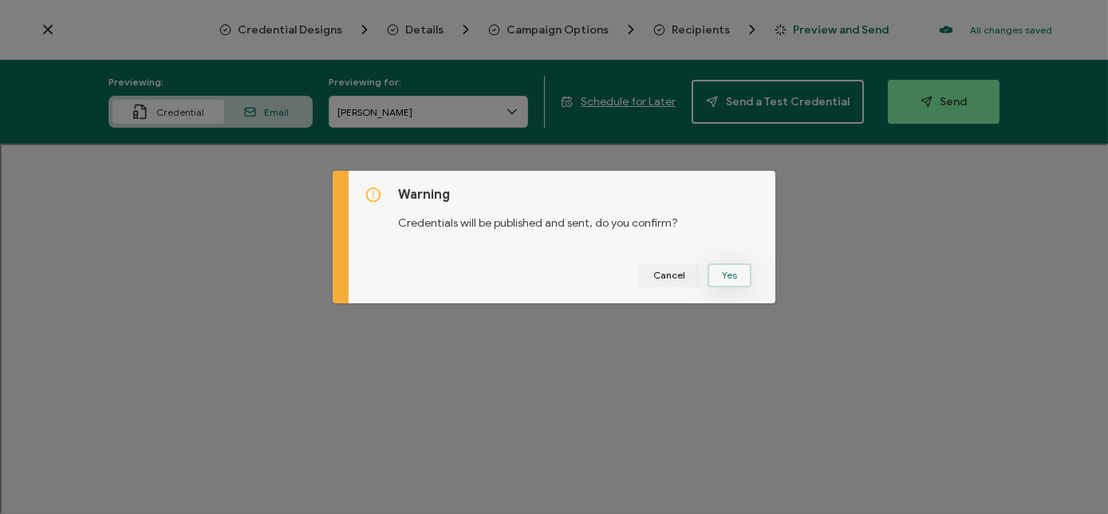
click at [723, 277] on button "Yes" at bounding box center [729, 275] width 44 height 24
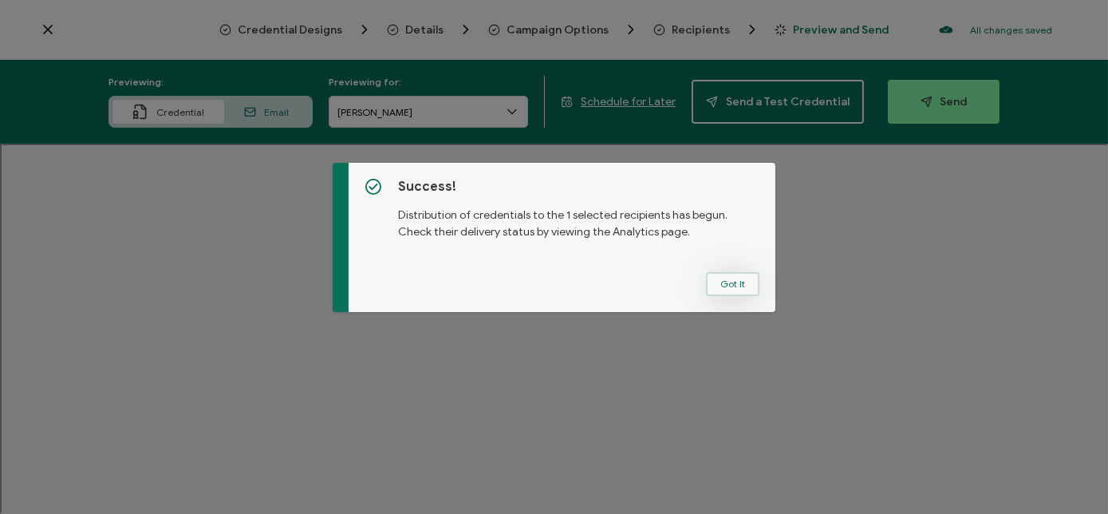
click at [738, 279] on button "Got It" at bounding box center [732, 284] width 53 height 24
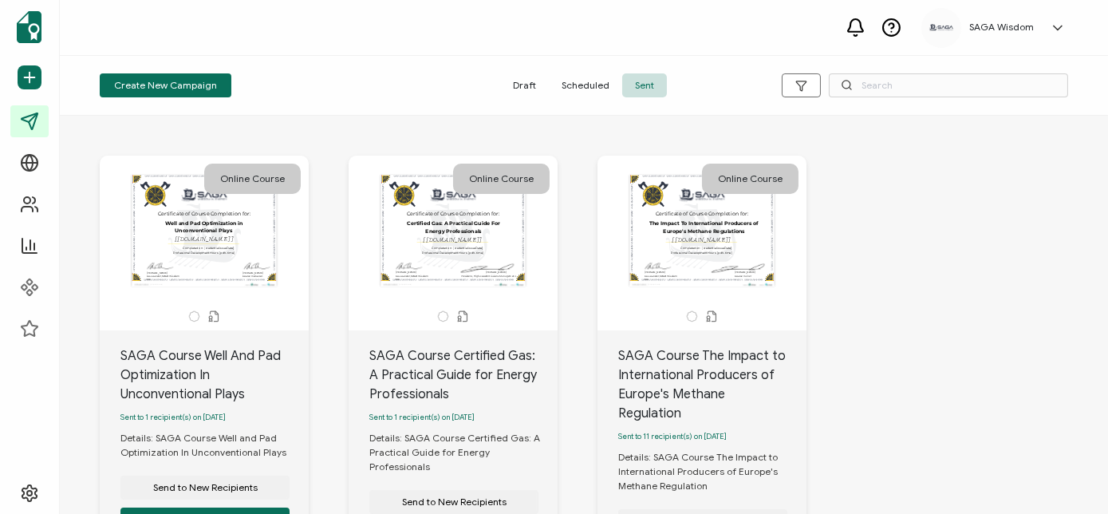
click at [151, 389] on div "SAGA Course Well And Pad Optimization In Unconventional Plays" at bounding box center [214, 374] width 188 height 57
click at [325, 455] on div "Online Course A unique serial number automatically assigned to each credential …" at bounding box center [224, 374] width 249 height 439
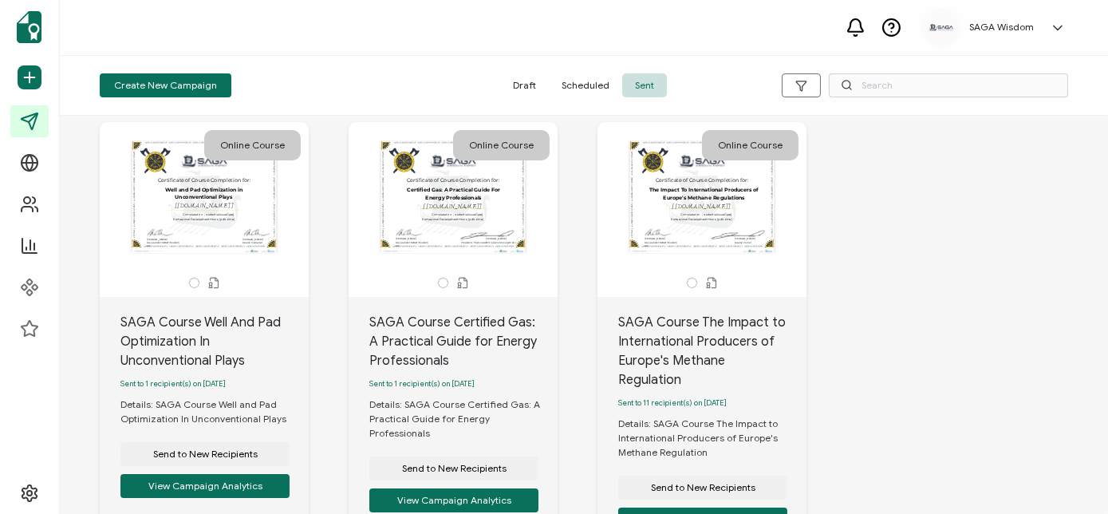
scroll to position [31, 0]
